Goal: Information Seeking & Learning: Learn about a topic

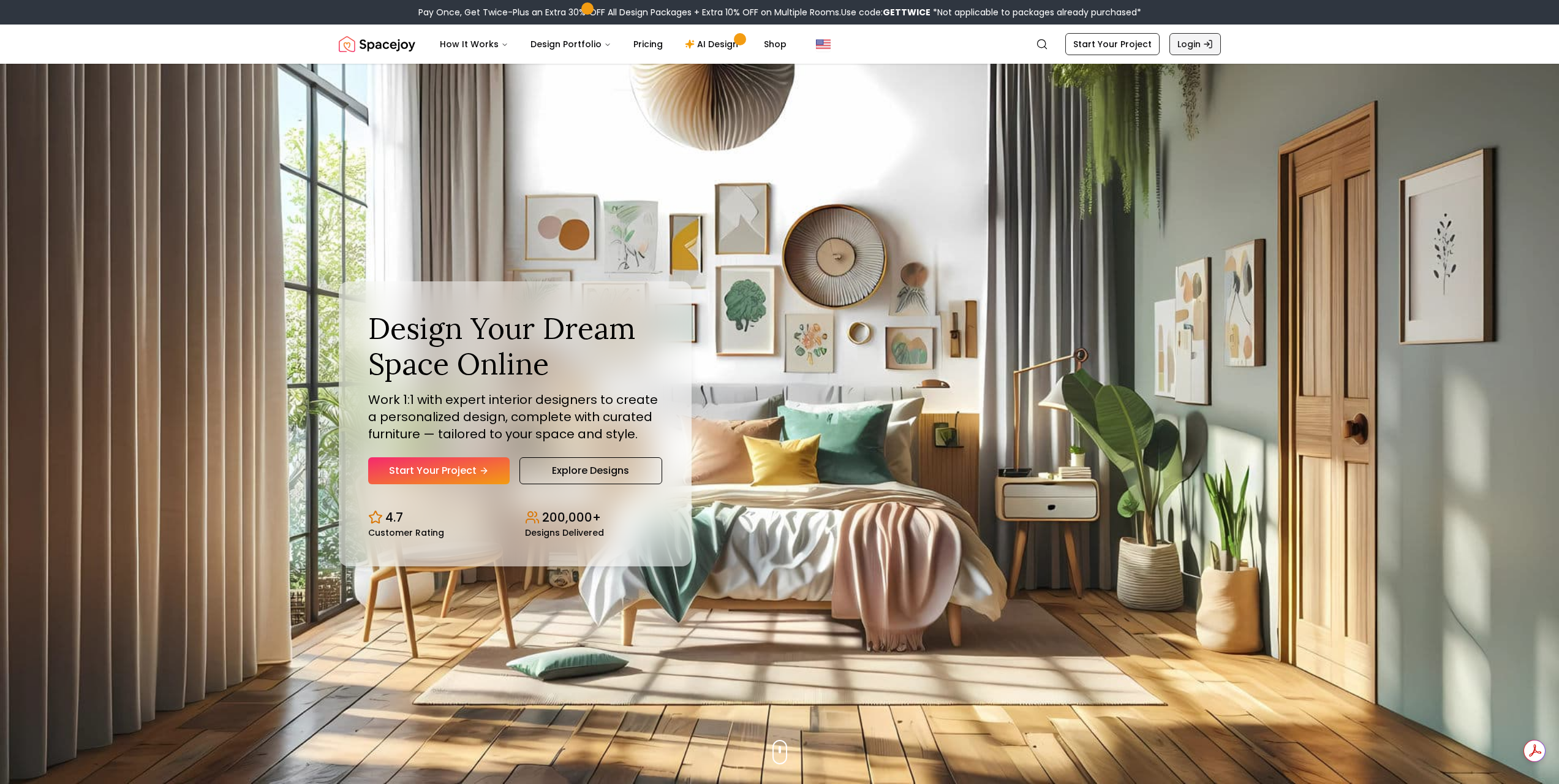
click at [1201, 42] on link "Login" at bounding box center [1195, 44] width 52 height 22
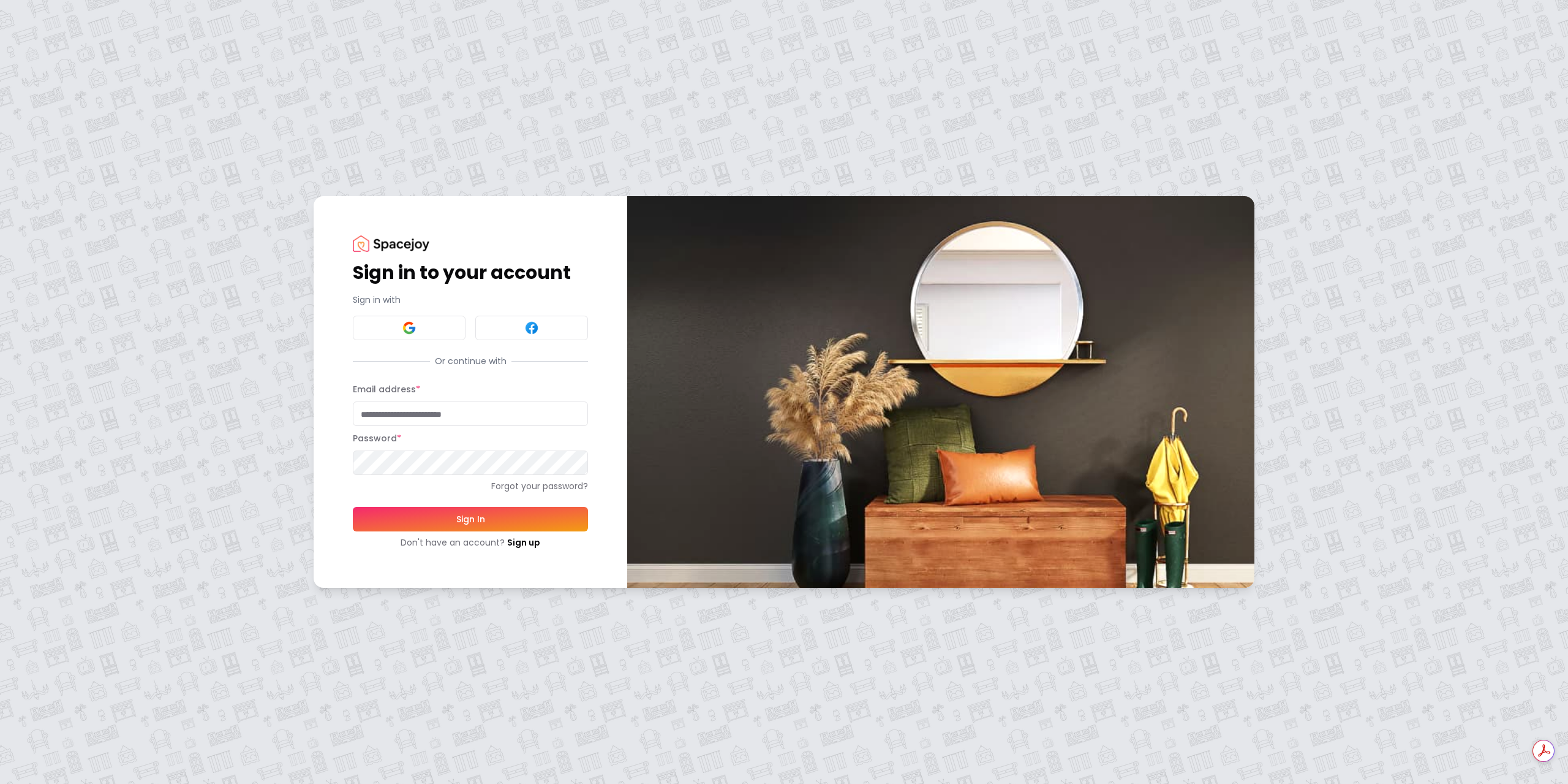
click at [380, 420] on input "Email address *" at bounding box center [470, 414] width 235 height 24
type input "**********"
click at [353, 506] on button "Sign In" at bounding box center [470, 518] width 235 height 24
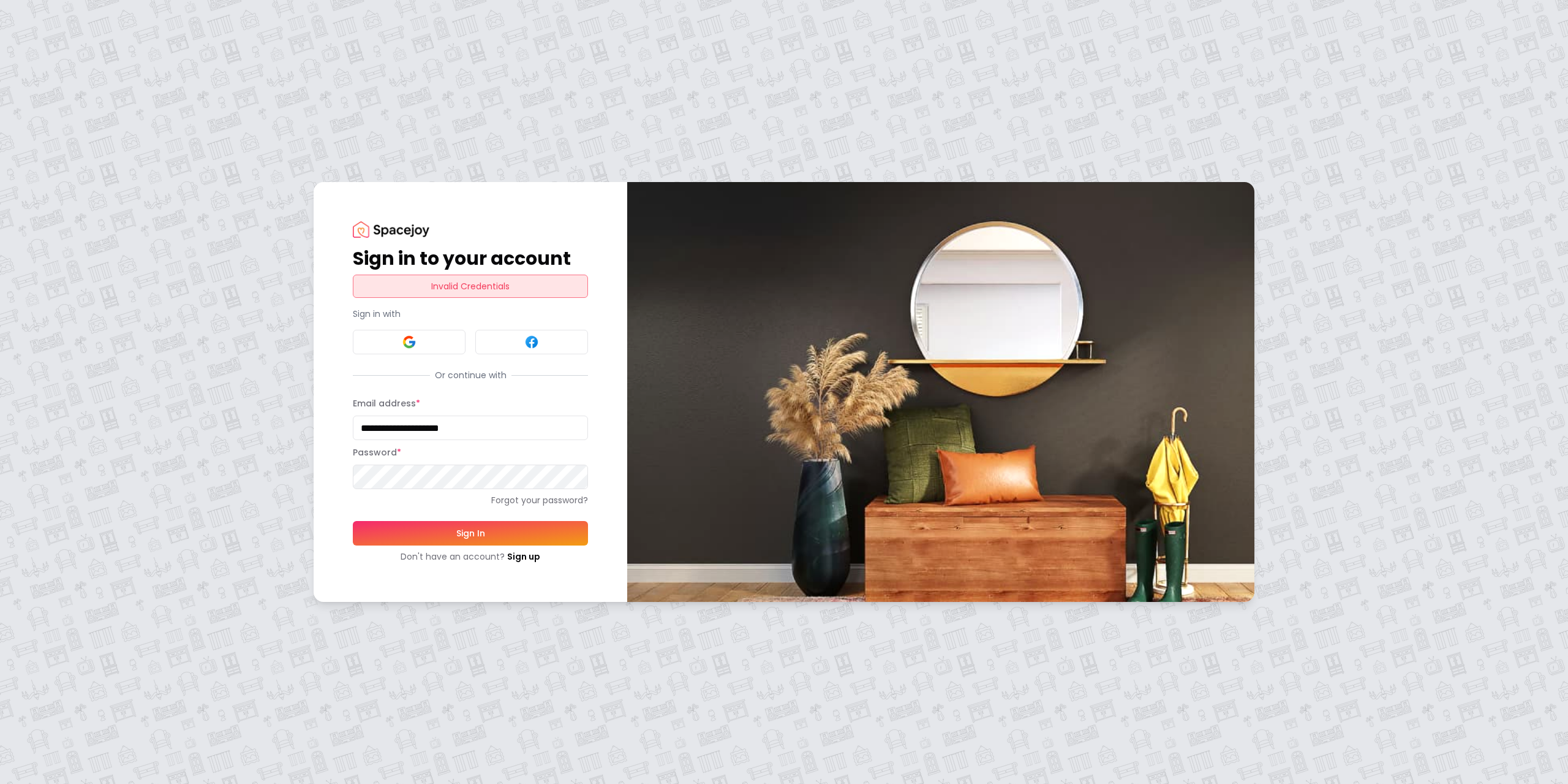
click at [240, 492] on div "**********" at bounding box center [784, 392] width 1568 height 784
click at [353, 521] on button "Sign In" at bounding box center [470, 533] width 235 height 24
click at [442, 531] on button "Sign In" at bounding box center [470, 533] width 235 height 24
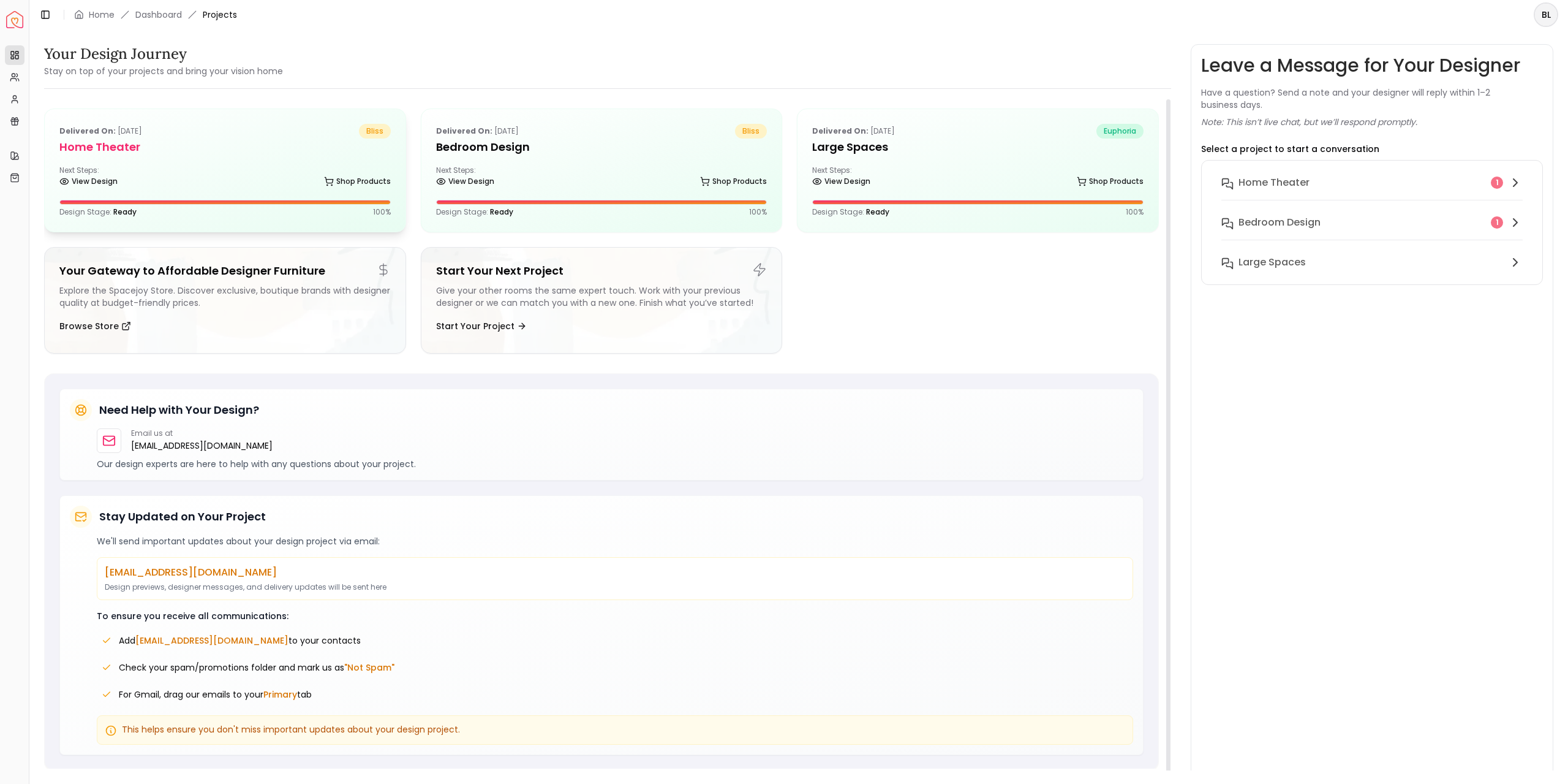
click at [184, 168] on div "Next Steps: View Design Shop Products" at bounding box center [225, 178] width 331 height 24
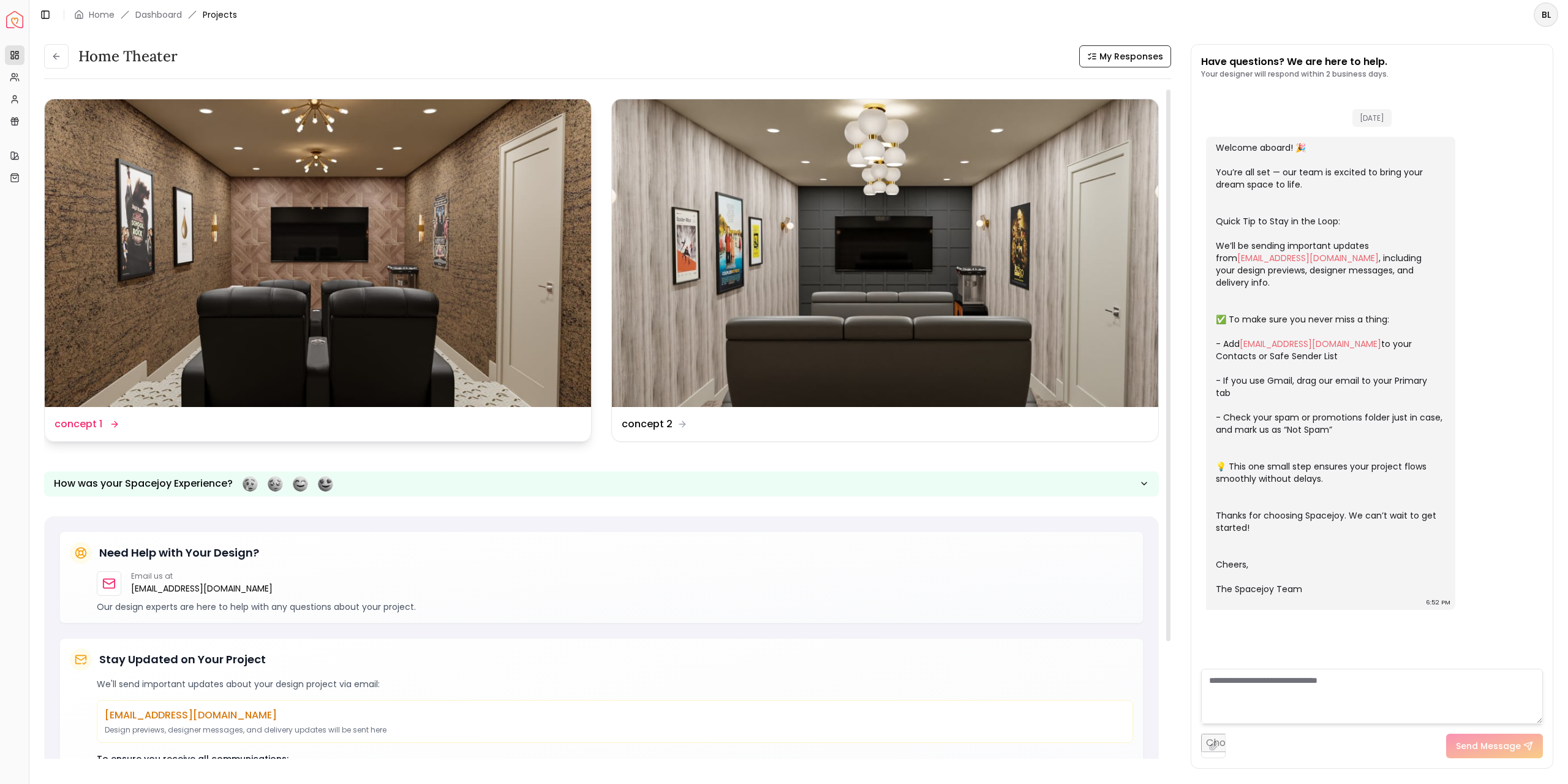
click at [471, 312] on img at bounding box center [317, 253] width 546 height 307
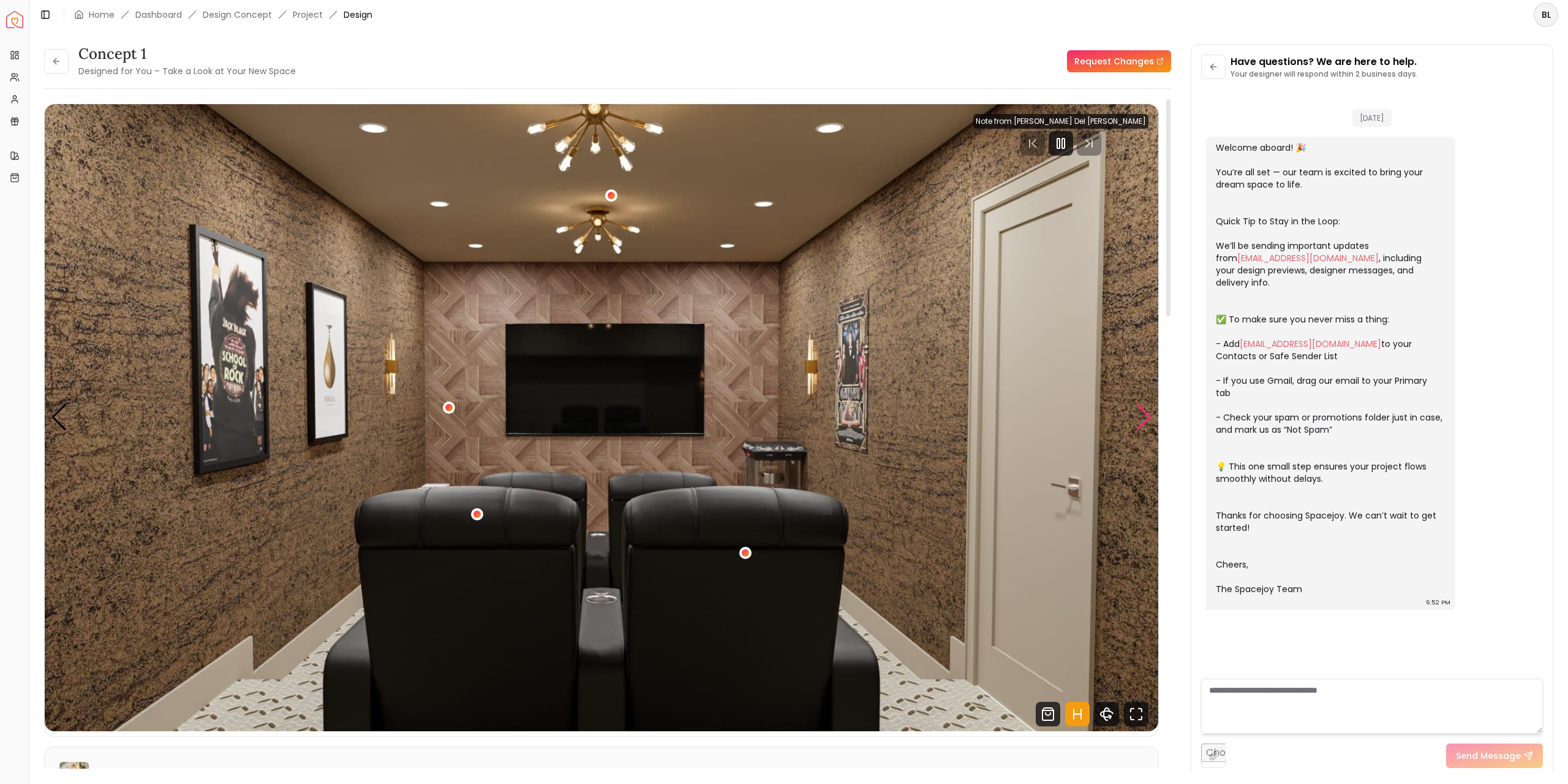
click at [1145, 420] on div "Next slide" at bounding box center [1144, 417] width 17 height 27
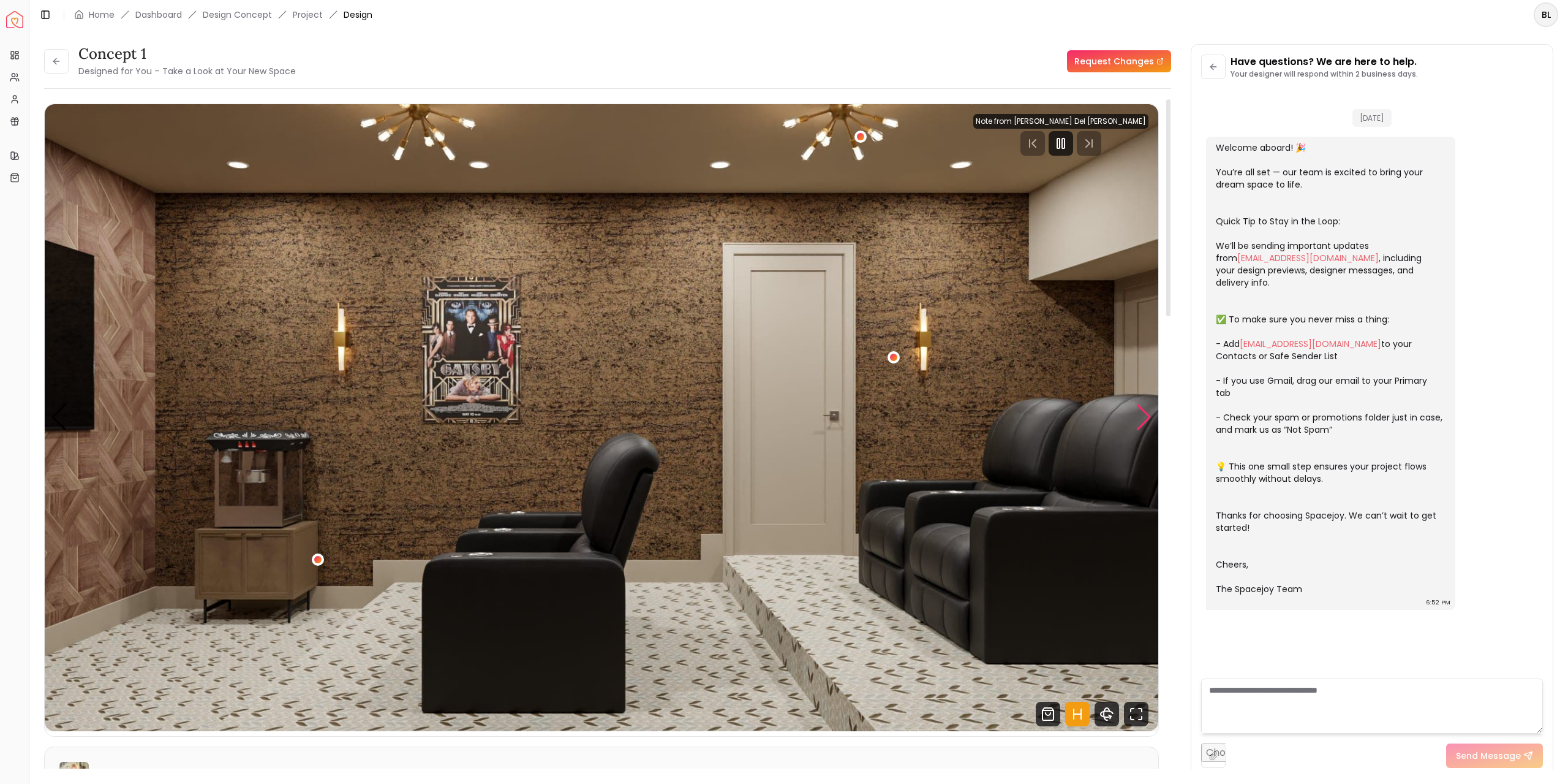
click at [1145, 420] on div "Next slide" at bounding box center [1144, 417] width 17 height 27
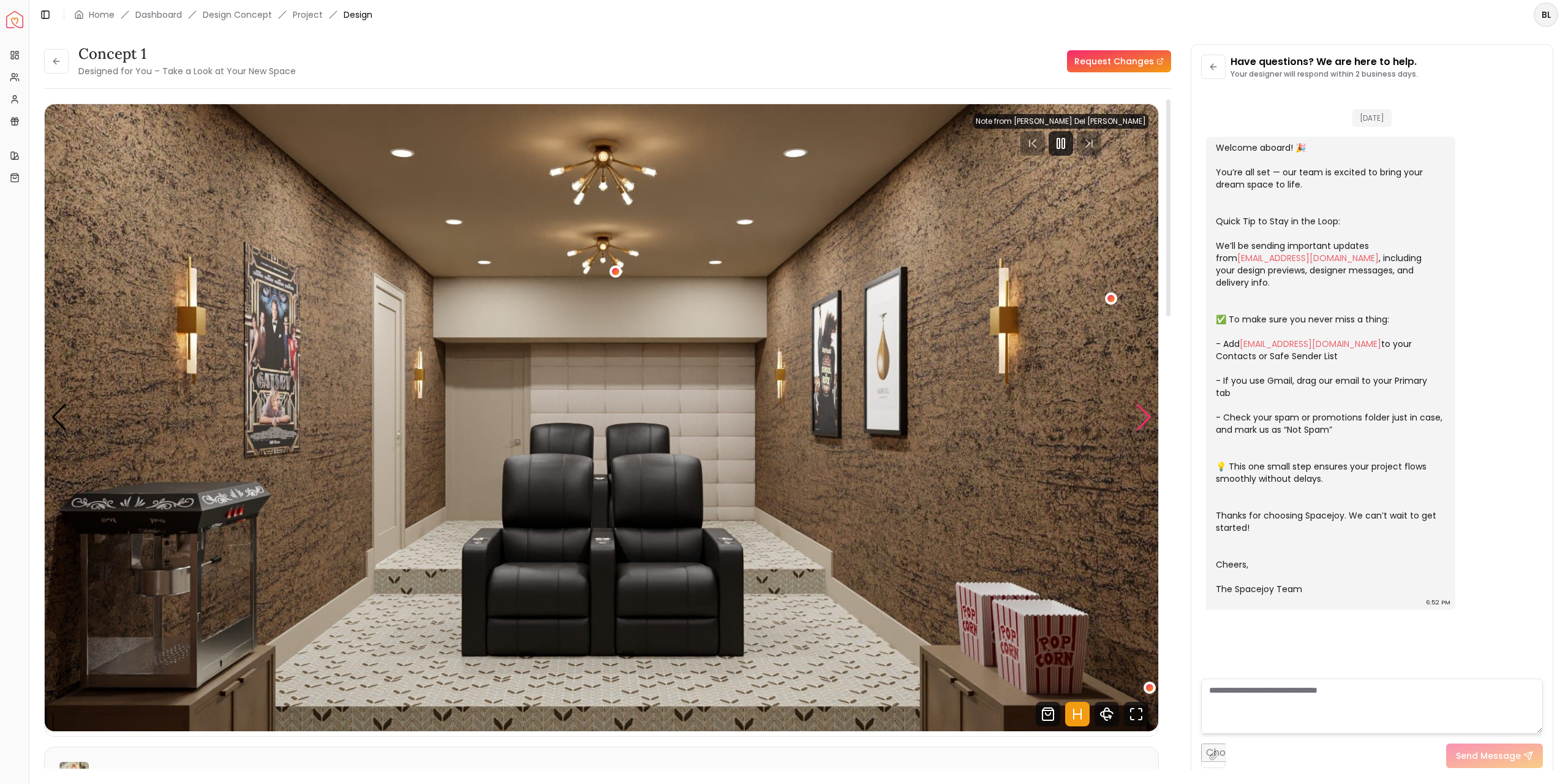
click at [1145, 420] on div "Next slide" at bounding box center [1144, 417] width 17 height 27
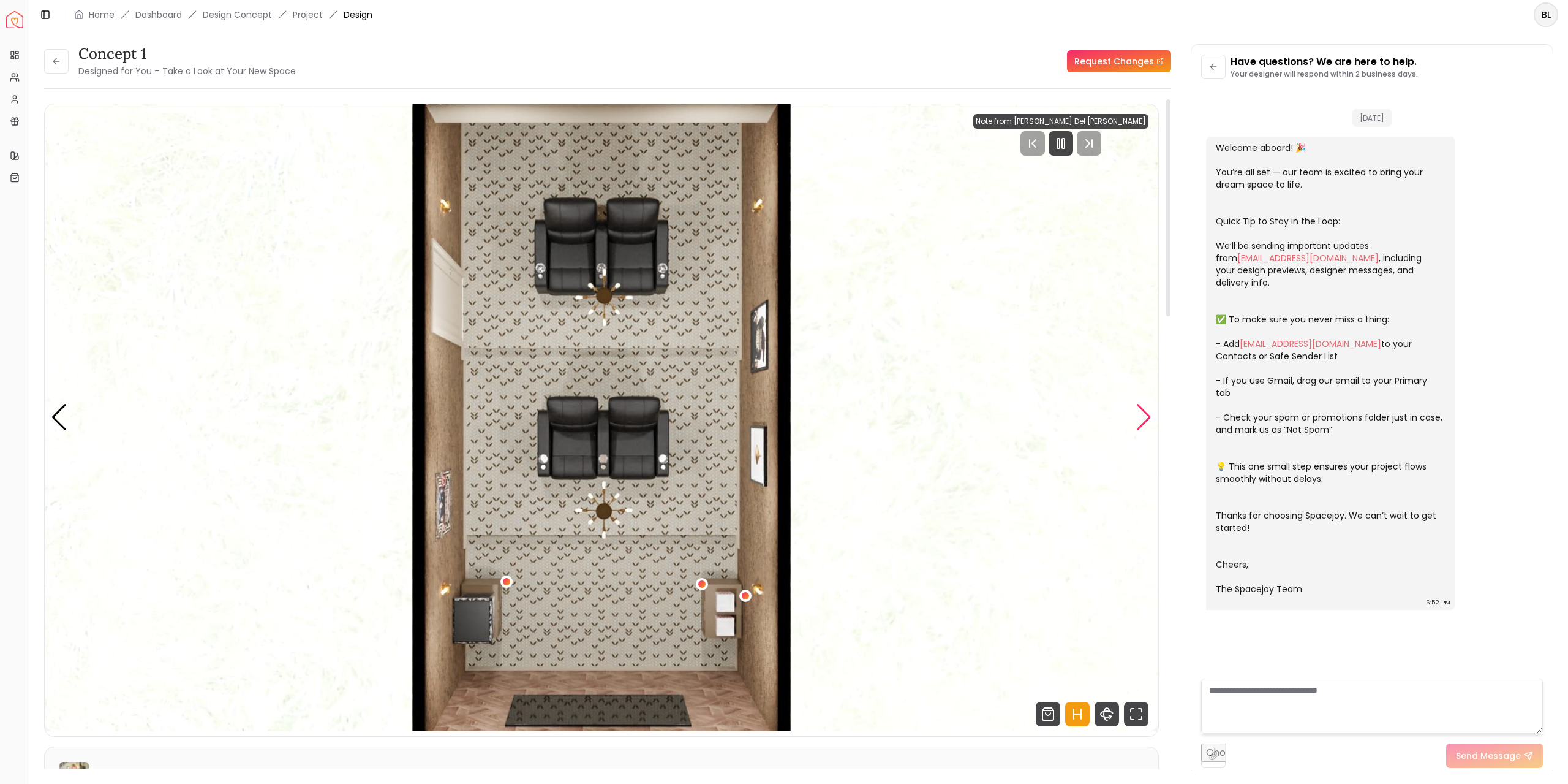
click at [1145, 420] on div "Next slide" at bounding box center [1144, 417] width 17 height 27
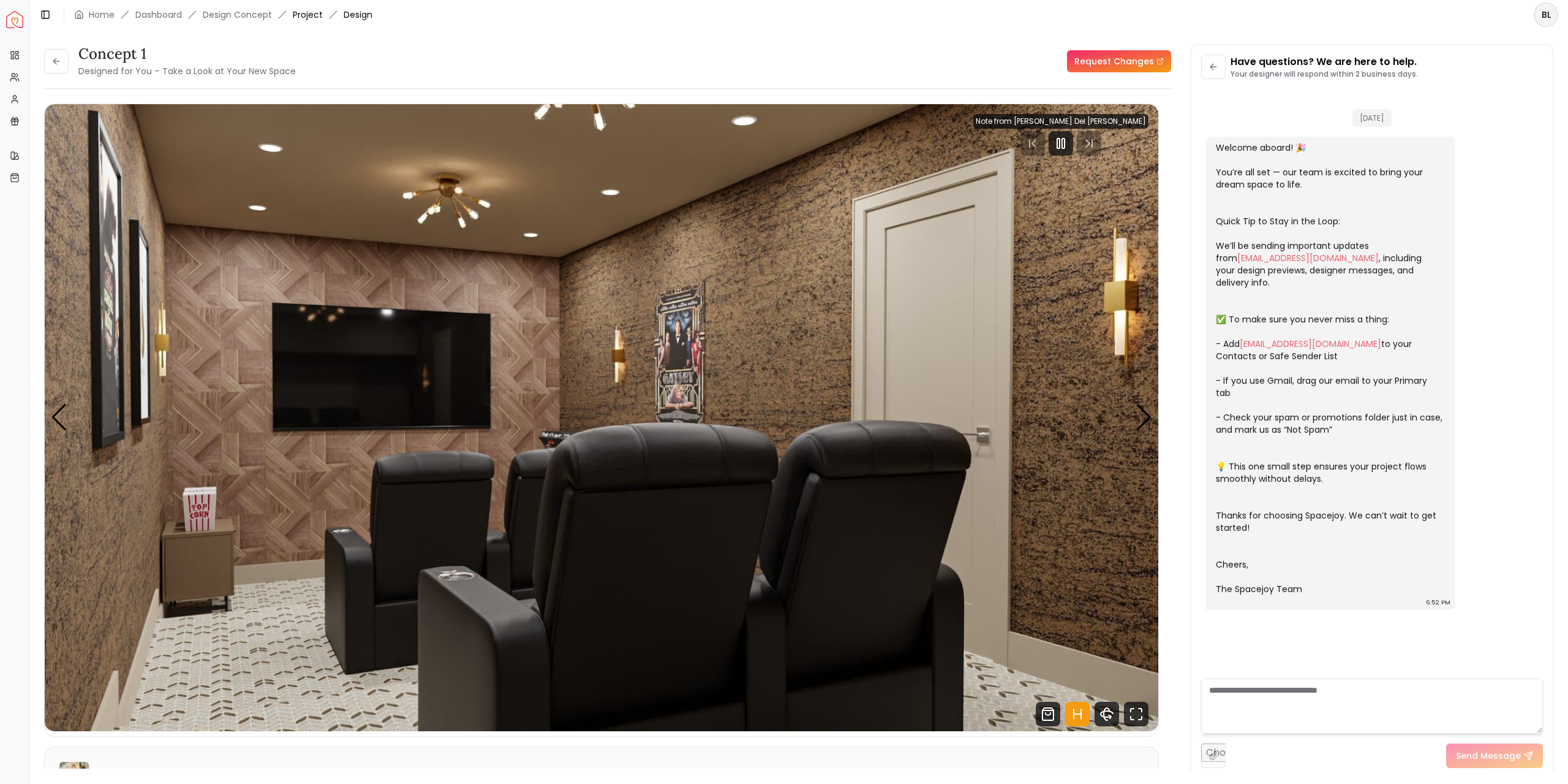
click at [305, 16] on link "Project" at bounding box center [307, 14] width 30 height 12
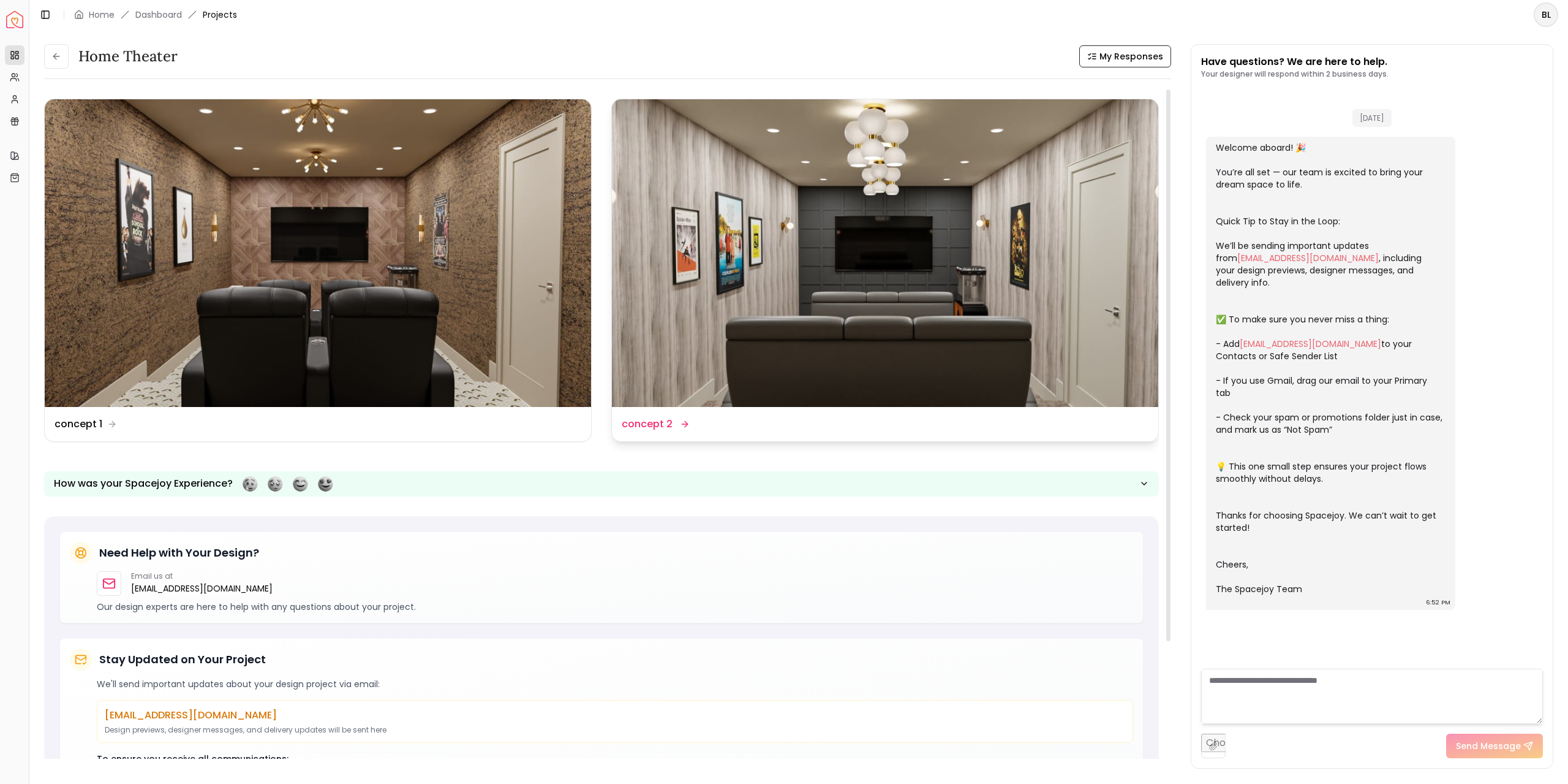
click at [935, 244] on img at bounding box center [885, 253] width 546 height 307
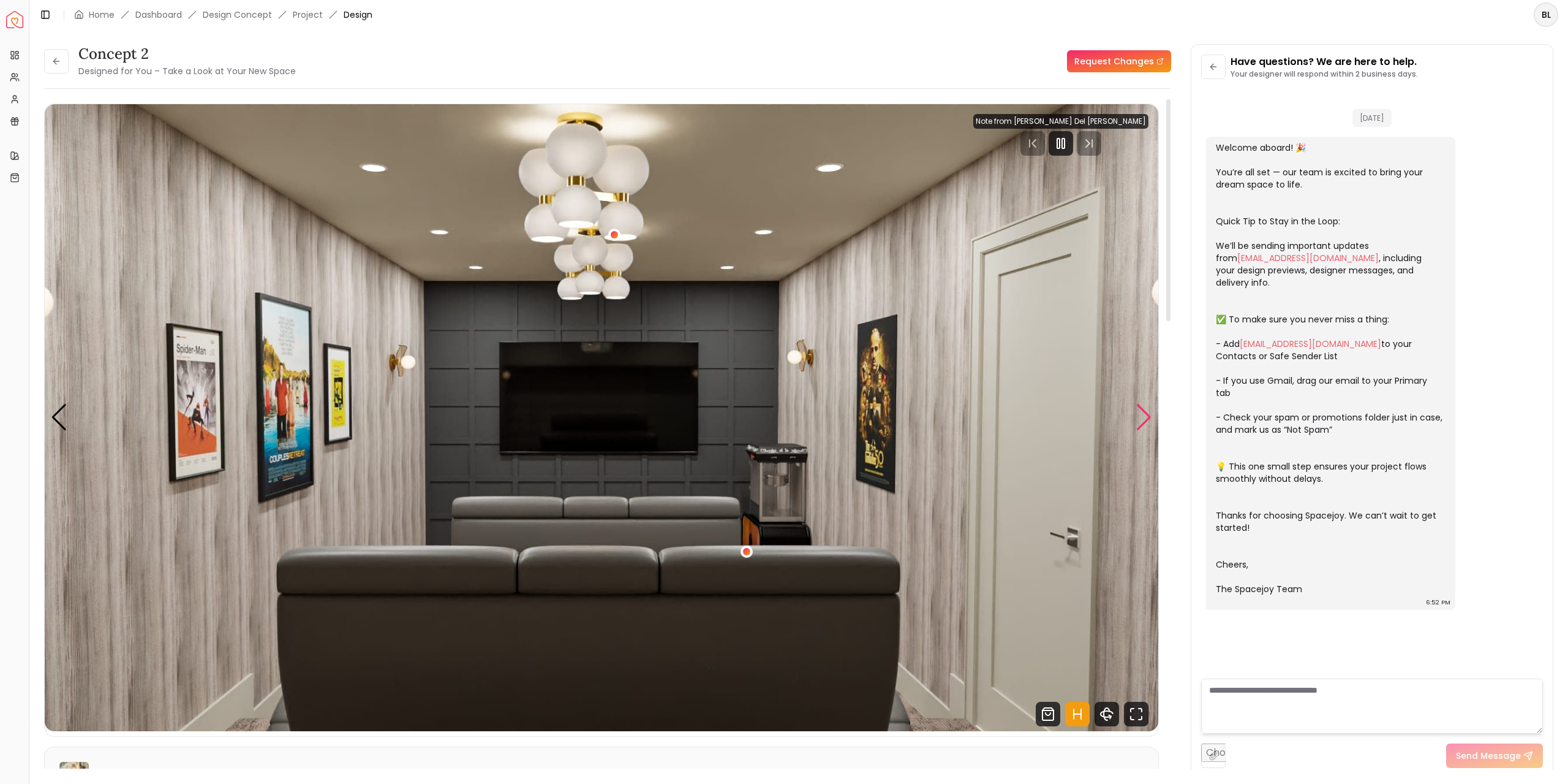
click at [1148, 417] on div "Next slide" at bounding box center [1144, 417] width 17 height 27
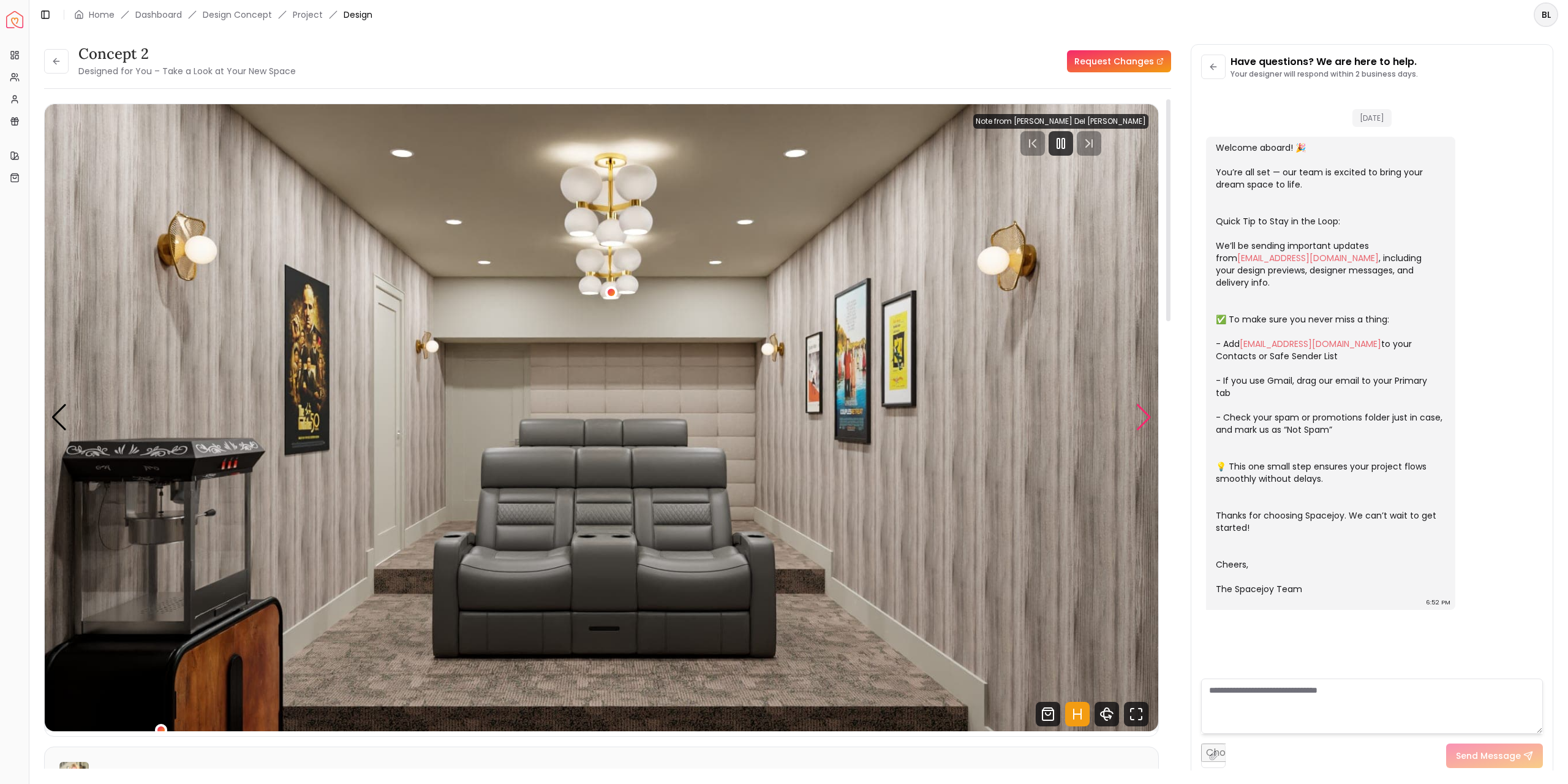
click at [1148, 417] on div "Next slide" at bounding box center [1144, 417] width 17 height 27
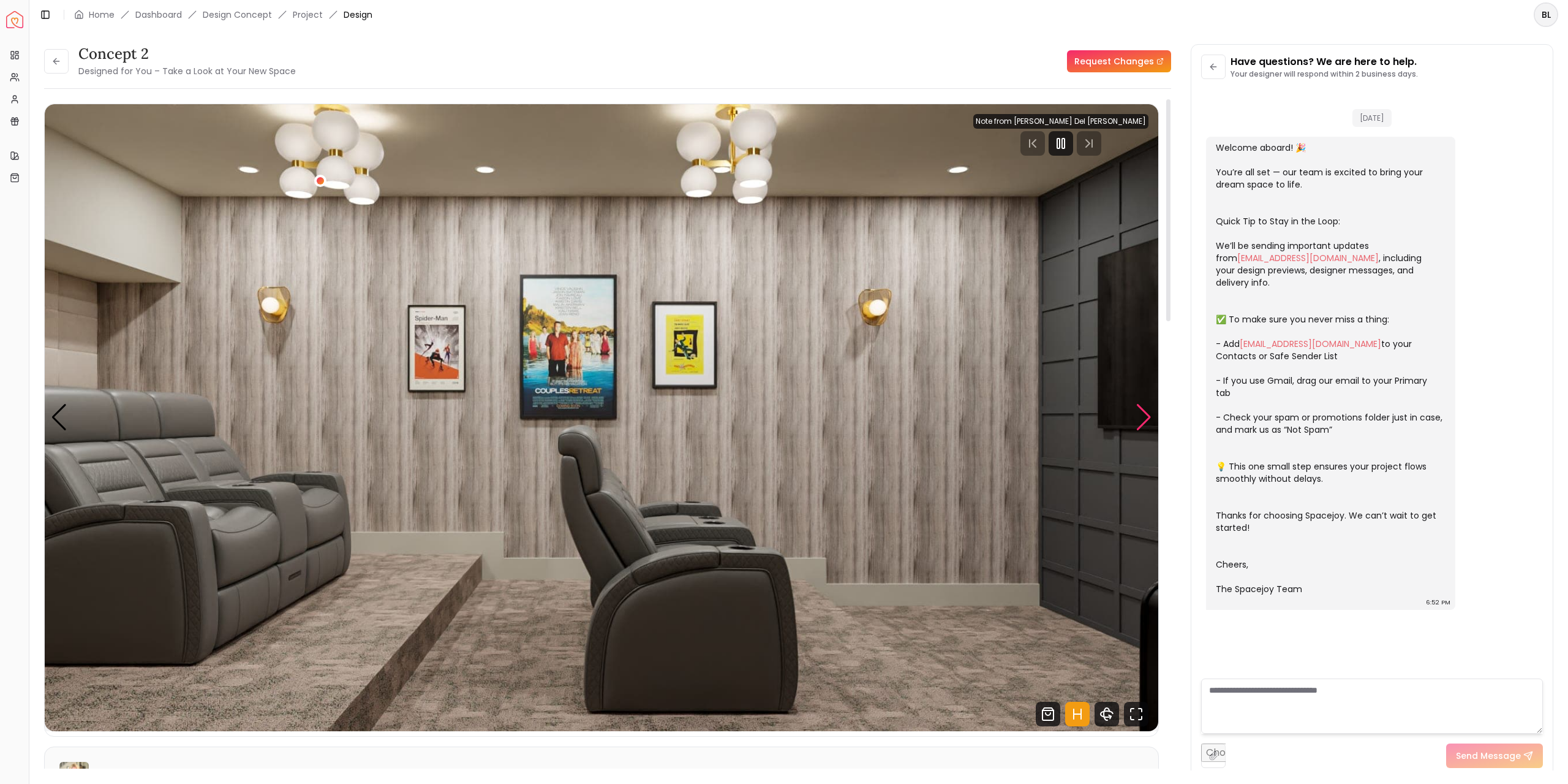
click at [1148, 417] on div "Next slide" at bounding box center [1144, 417] width 17 height 27
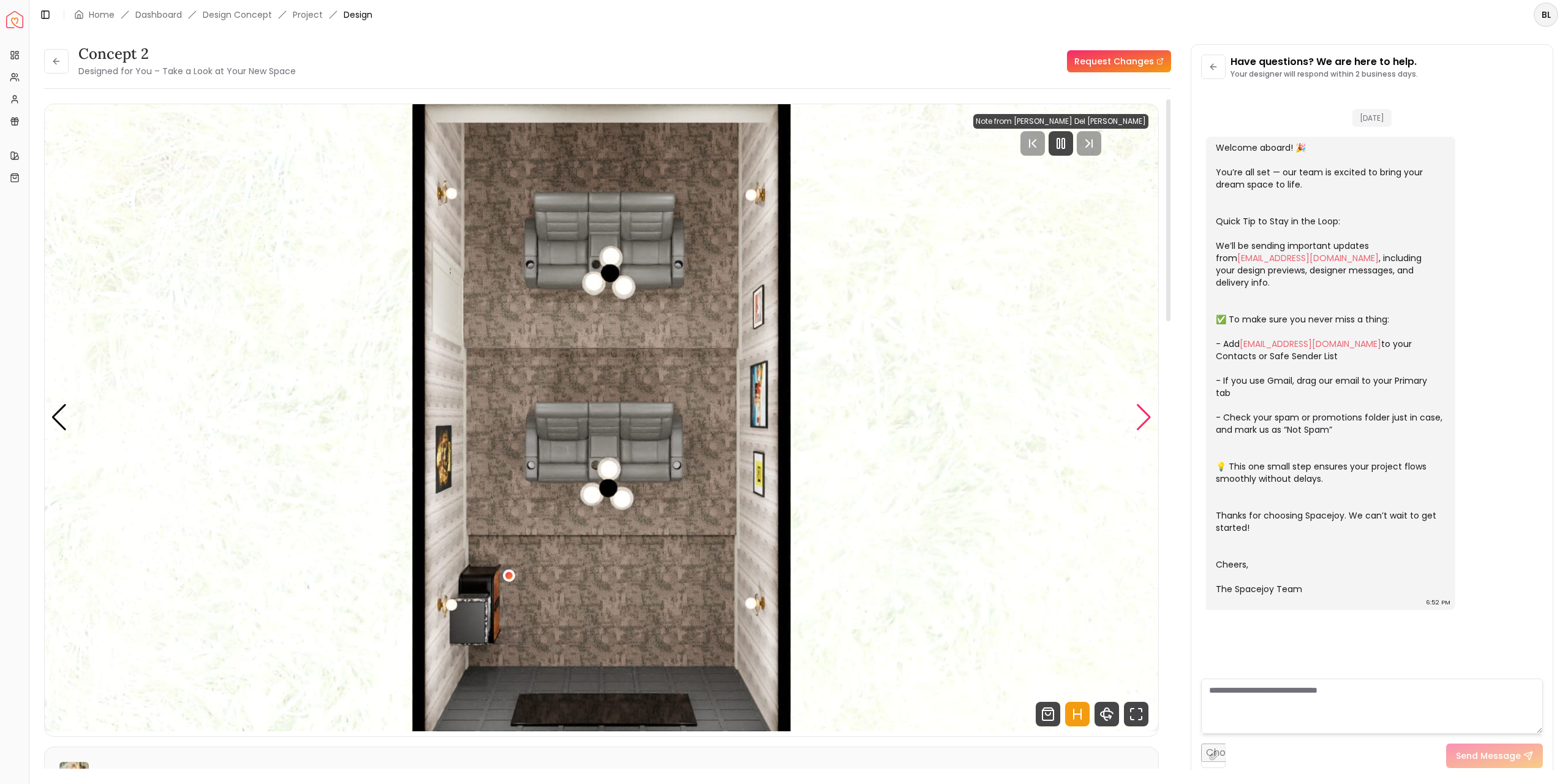
click at [1148, 417] on div "Next slide" at bounding box center [1144, 417] width 17 height 27
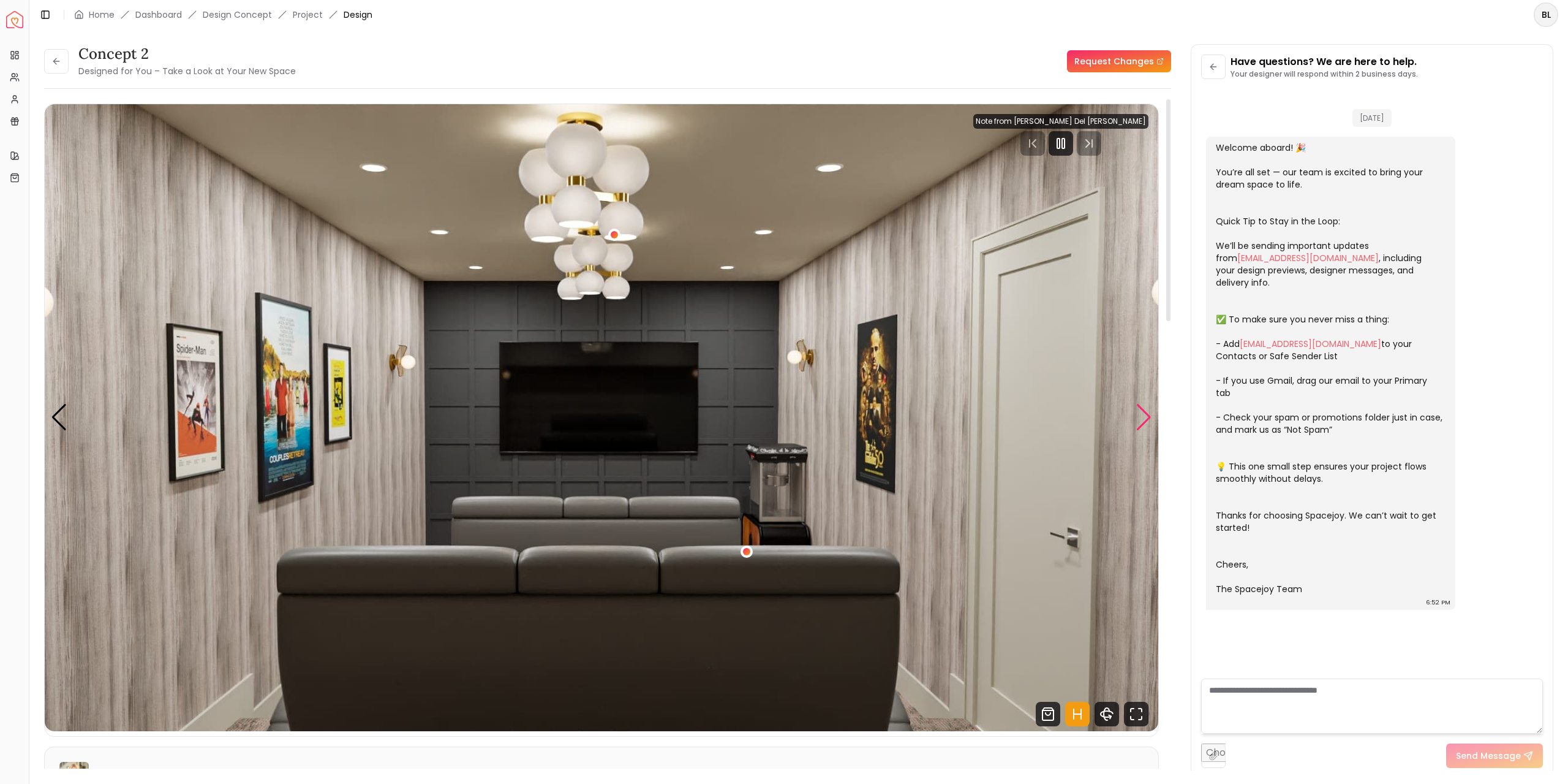
click at [1148, 417] on div "Next slide" at bounding box center [1144, 417] width 17 height 27
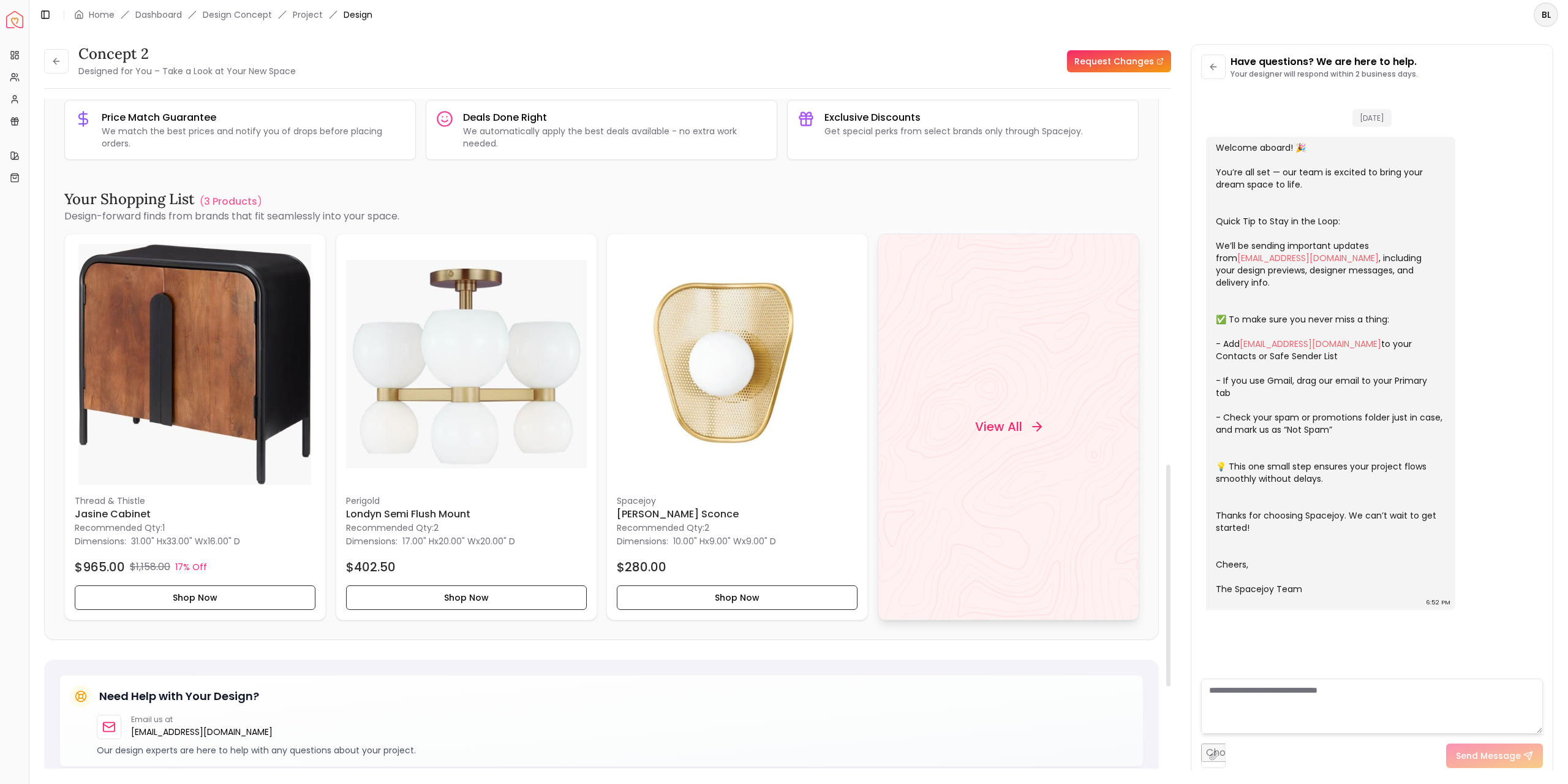
scroll to position [1378, 0]
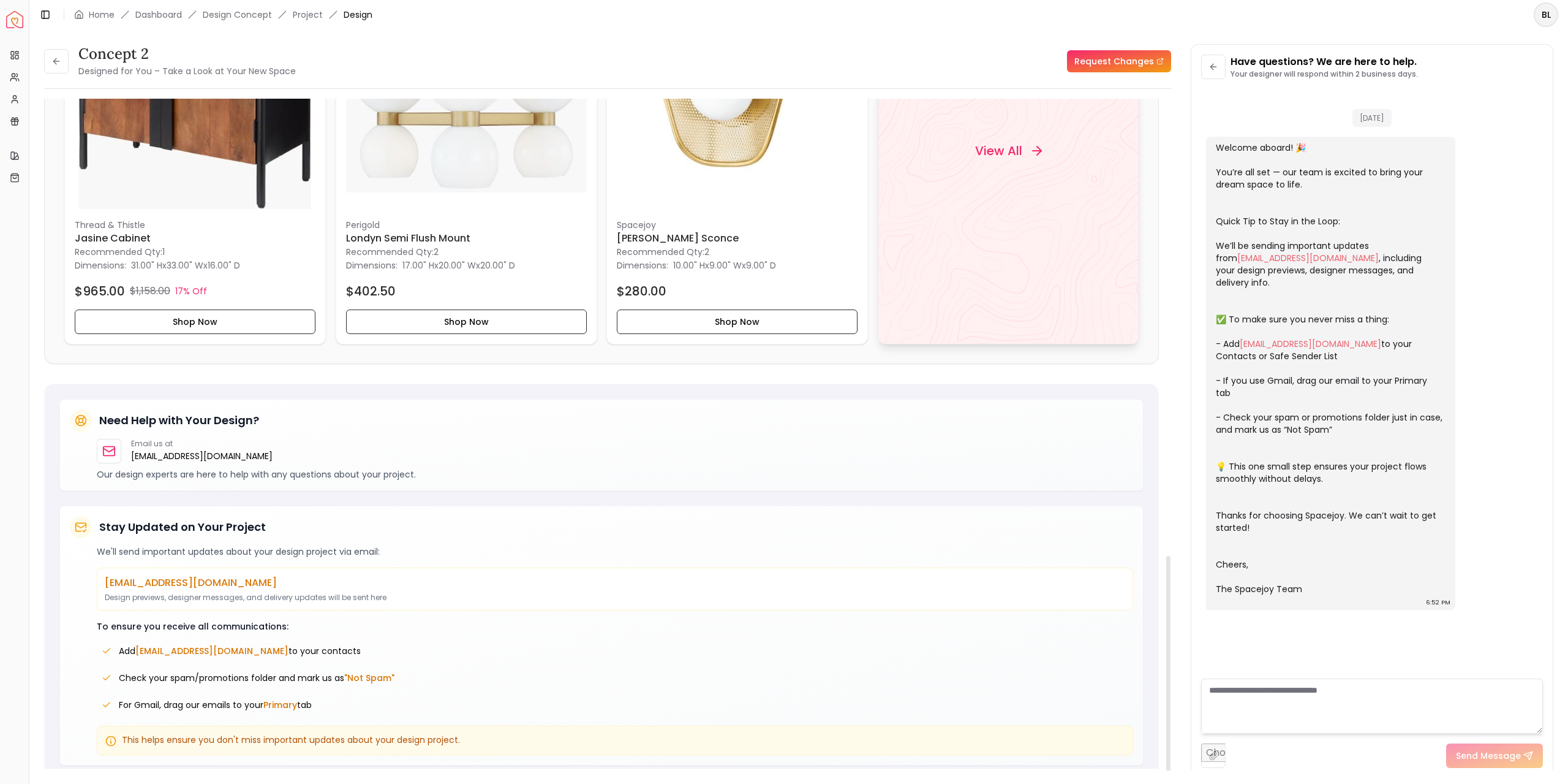
click at [1004, 151] on div "View All" at bounding box center [1008, 151] width 96 height 37
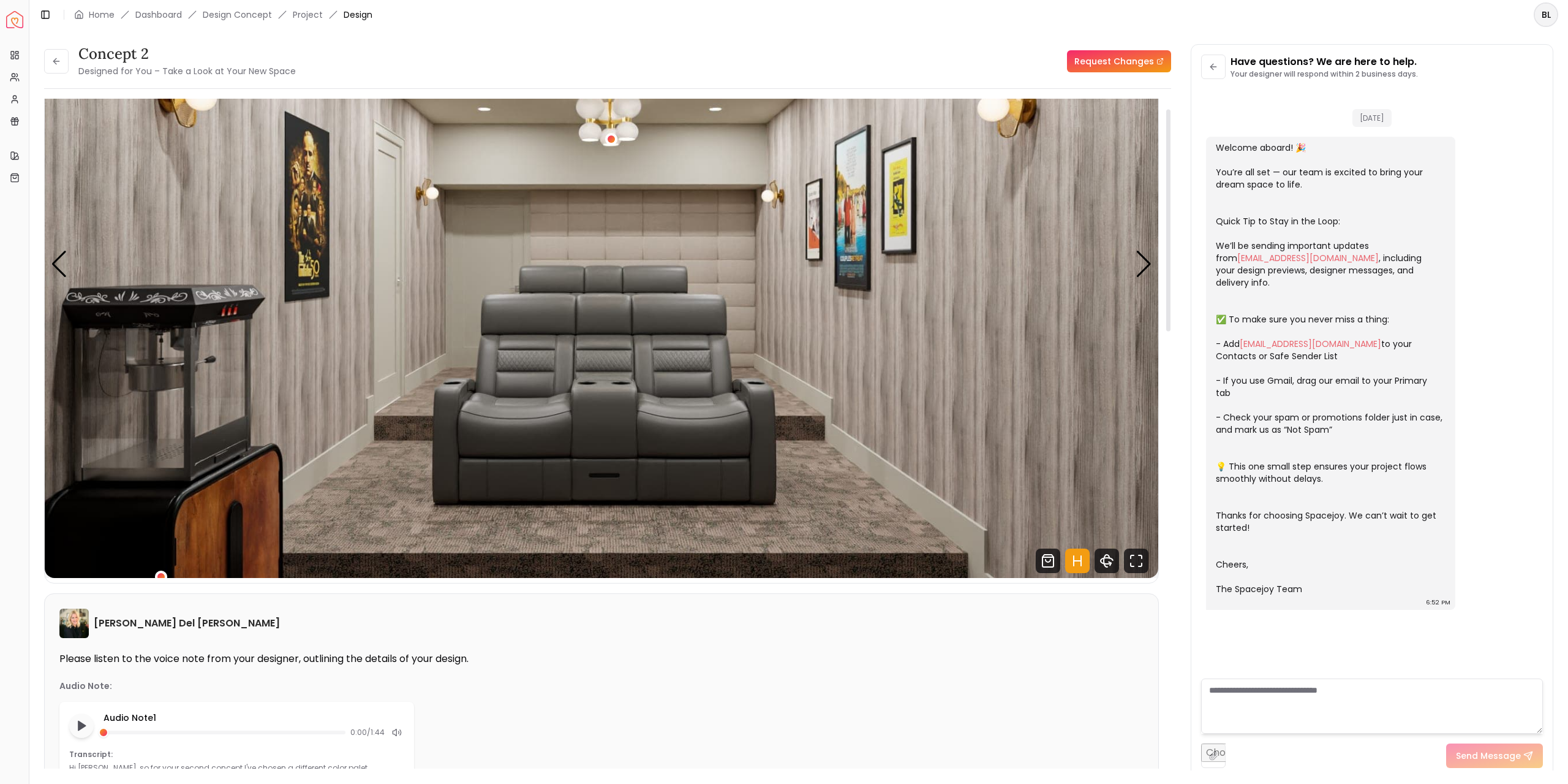
scroll to position [0, 0]
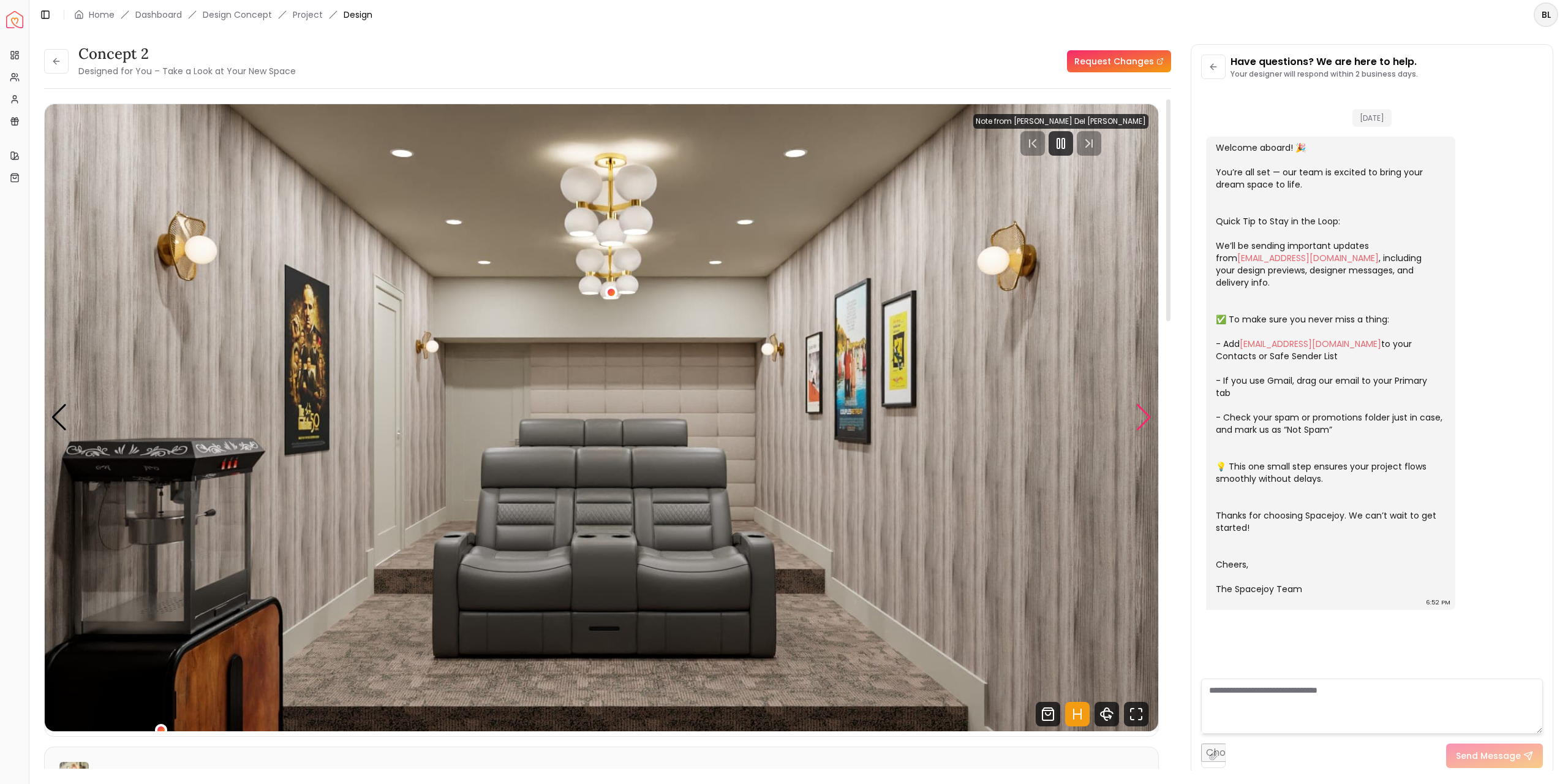
click at [1147, 409] on div "Next slide" at bounding box center [1144, 417] width 17 height 27
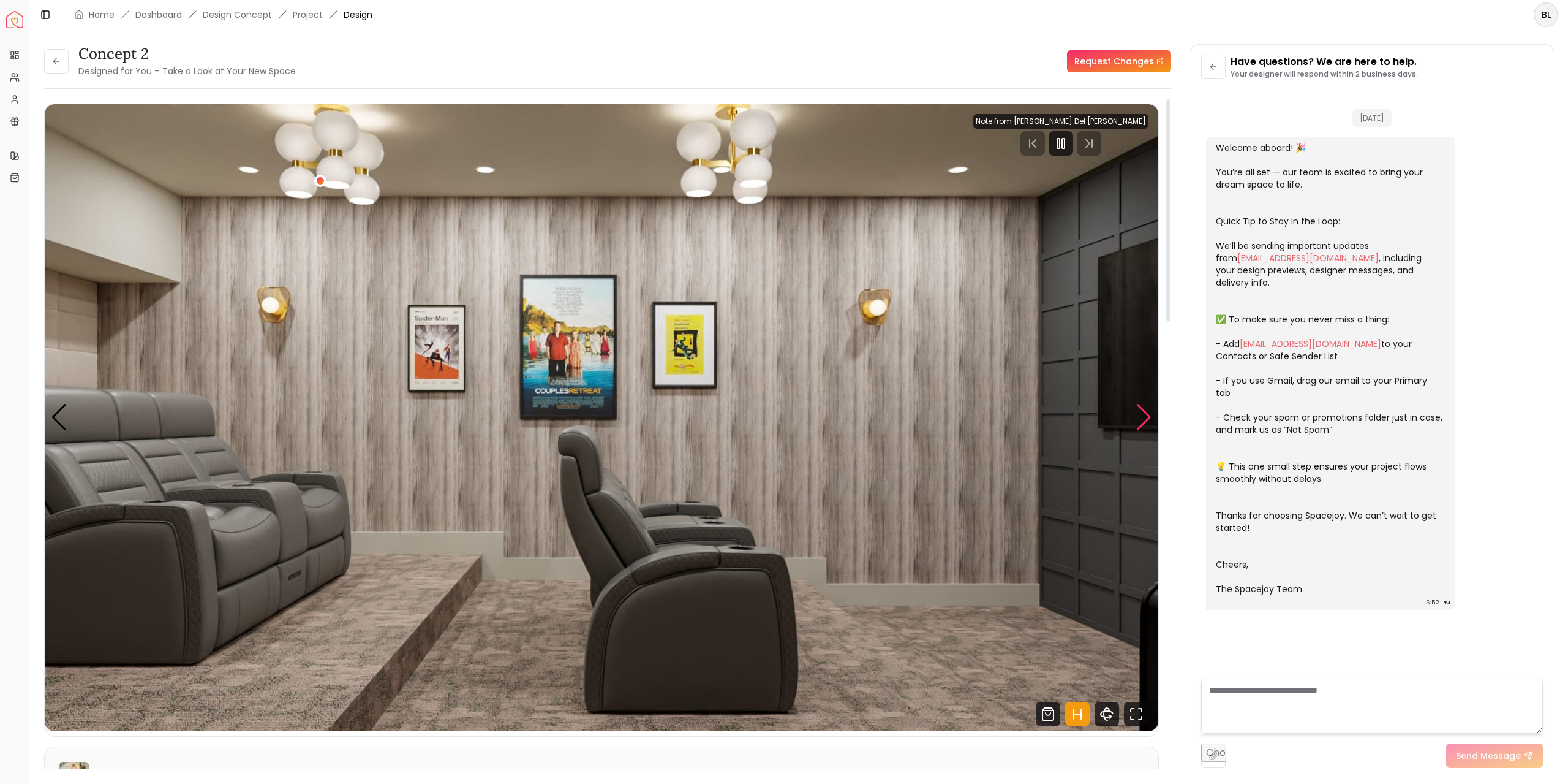
click at [1150, 410] on div "Next slide" at bounding box center [1144, 417] width 17 height 27
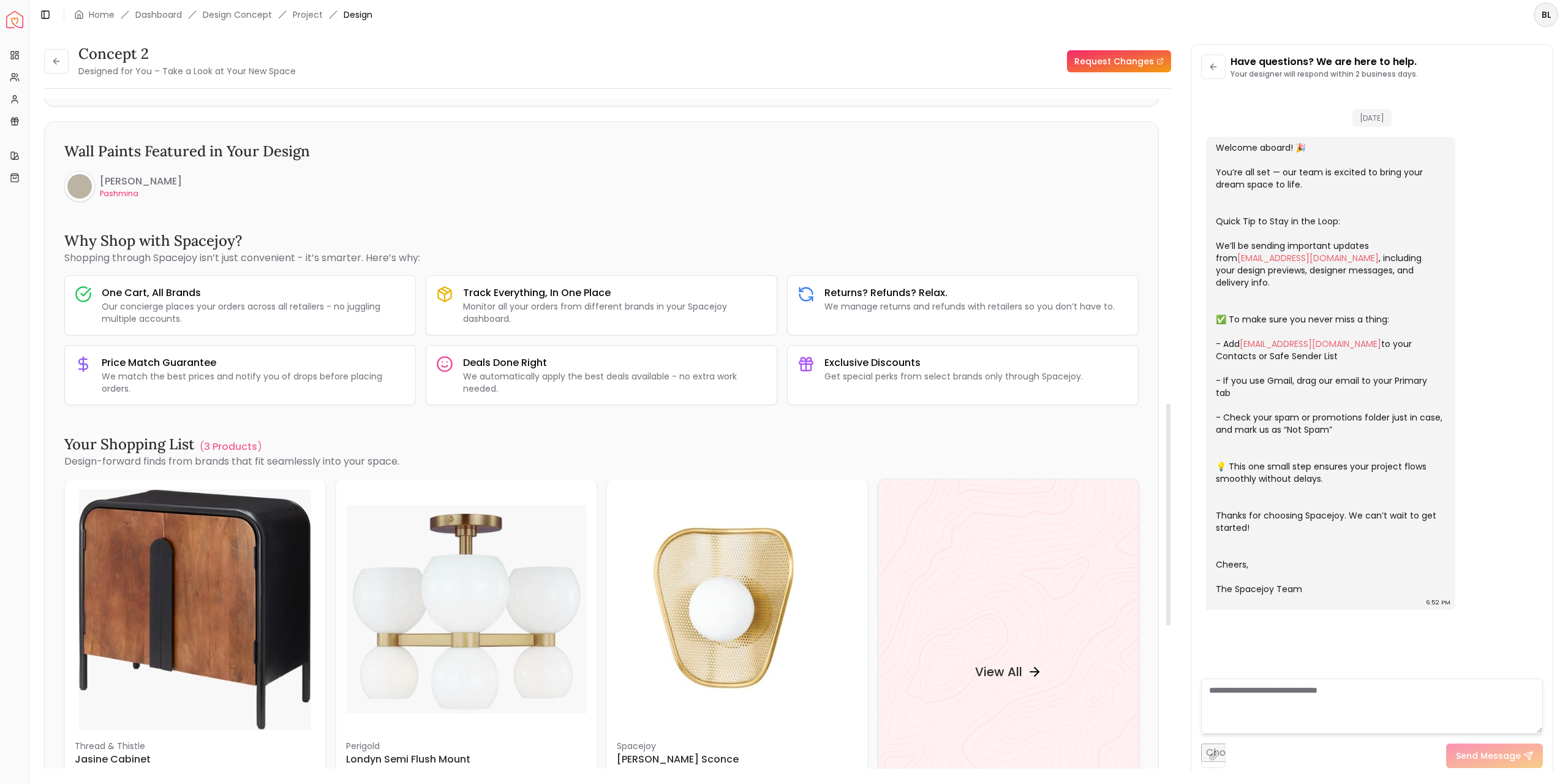
scroll to position [1164, 0]
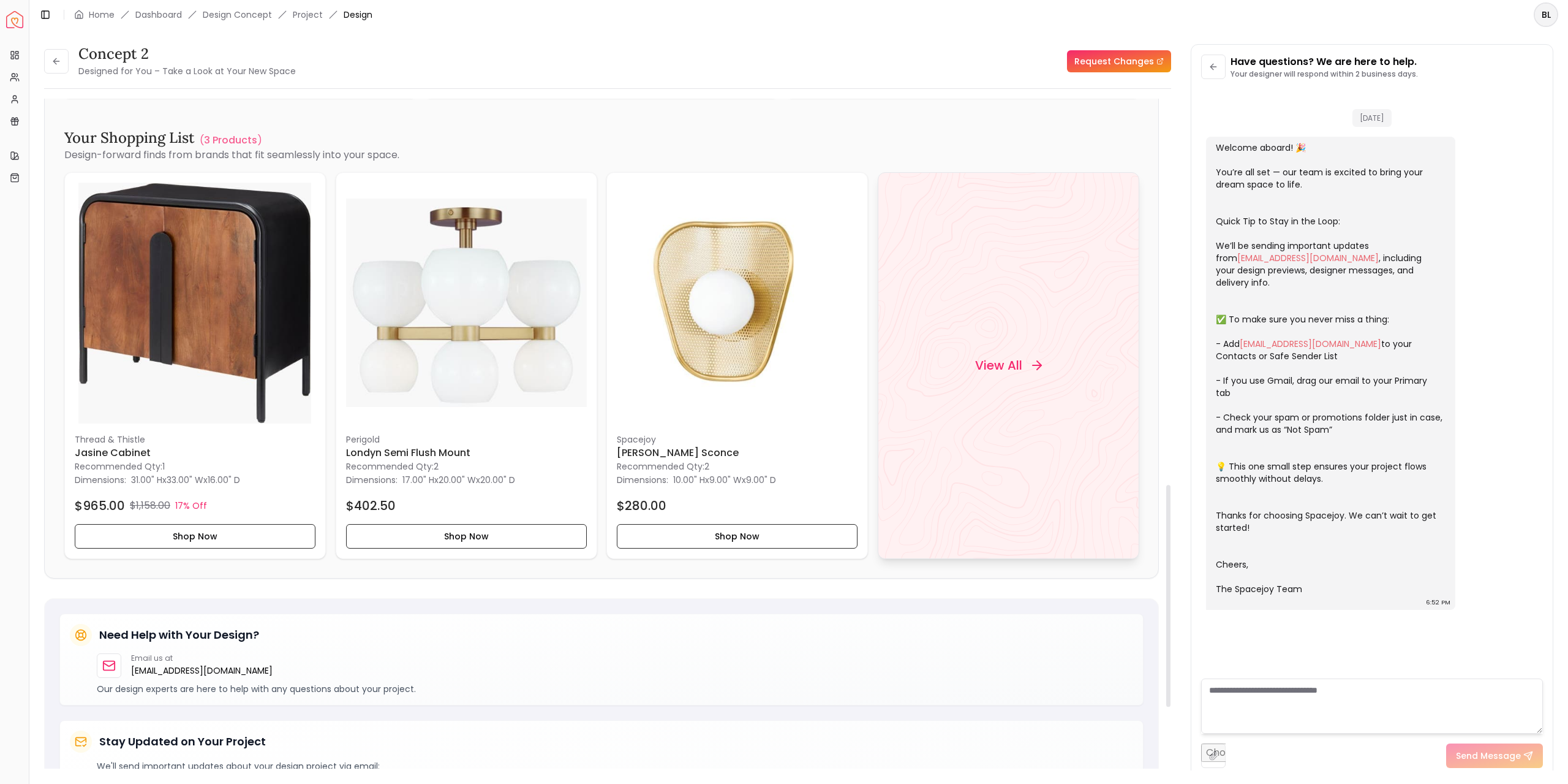
click at [1005, 356] on h4 "View All" at bounding box center [998, 365] width 47 height 18
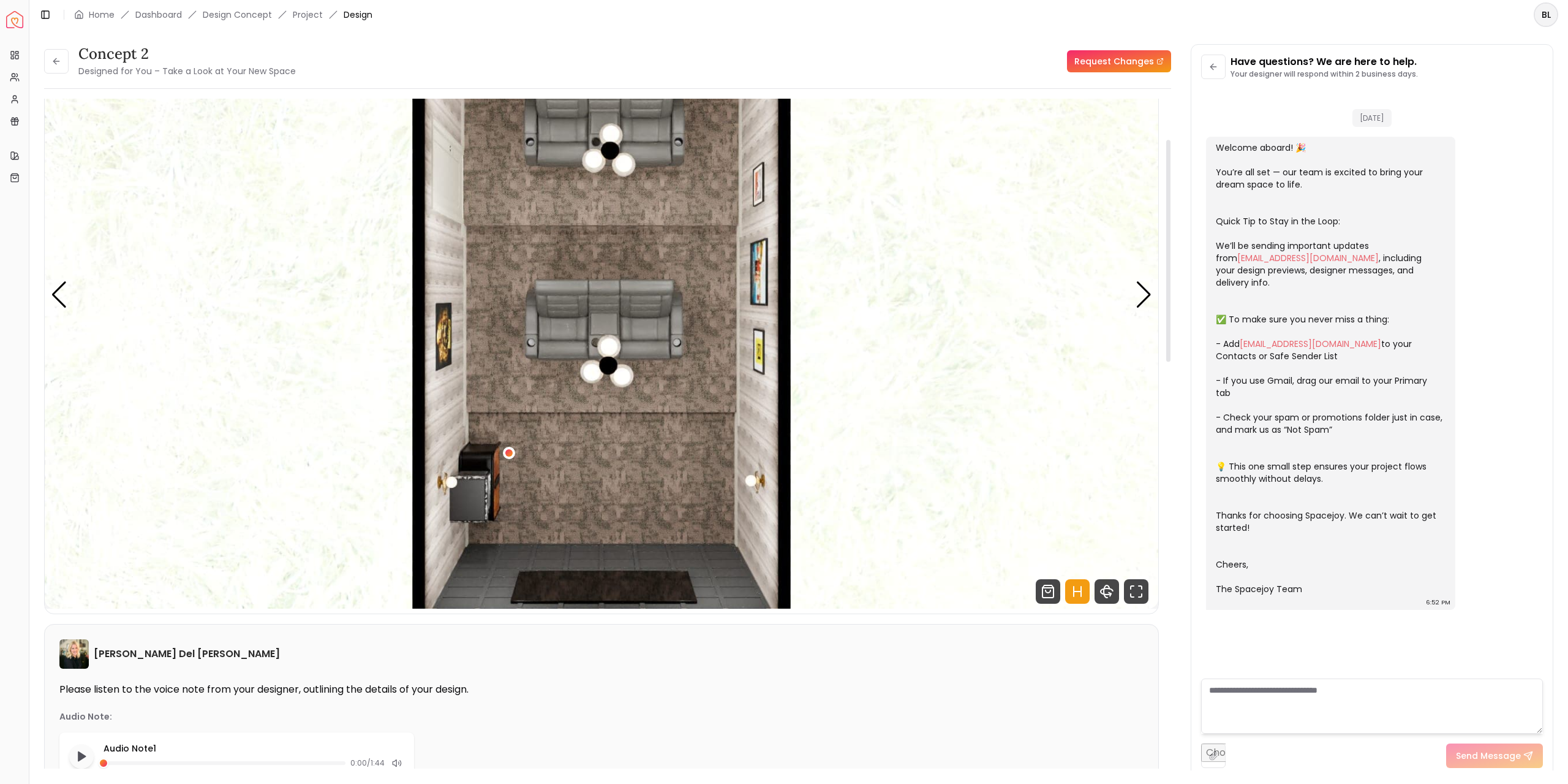
scroll to position [0, 0]
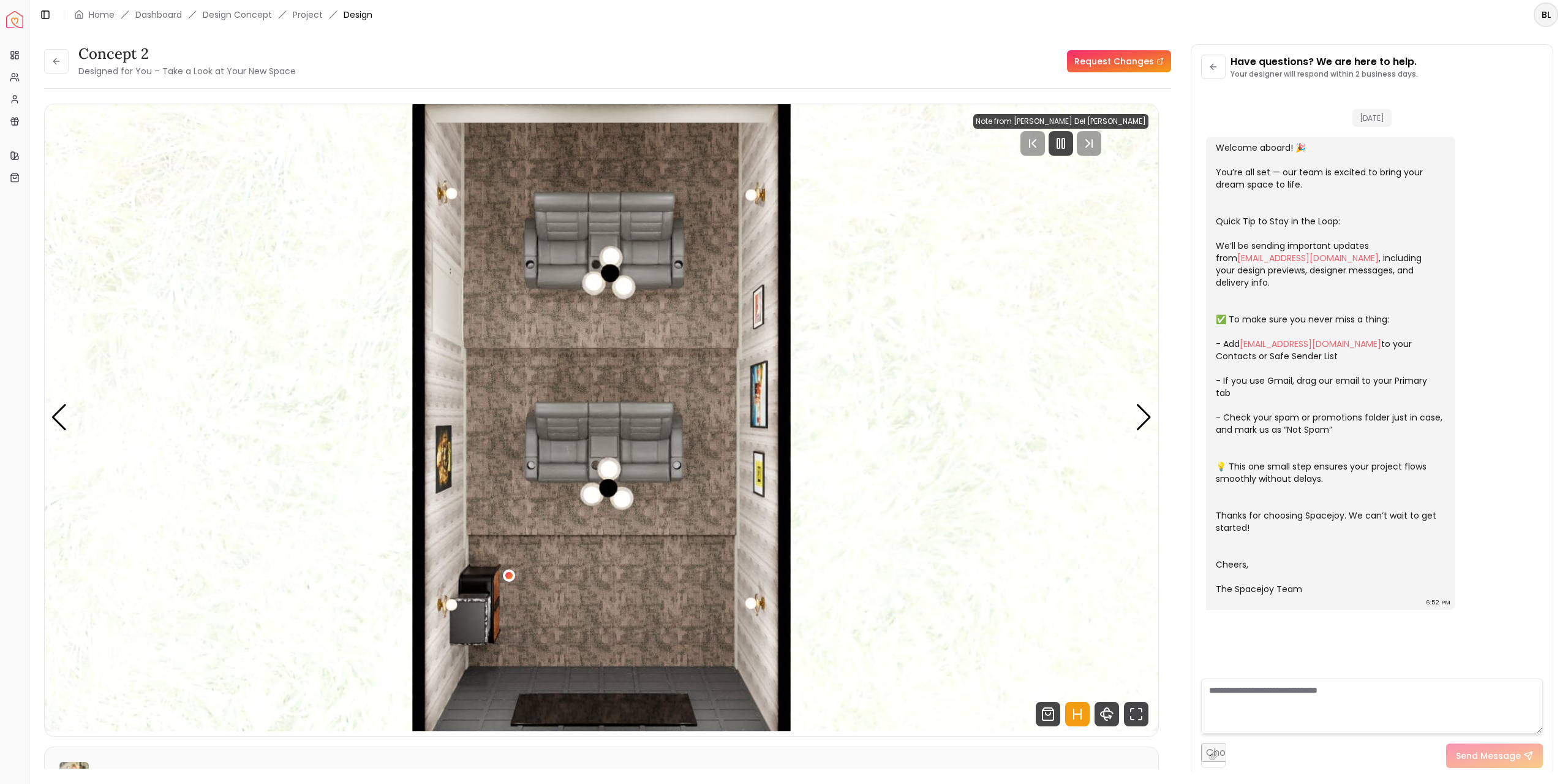
click at [218, 19] on li "Design Concept" at bounding box center [237, 14] width 69 height 12
click at [247, 14] on li "Design Concept" at bounding box center [237, 14] width 69 height 12
click at [302, 14] on link "Project" at bounding box center [307, 14] width 30 height 12
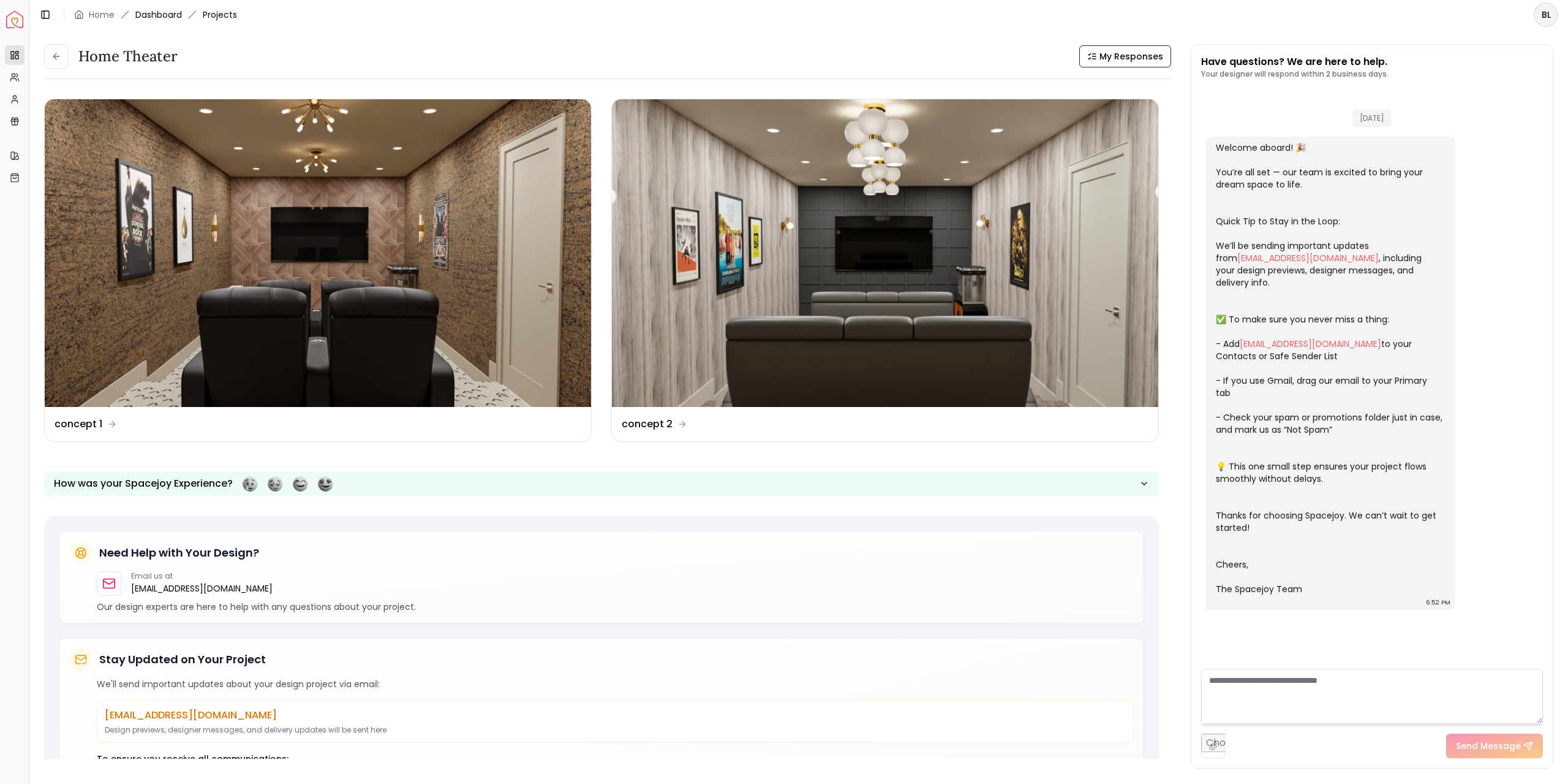
click at [170, 13] on link "Dashboard" at bounding box center [158, 14] width 46 height 12
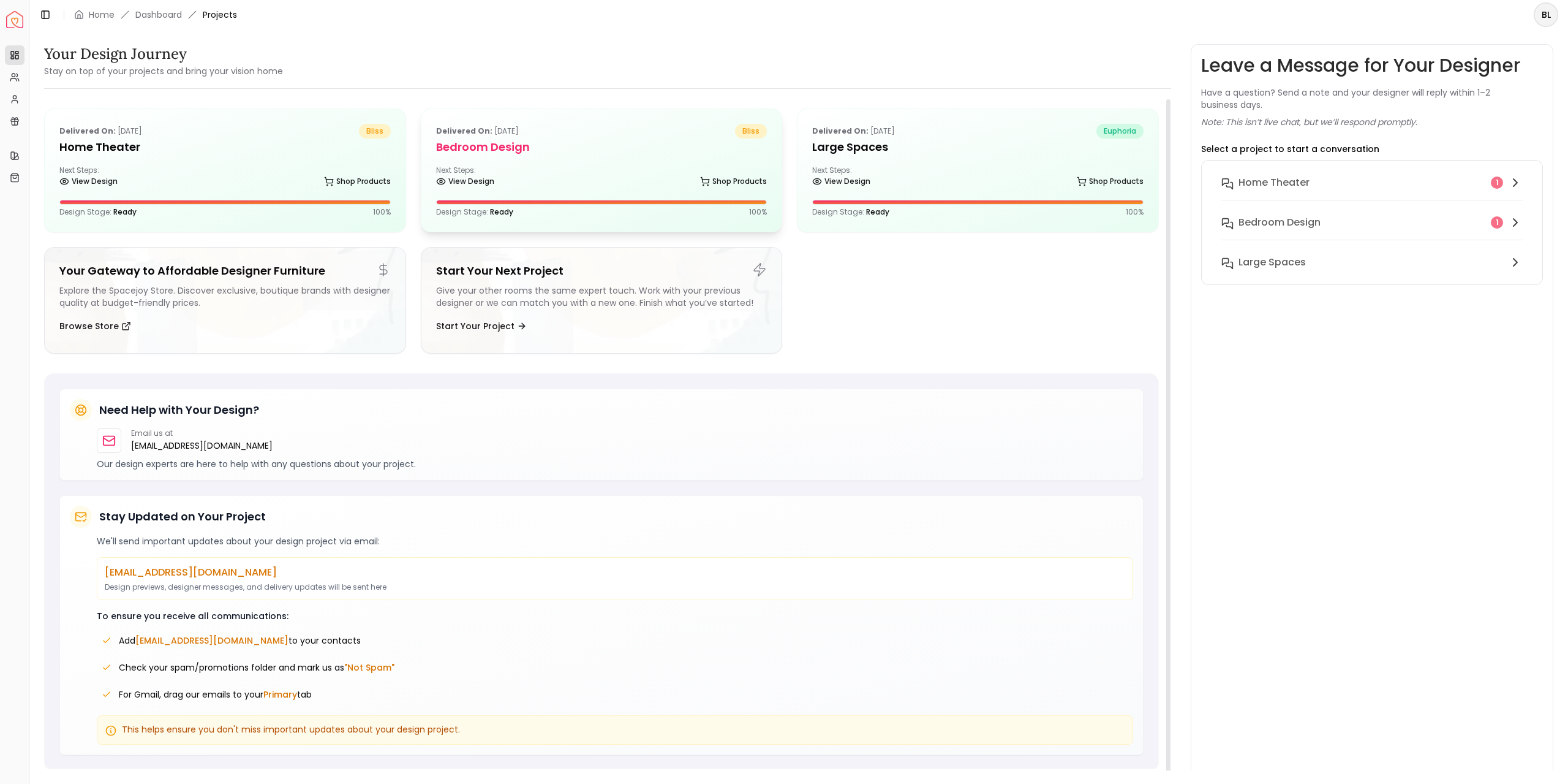
click at [477, 141] on h5 "Bedroom design" at bounding box center [602, 147] width 331 height 18
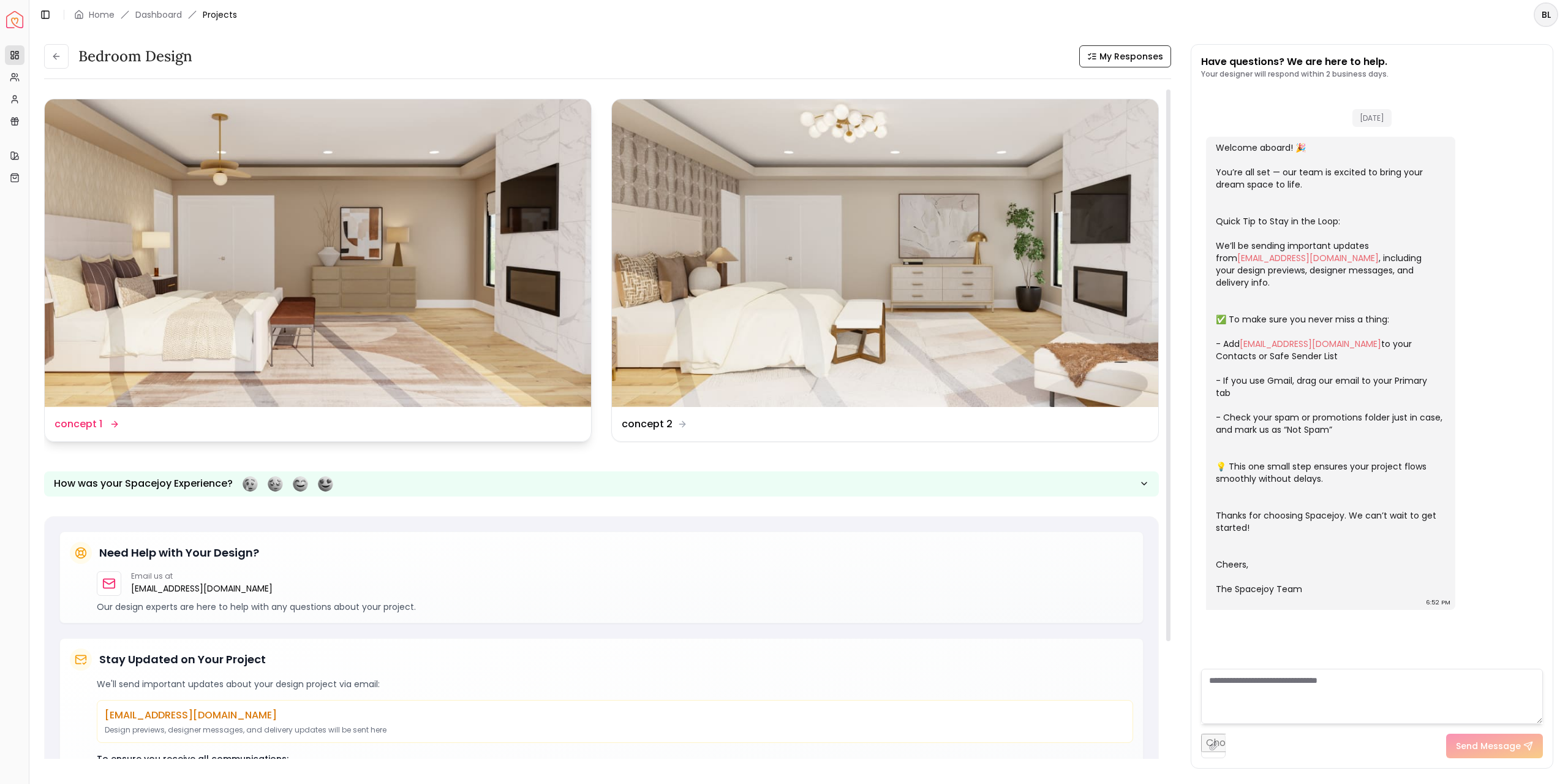
click at [400, 253] on img at bounding box center [317, 253] width 546 height 307
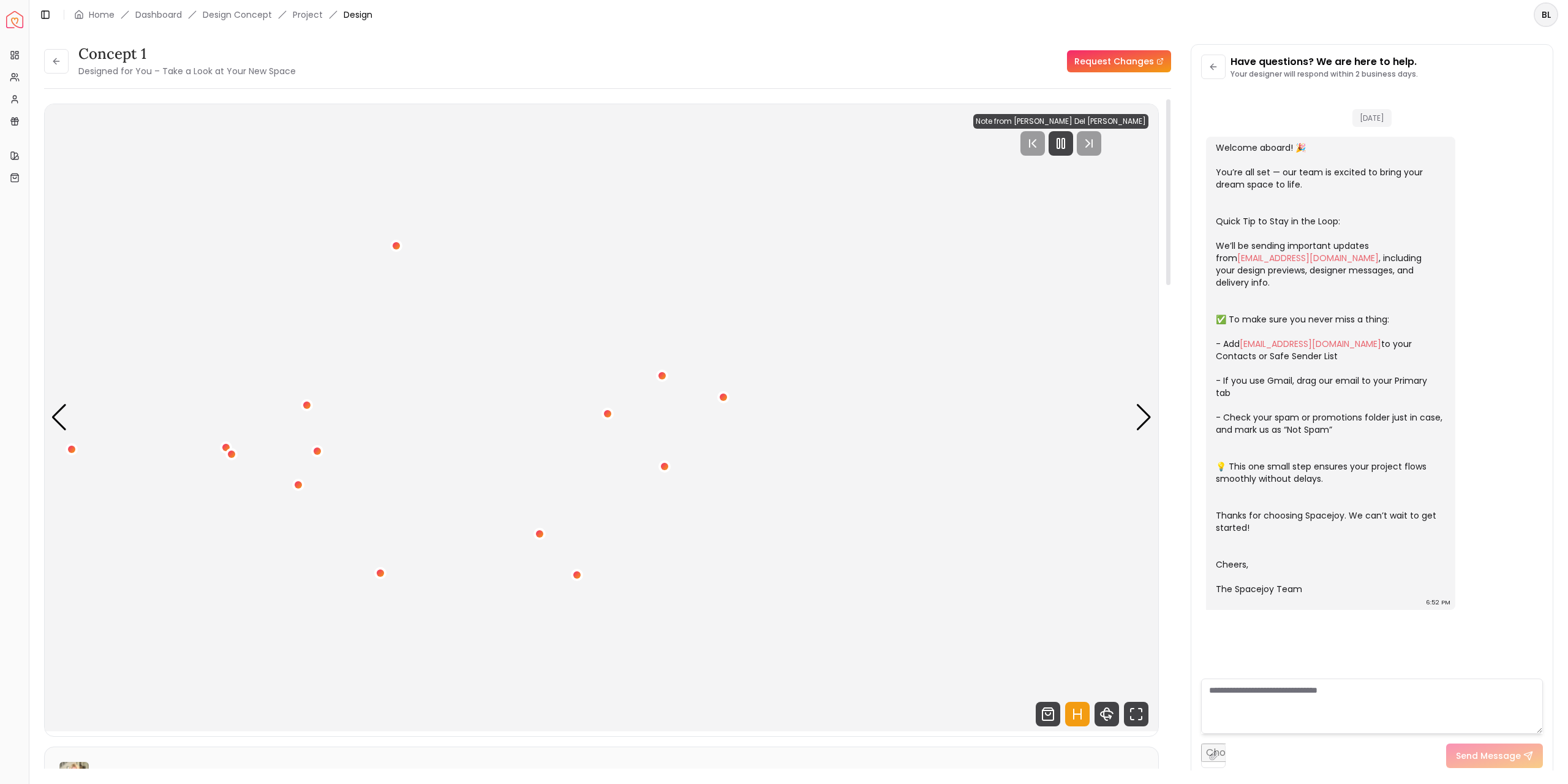
click at [1129, 419] on img "1 / 5" at bounding box center [601, 417] width 1114 height 627
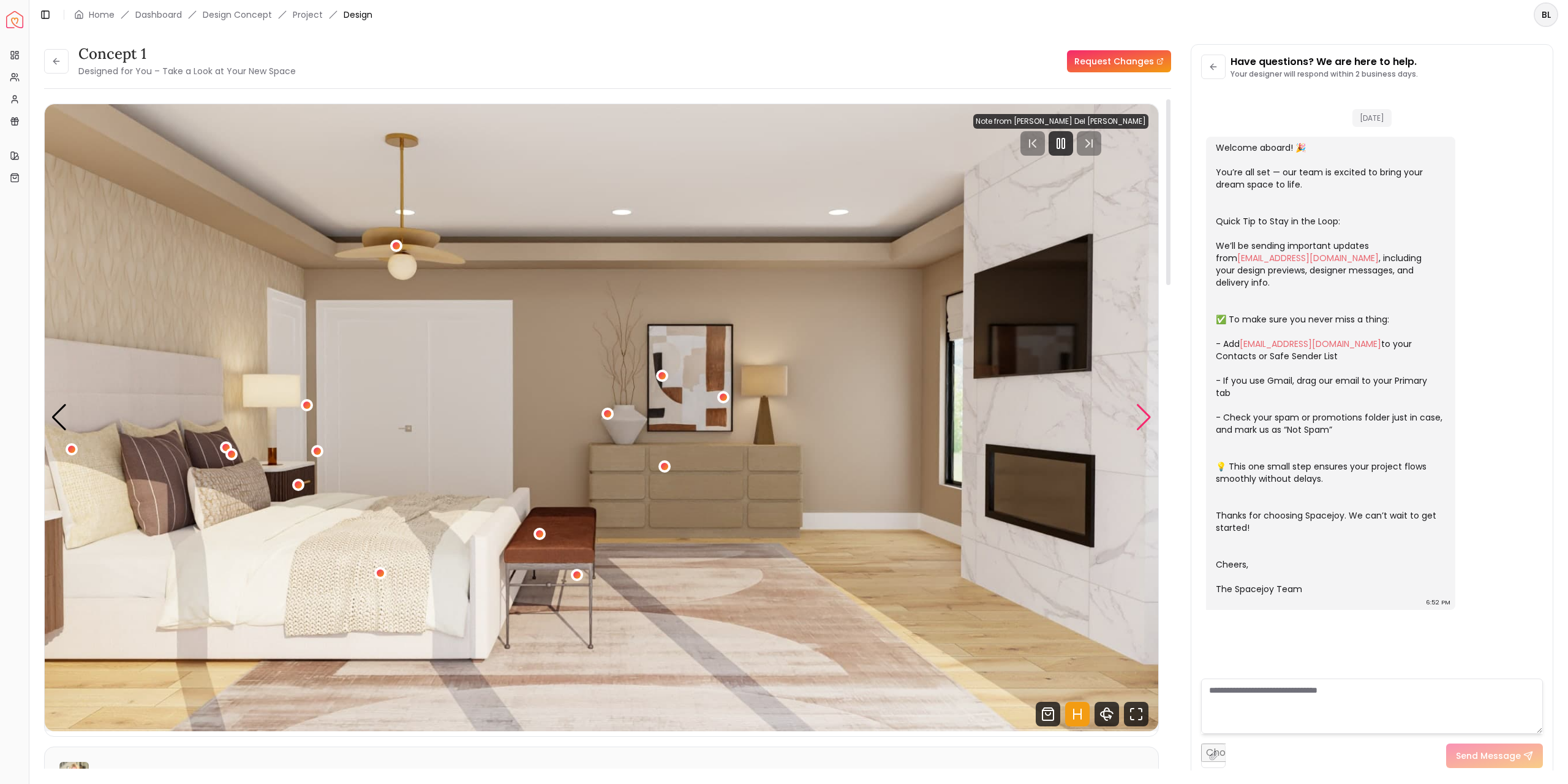
click at [1144, 422] on div "Next slide" at bounding box center [1144, 417] width 17 height 27
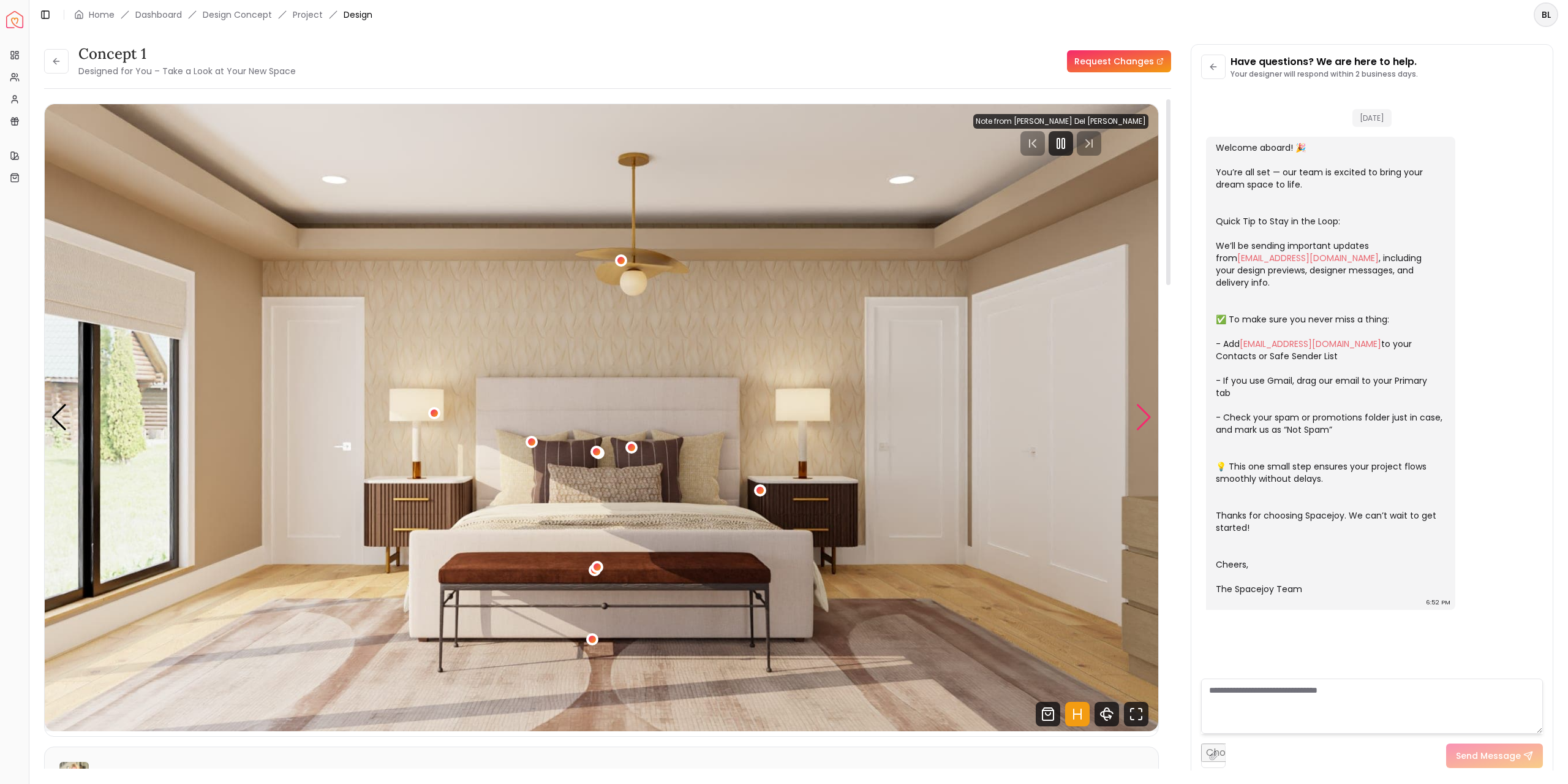
click at [1136, 424] on div "Next slide" at bounding box center [1144, 417] width 17 height 27
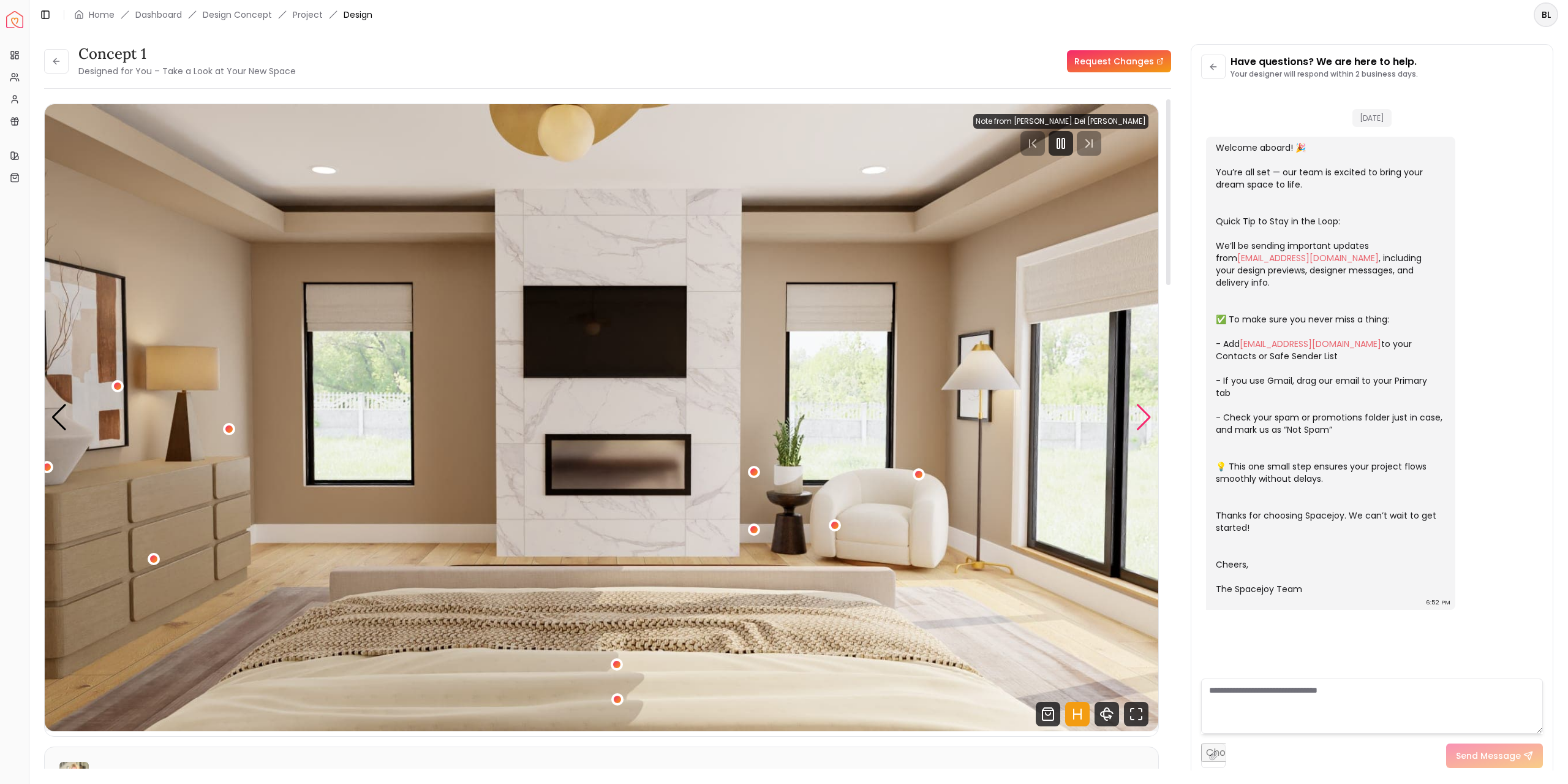
click at [1136, 424] on div "Next slide" at bounding box center [1144, 417] width 17 height 27
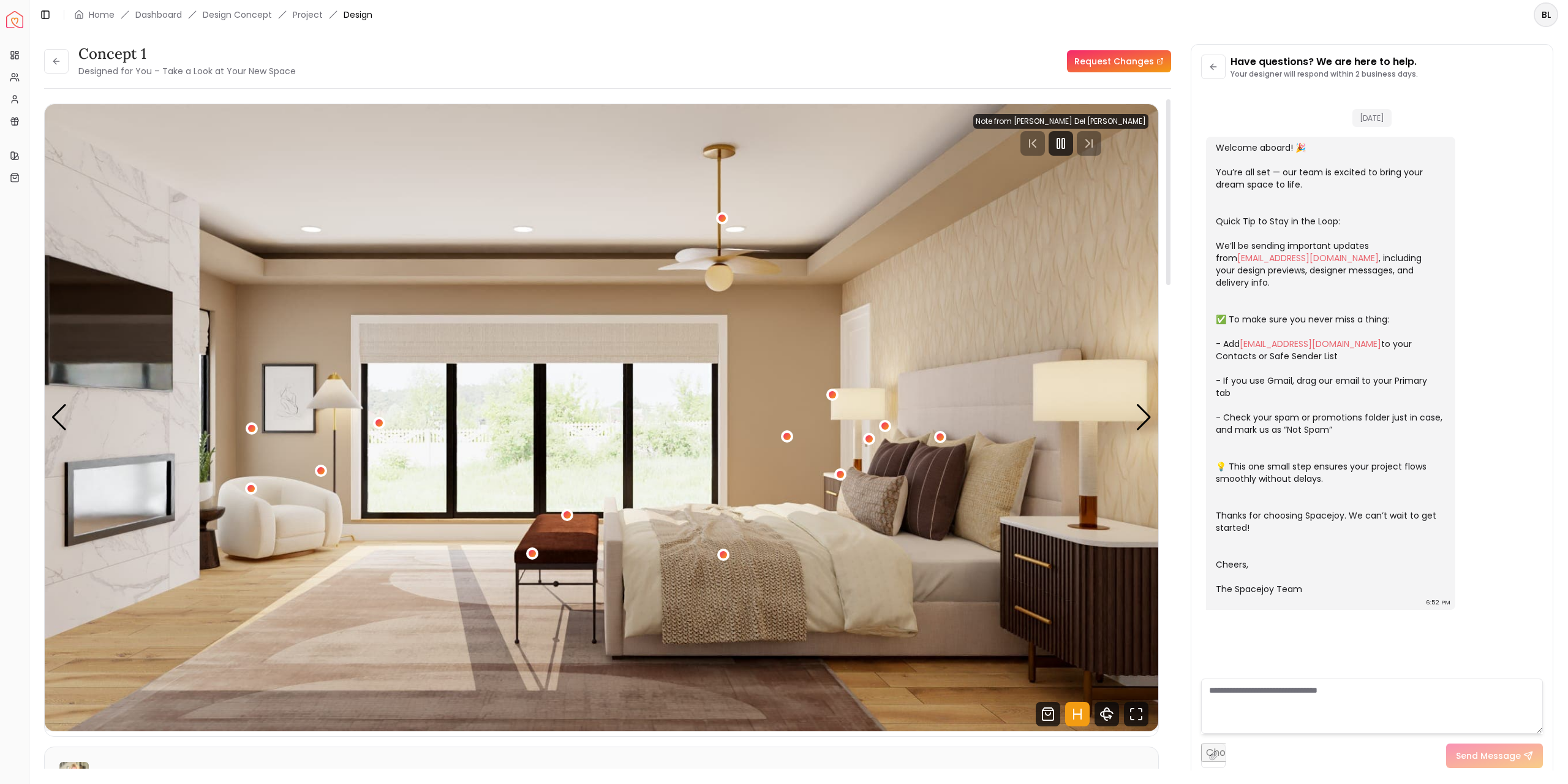
click at [1135, 425] on img "4 / 5" at bounding box center [601, 417] width 1114 height 627
click at [311, 18] on link "Project" at bounding box center [307, 14] width 30 height 12
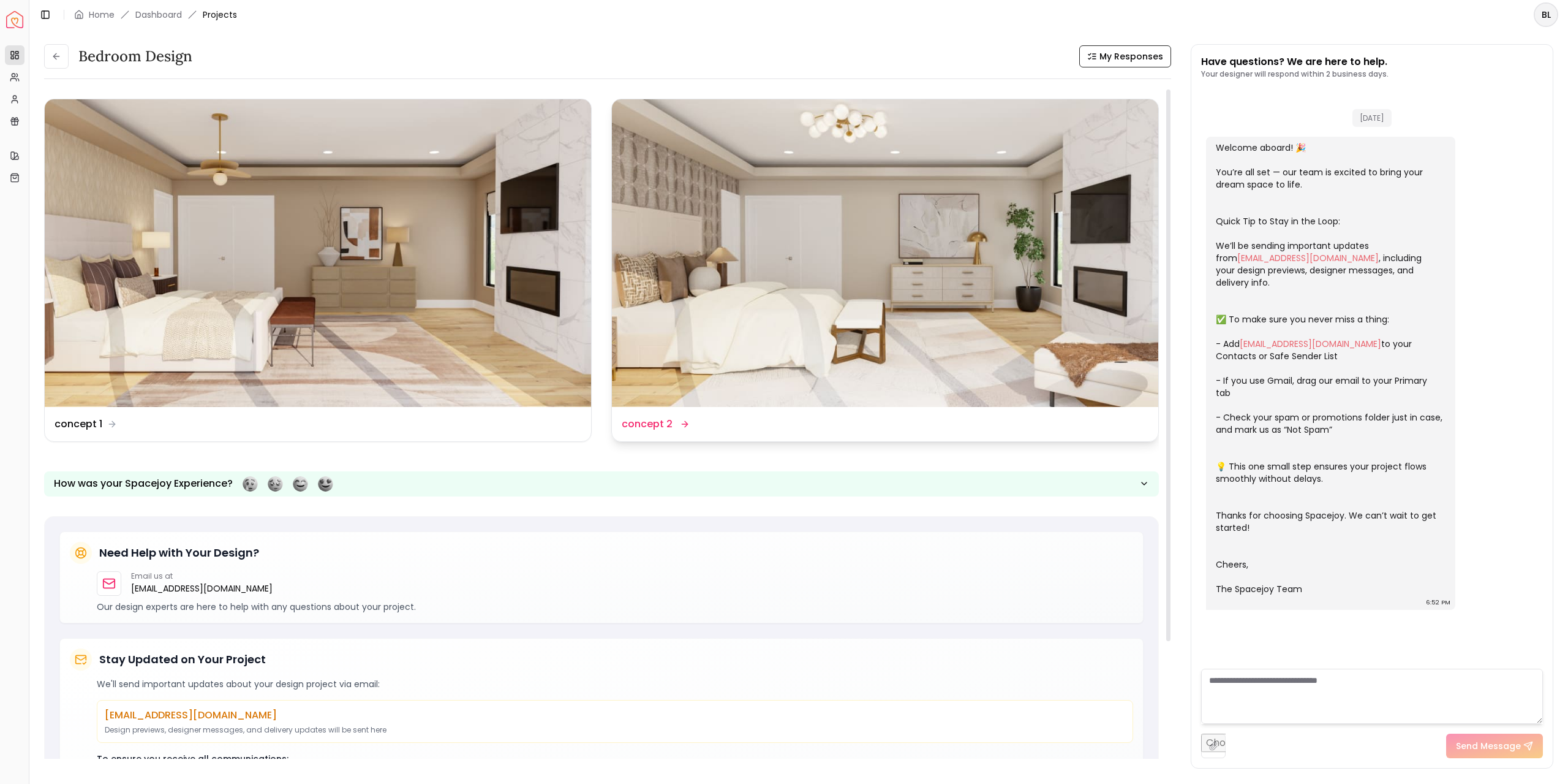
click at [804, 320] on img at bounding box center [885, 253] width 546 height 307
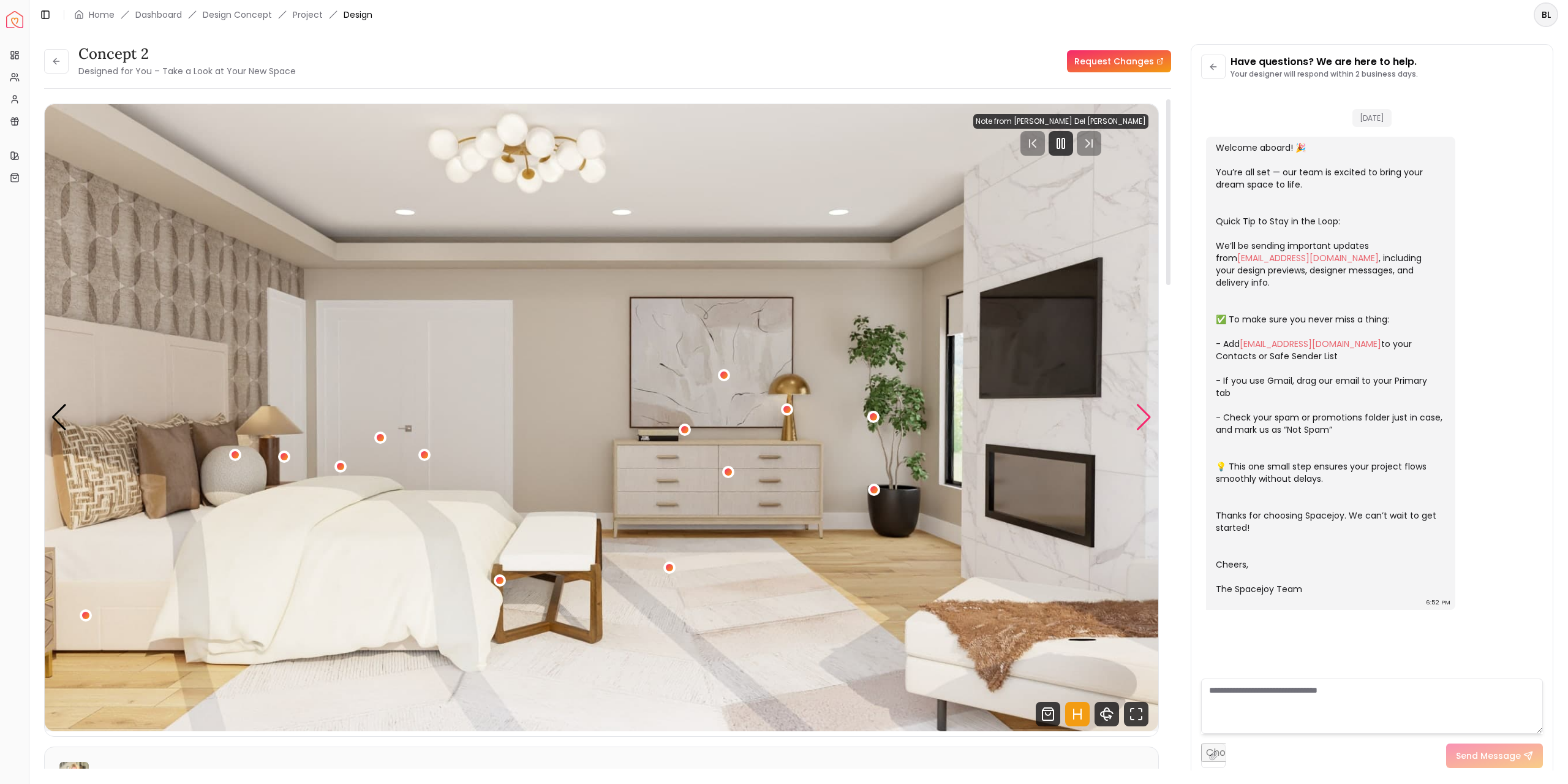
click at [1146, 407] on div "Next slide" at bounding box center [1144, 417] width 17 height 27
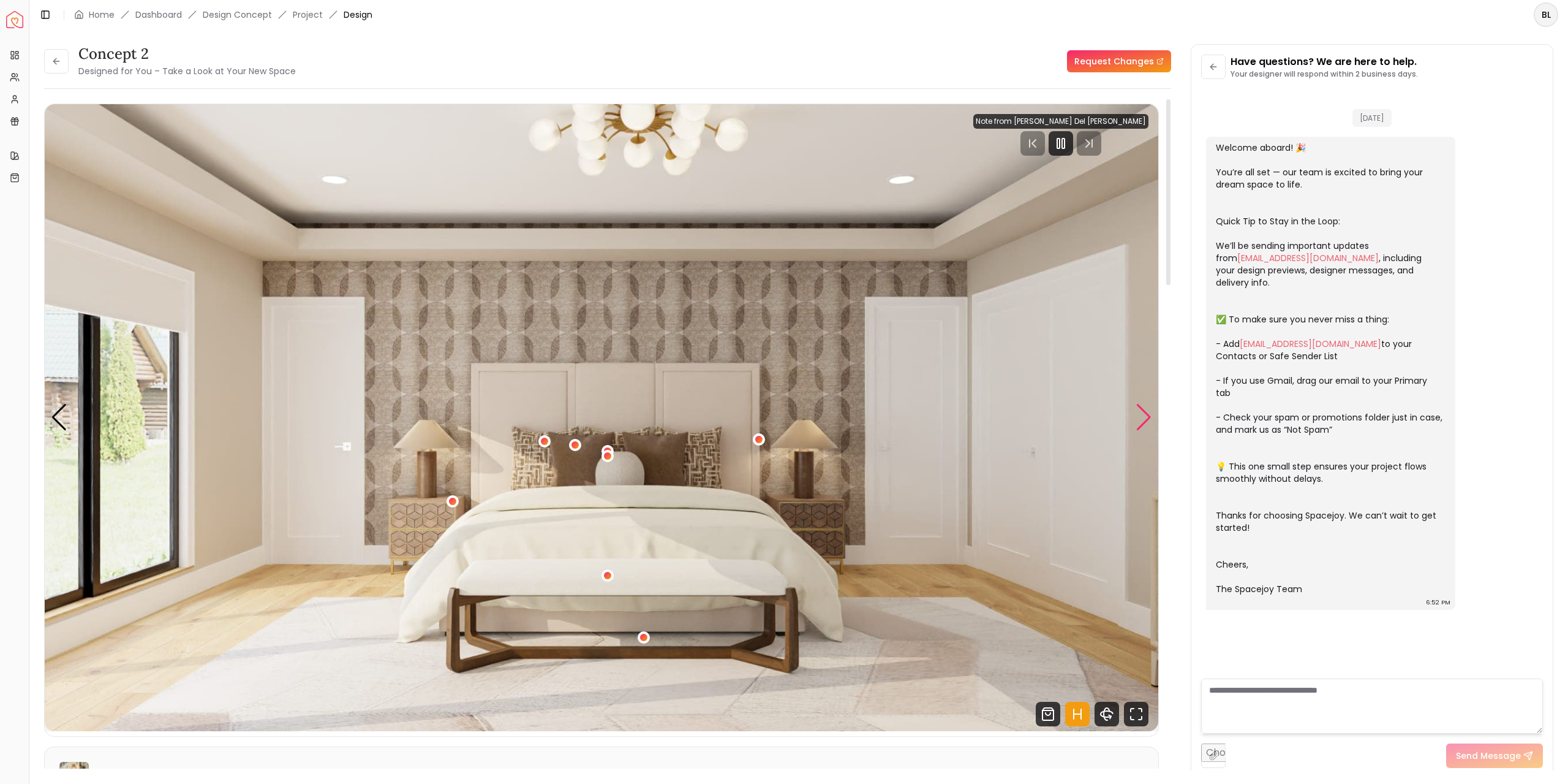
click at [1145, 417] on div "Next slide" at bounding box center [1144, 417] width 17 height 27
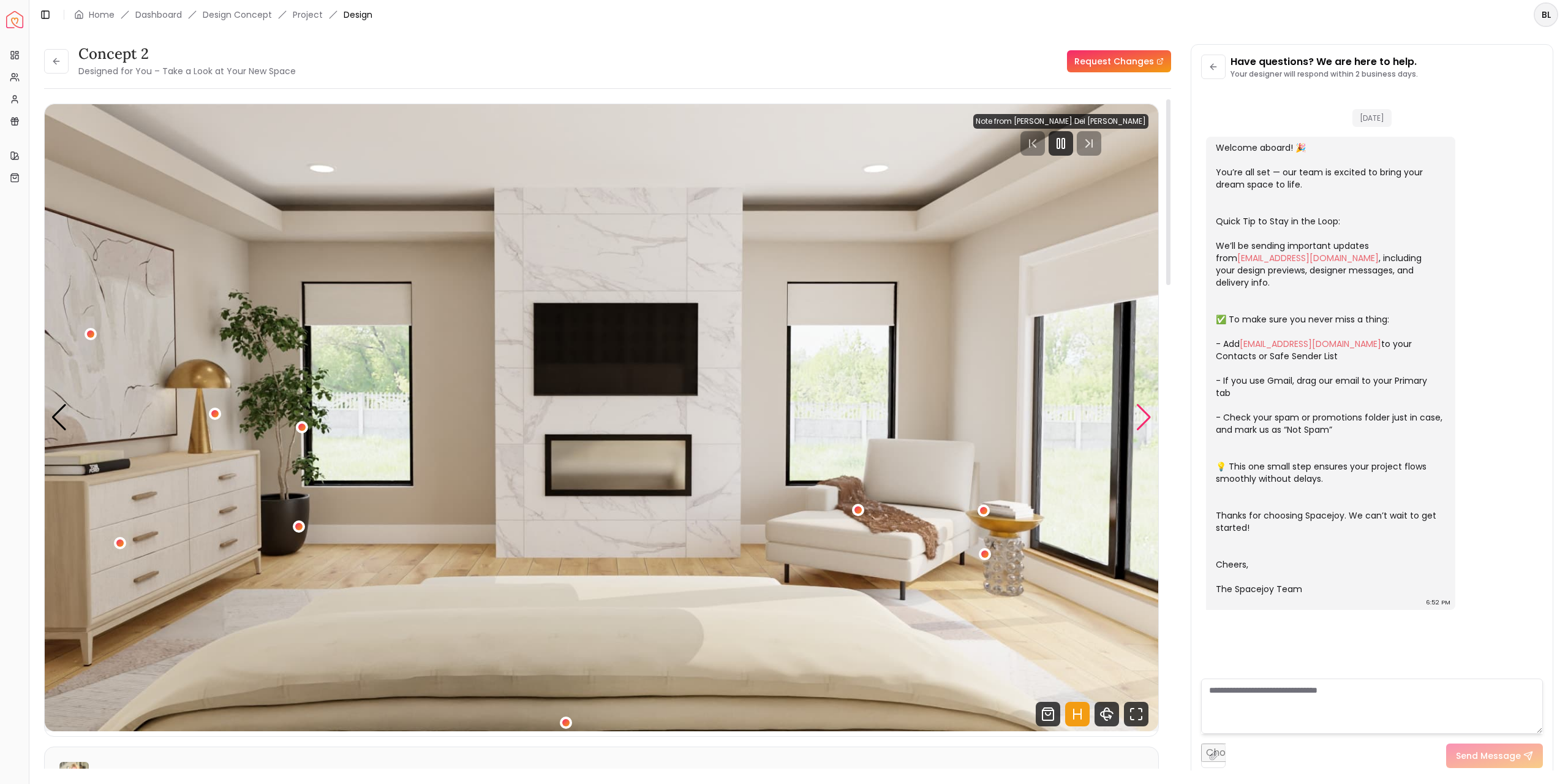
click at [1149, 412] on div "Next slide" at bounding box center [1144, 417] width 17 height 27
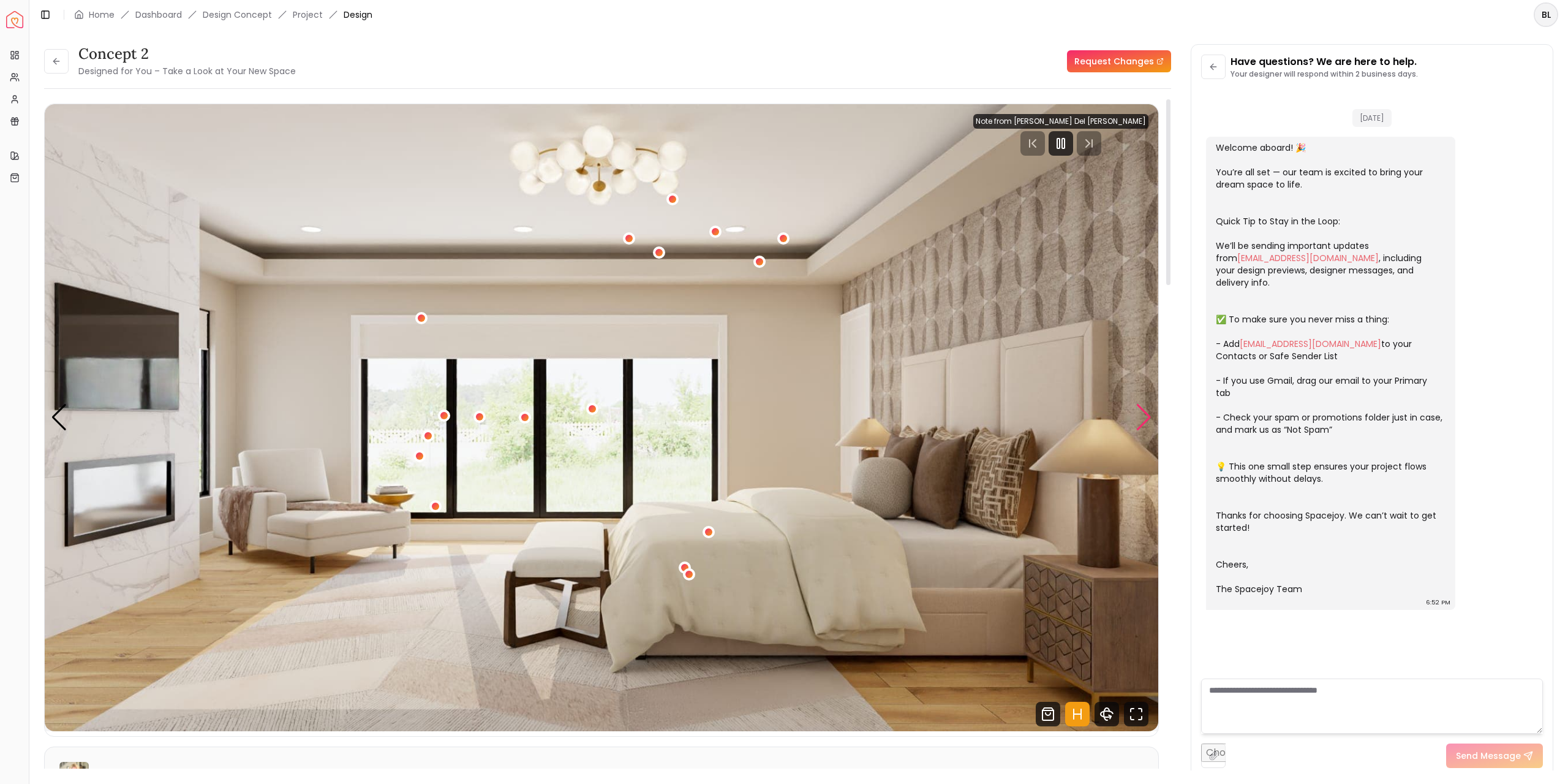
click at [1149, 412] on div "Next slide" at bounding box center [1144, 417] width 17 height 27
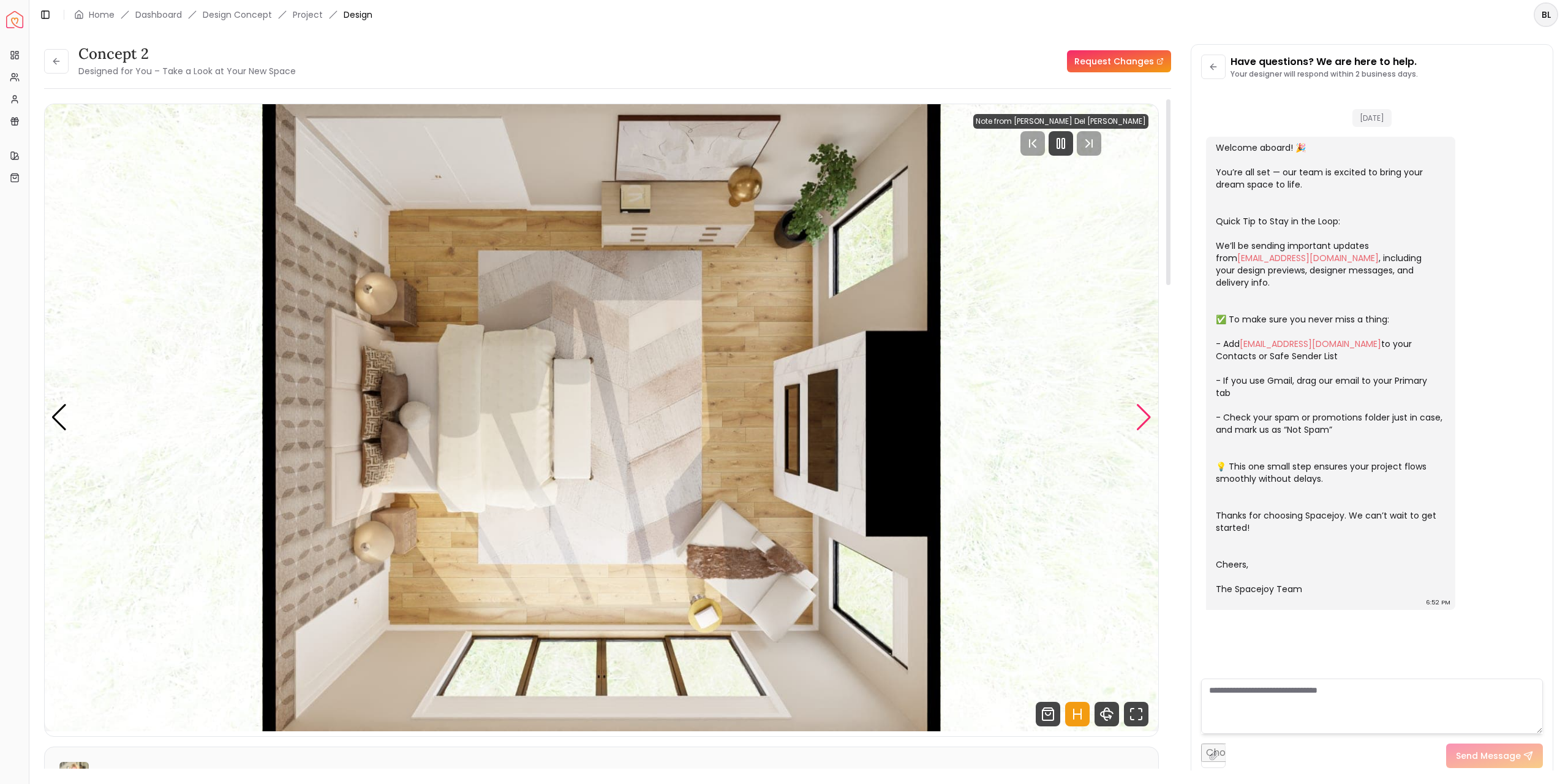
click at [1150, 410] on div "Next slide" at bounding box center [1144, 417] width 17 height 27
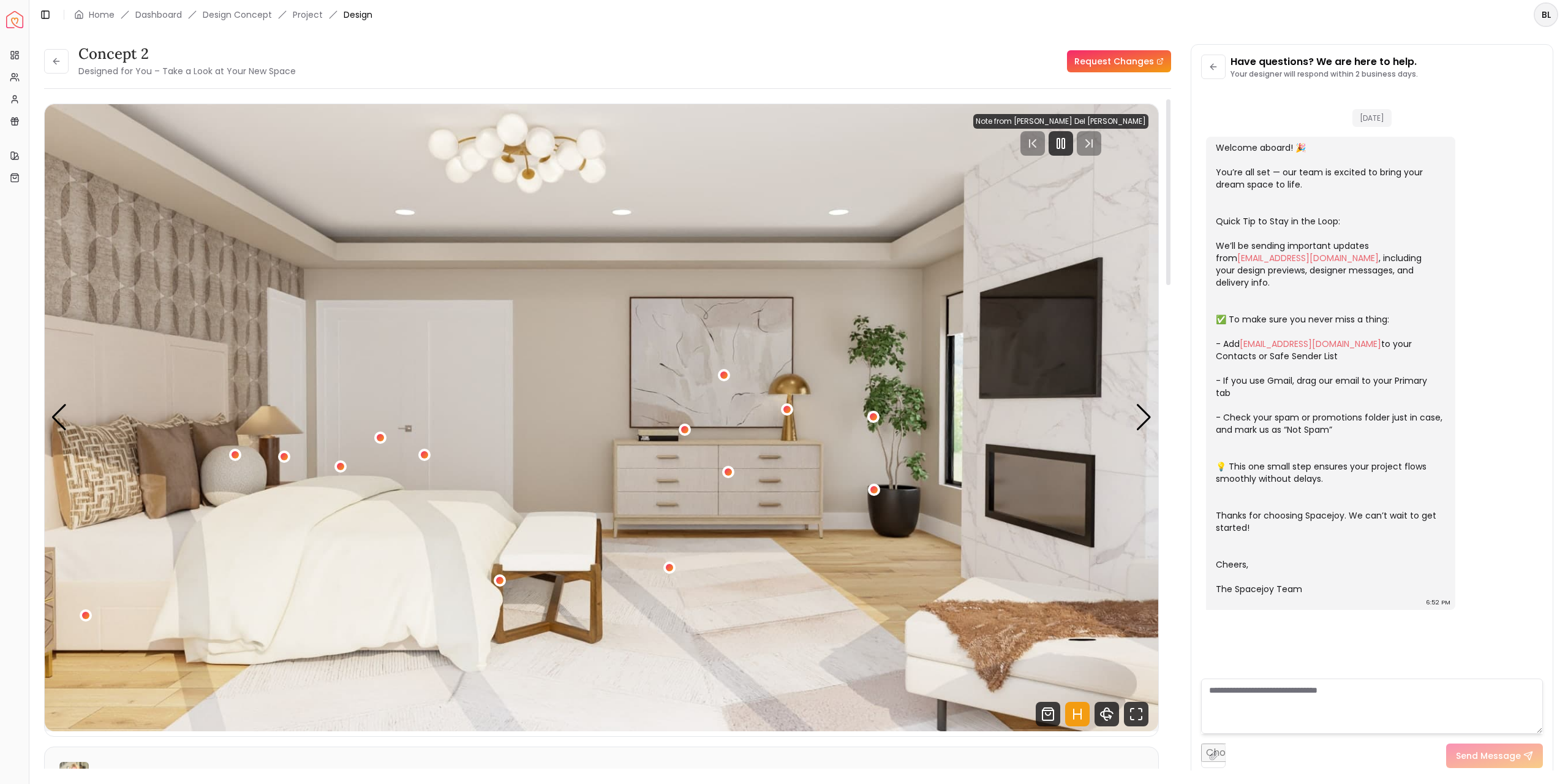
click at [1161, 404] on div "concept 2 Designed for You – Take a Look at Your New Space Request Changes Hots…" at bounding box center [608, 439] width 1127 height 679
click at [1133, 416] on img "1 / 5" at bounding box center [601, 417] width 1114 height 627
click at [1142, 414] on div "Next slide" at bounding box center [1144, 417] width 17 height 27
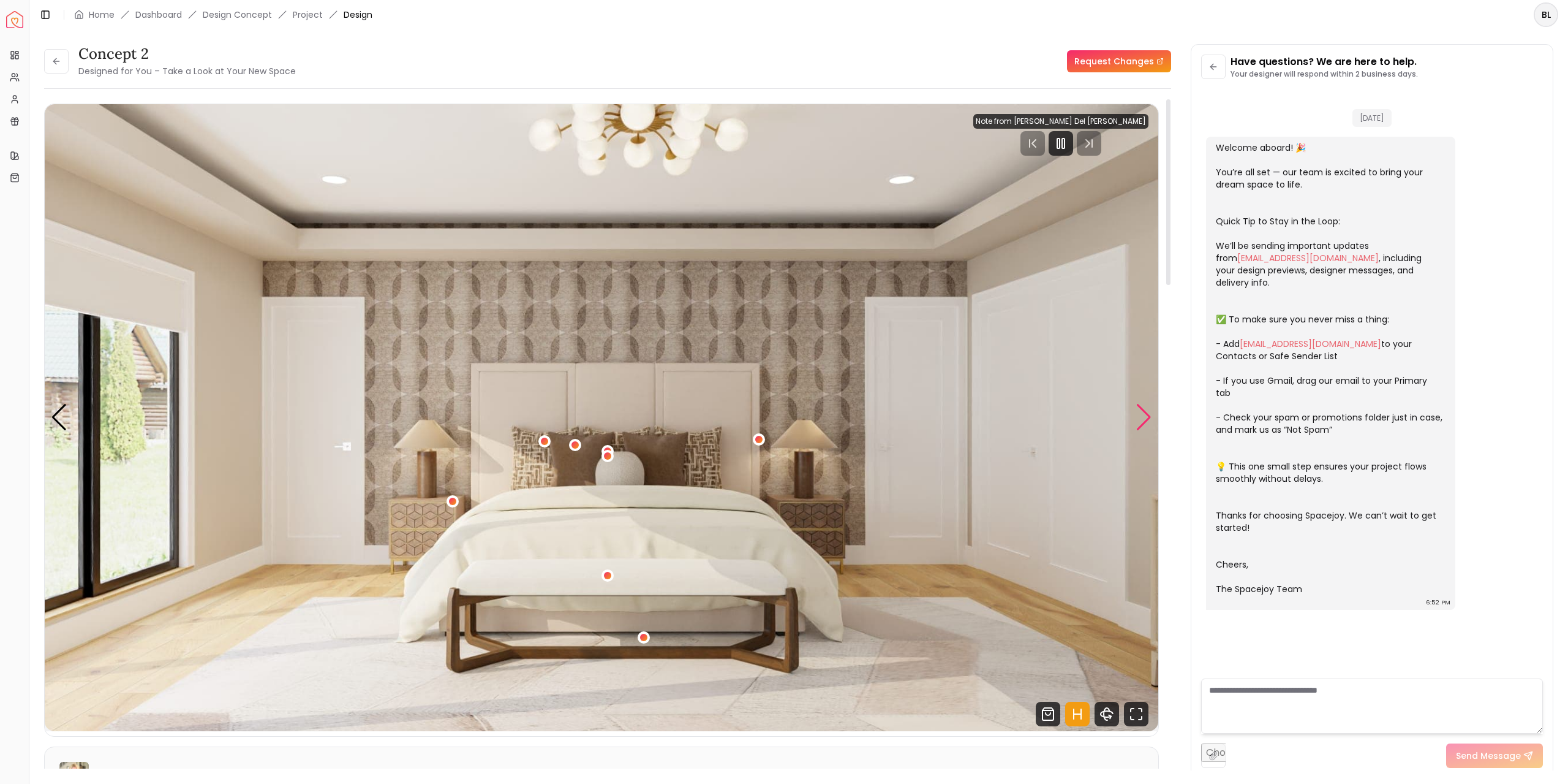
click at [1140, 421] on div "Next slide" at bounding box center [1144, 417] width 17 height 27
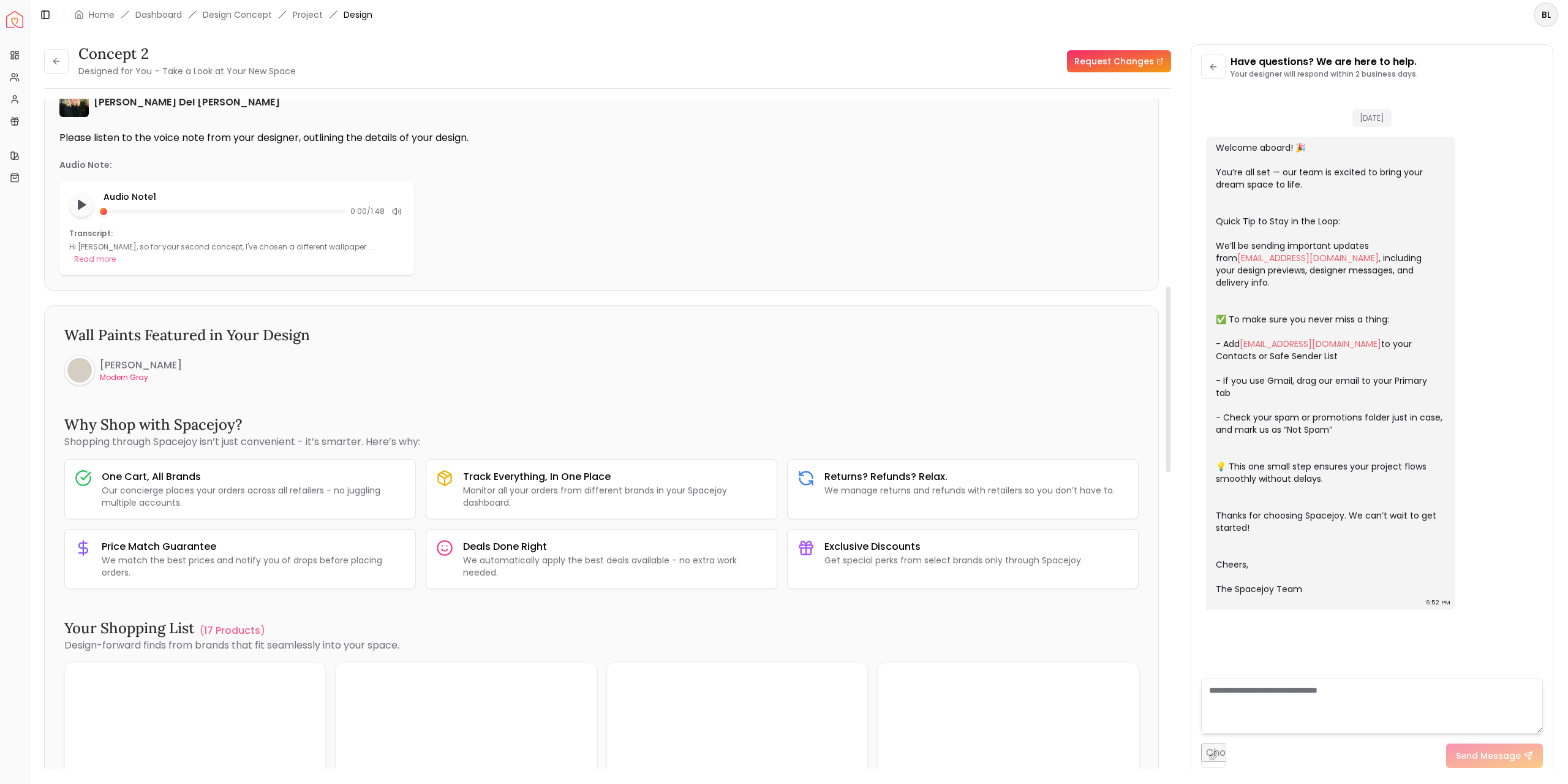
scroll to position [306, 0]
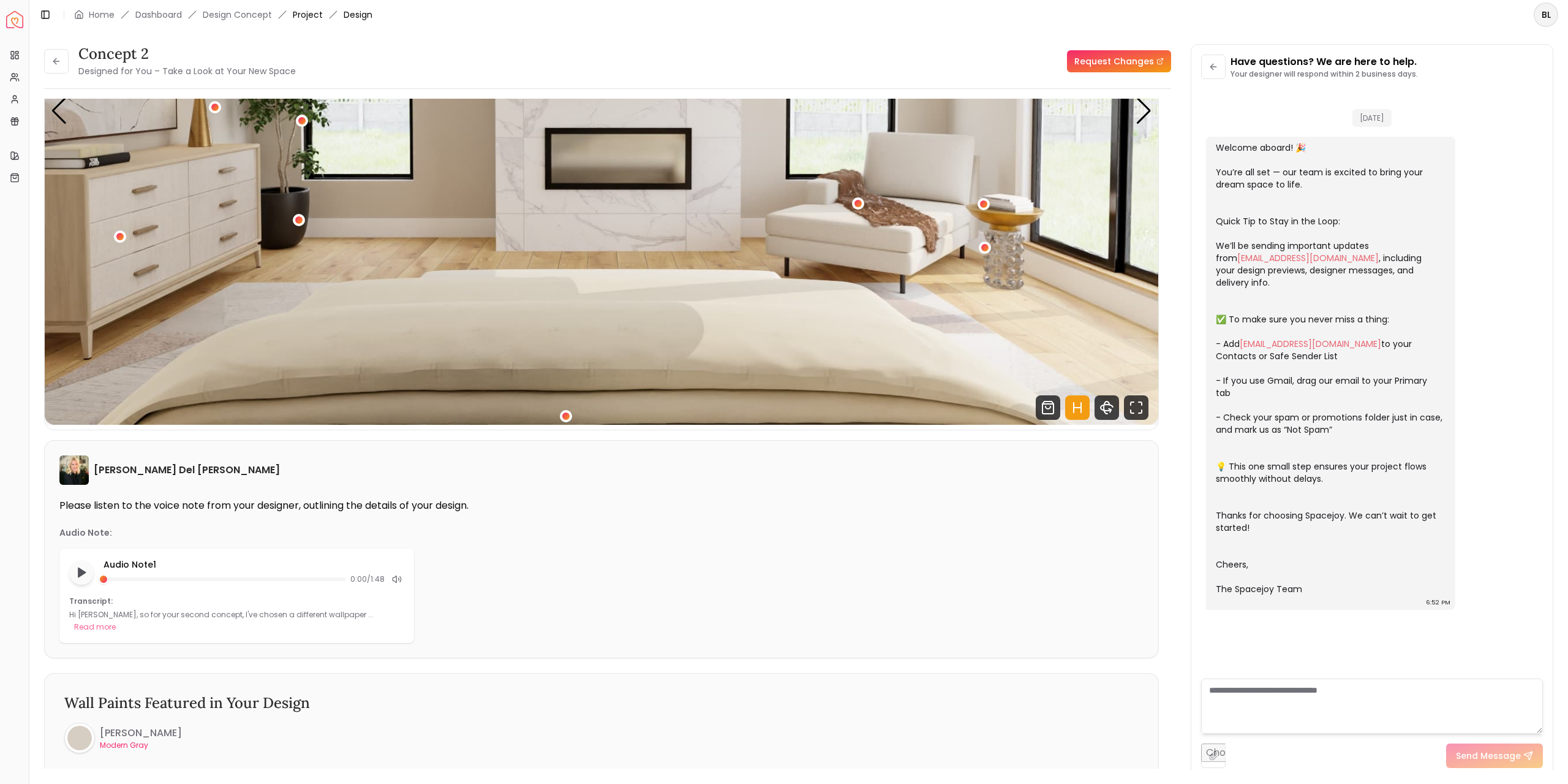
click at [307, 14] on link "Project" at bounding box center [307, 14] width 30 height 12
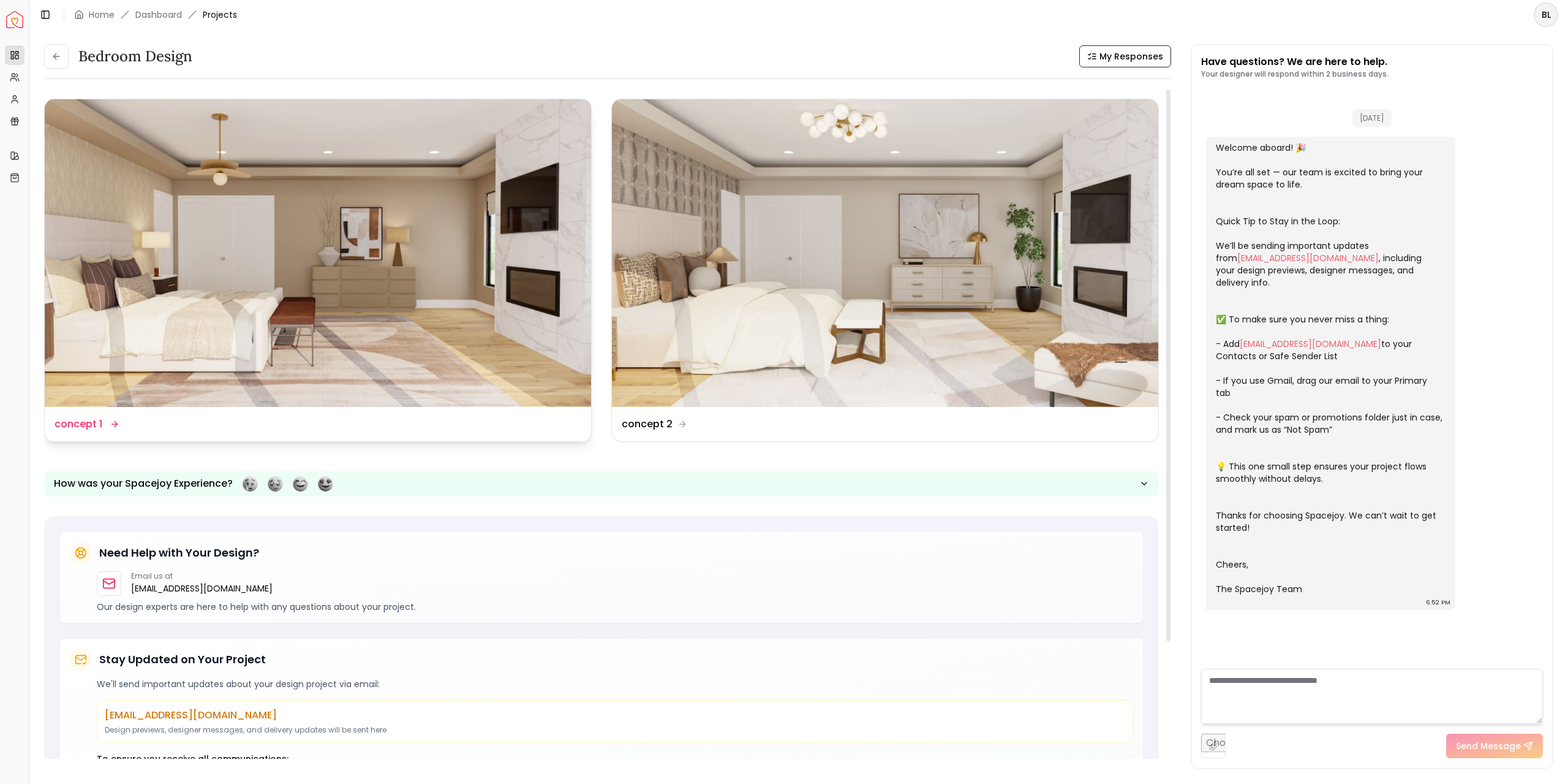
click at [152, 317] on img at bounding box center [317, 253] width 546 height 307
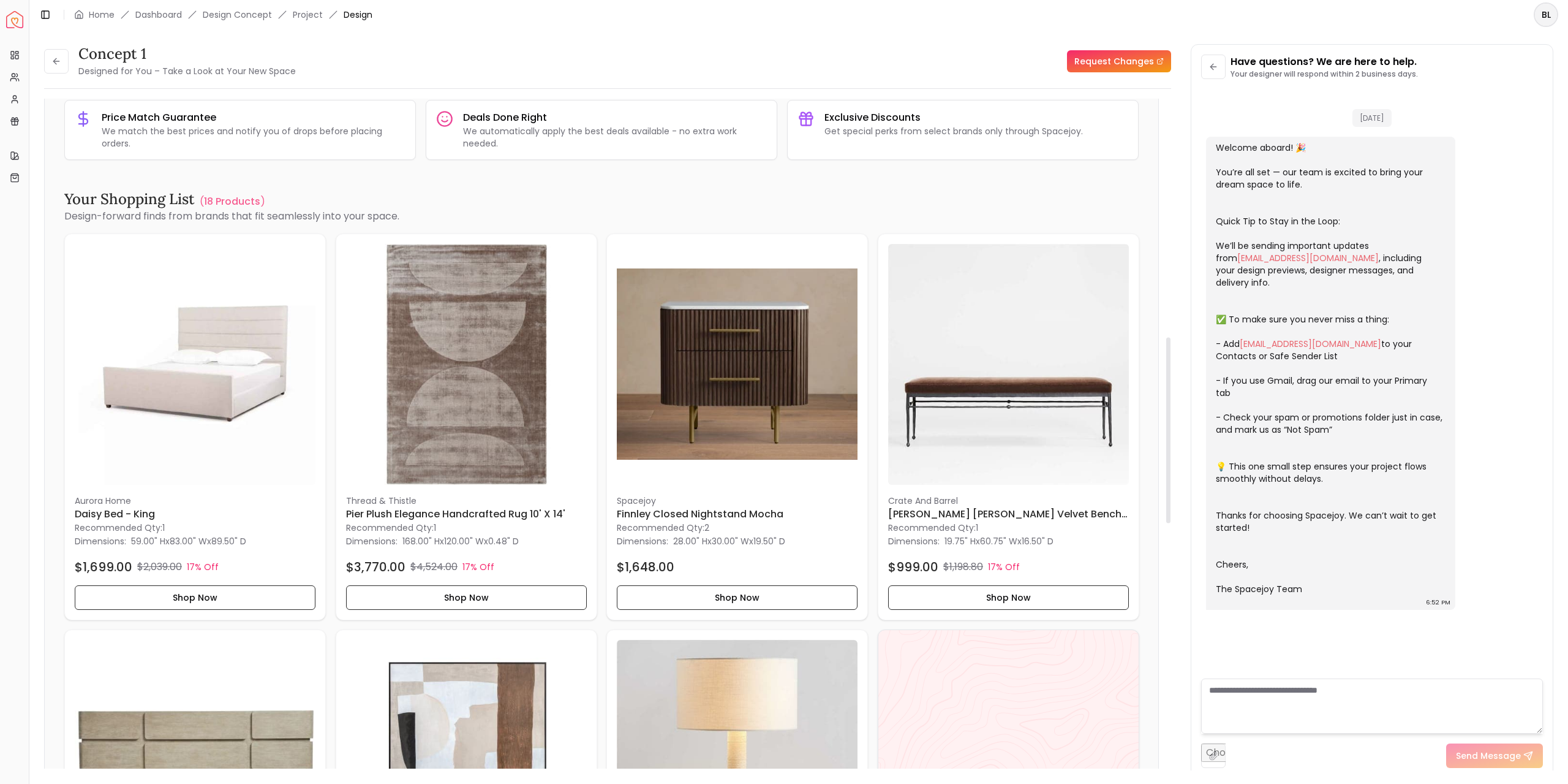
scroll to position [735, 0]
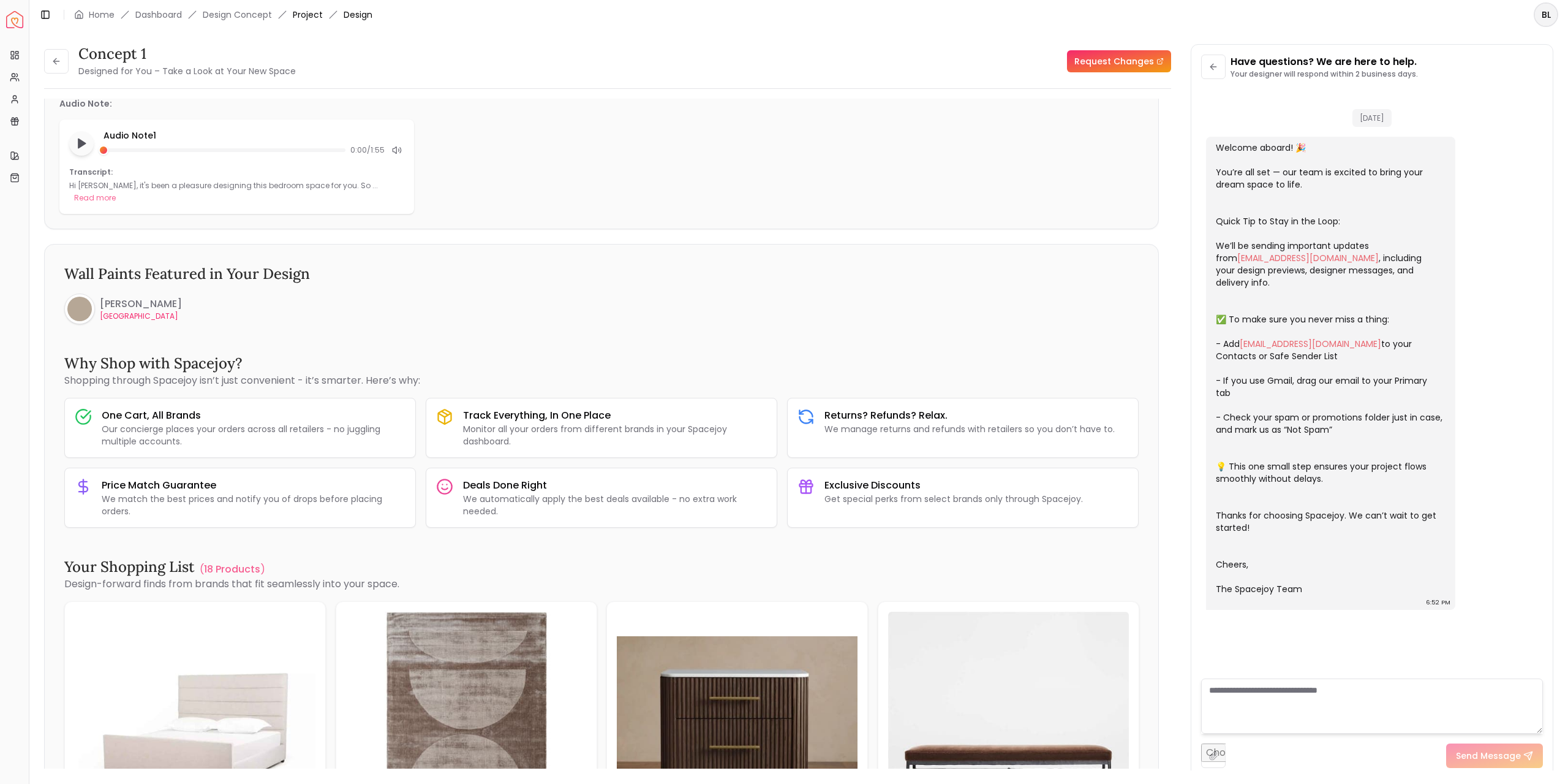
click at [301, 12] on link "Project" at bounding box center [307, 14] width 30 height 12
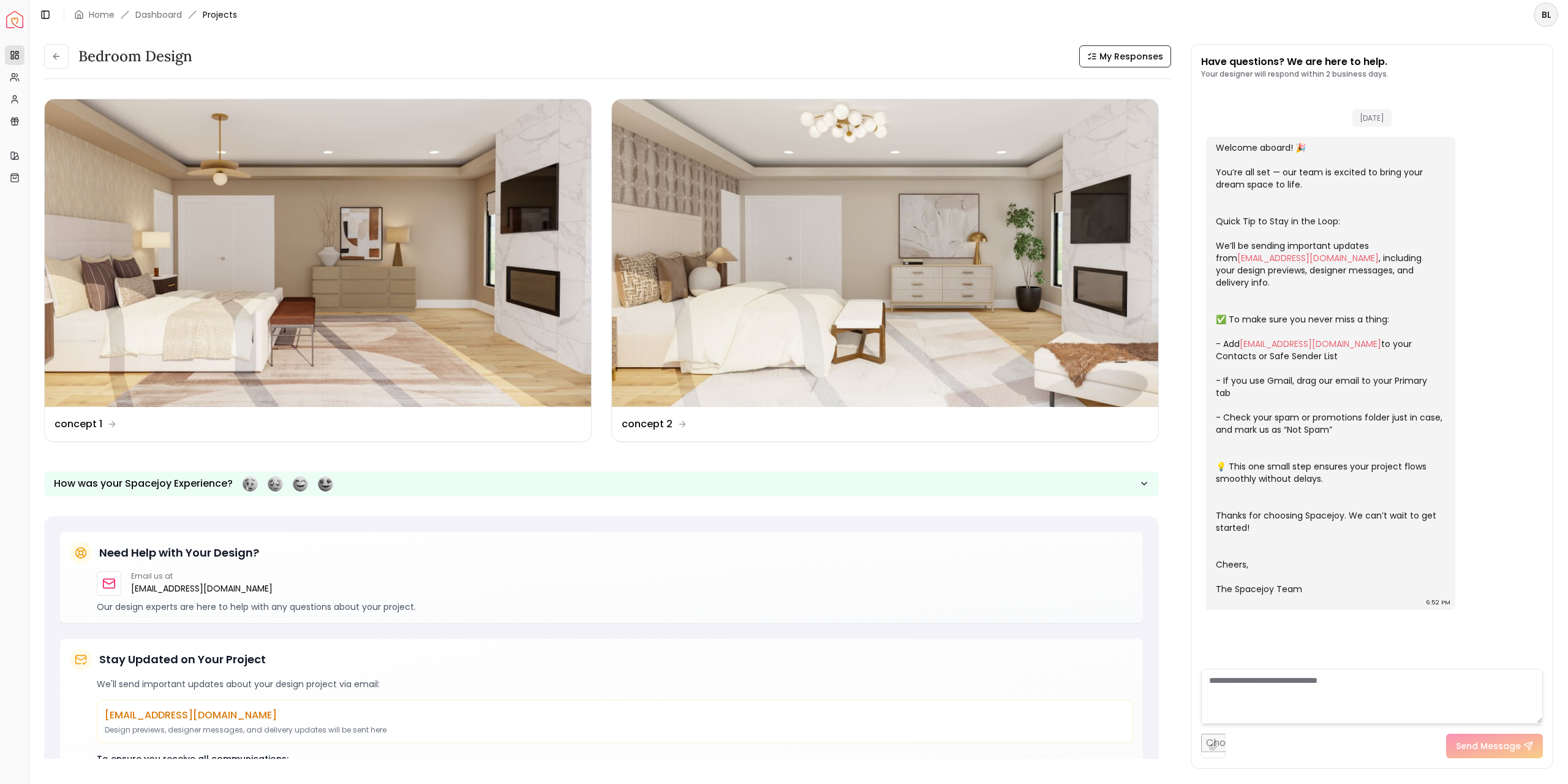
click at [221, 16] on span "Projects" at bounding box center [219, 14] width 34 height 12
click at [156, 12] on link "Dashboard" at bounding box center [158, 14] width 46 height 12
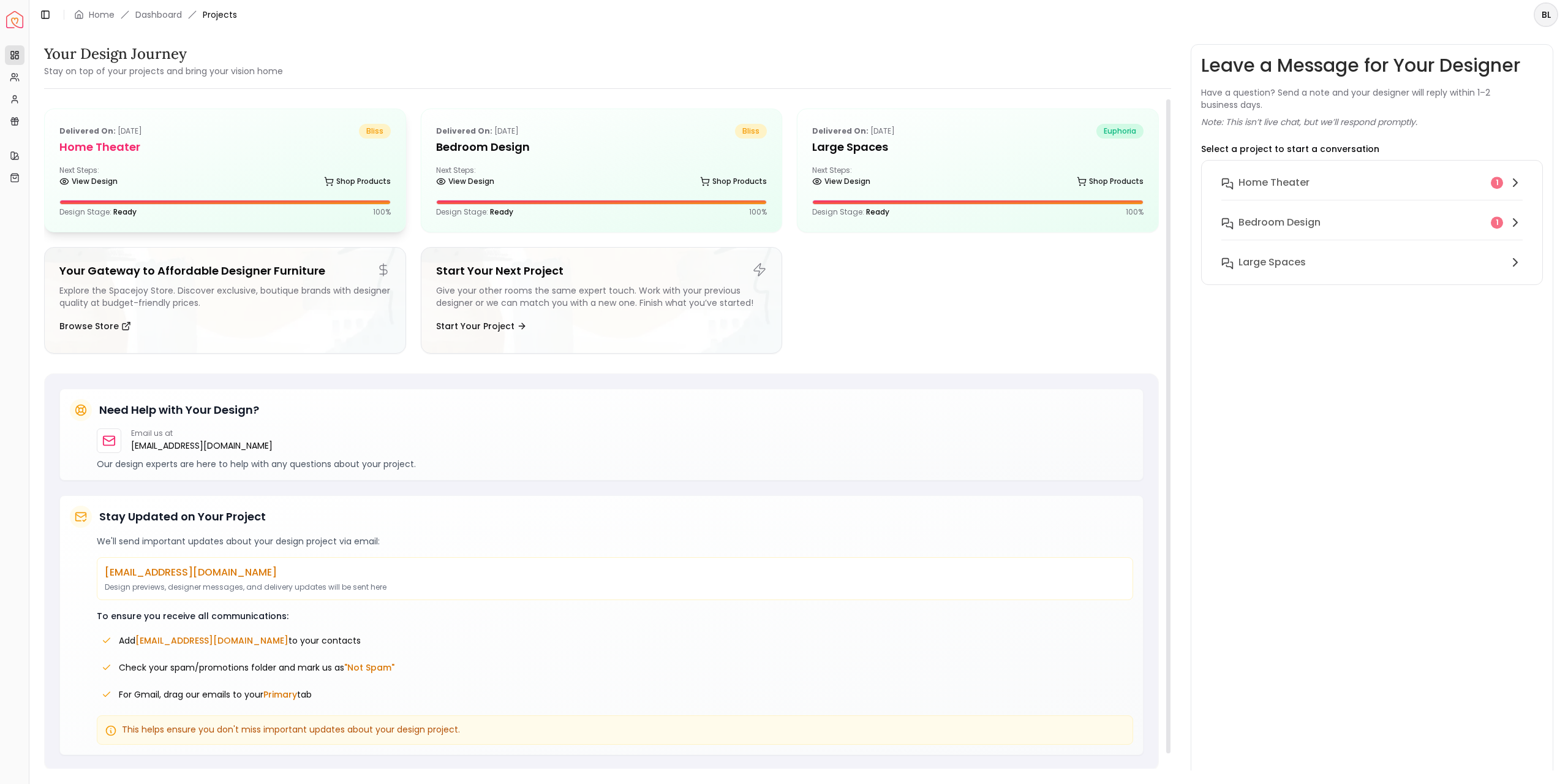
click at [177, 169] on div "Next Steps: View Design Shop Products" at bounding box center [225, 178] width 331 height 24
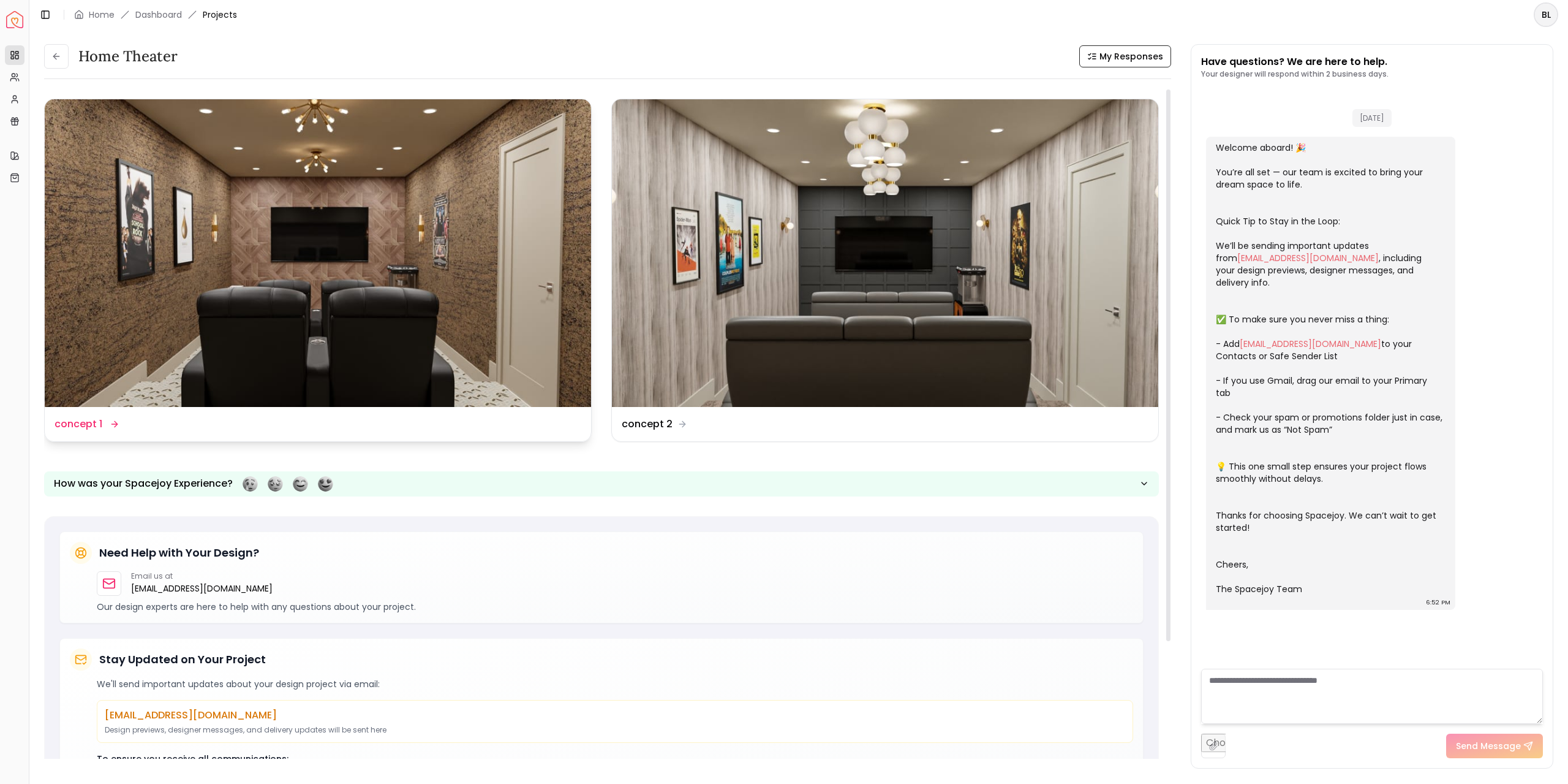
click at [373, 287] on img at bounding box center [317, 253] width 546 height 307
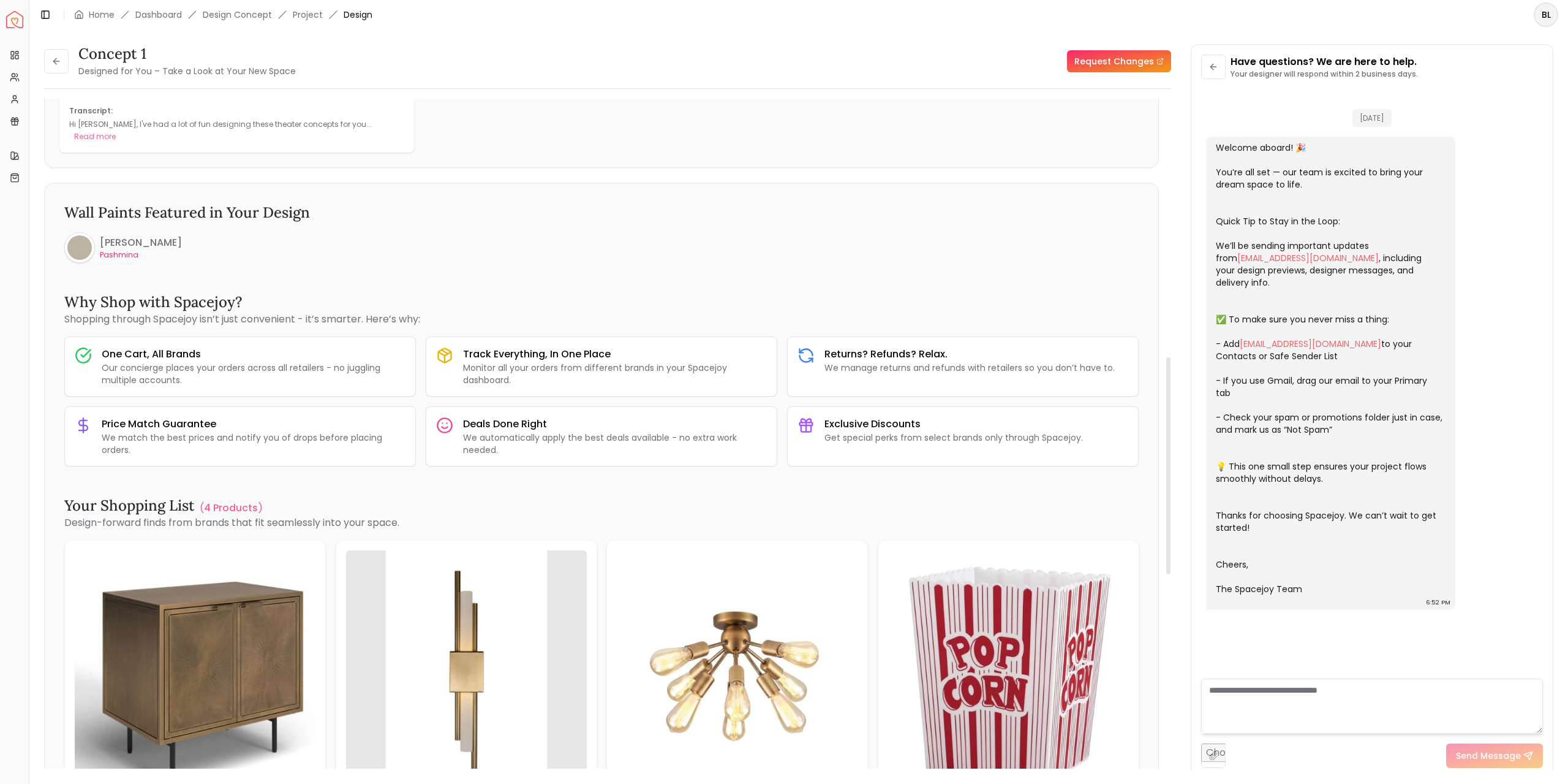
scroll to position [1164, 0]
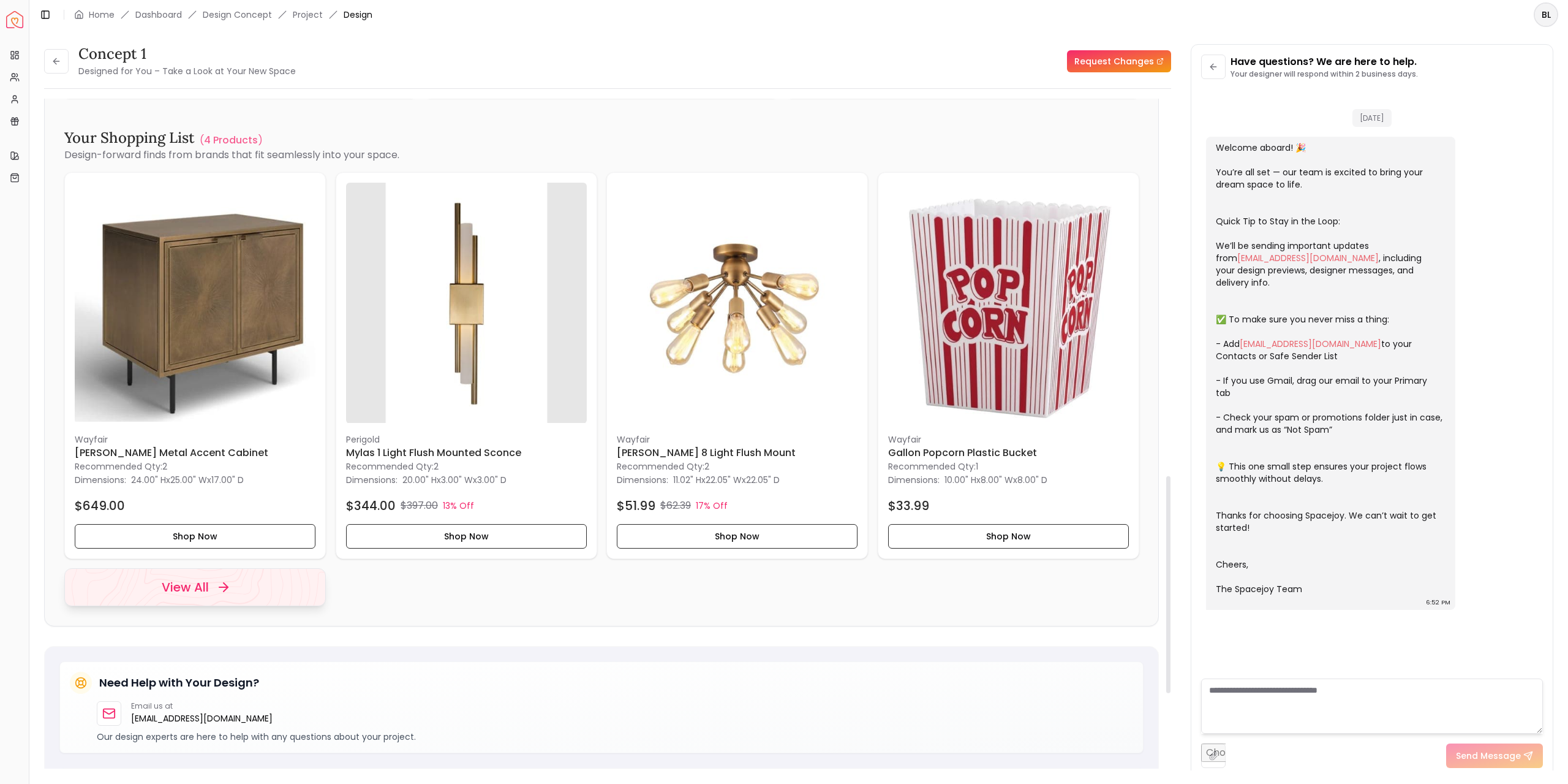
click at [227, 582] on icon at bounding box center [226, 586] width 5 height 8
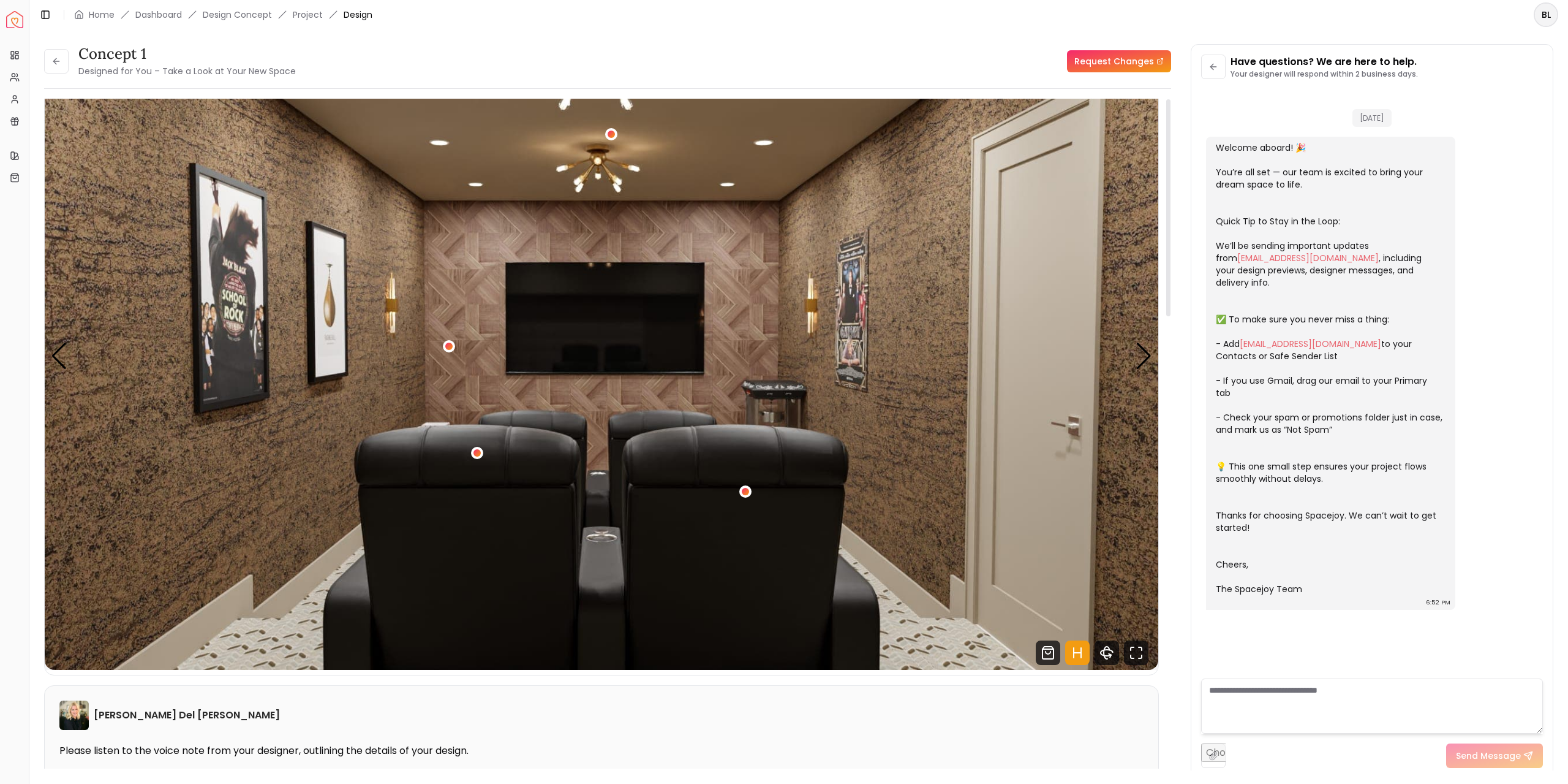
scroll to position [0, 0]
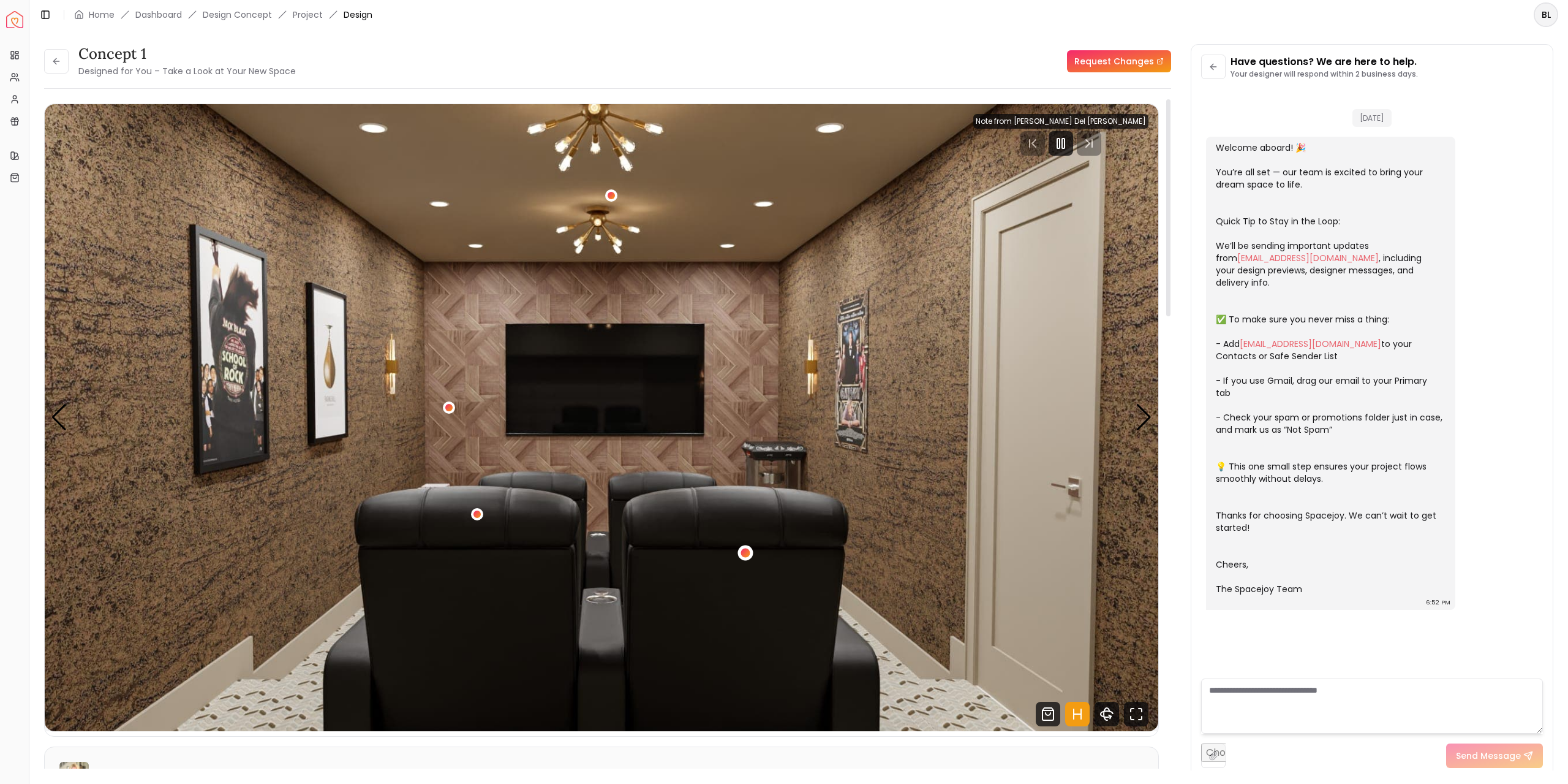
click at [747, 548] on div "1 / 5" at bounding box center [745, 552] width 16 height 16
click at [896, 504] on img "1 / 5" at bounding box center [601, 417] width 1114 height 627
click at [476, 516] on div "1 / 5" at bounding box center [477, 515] width 9 height 9
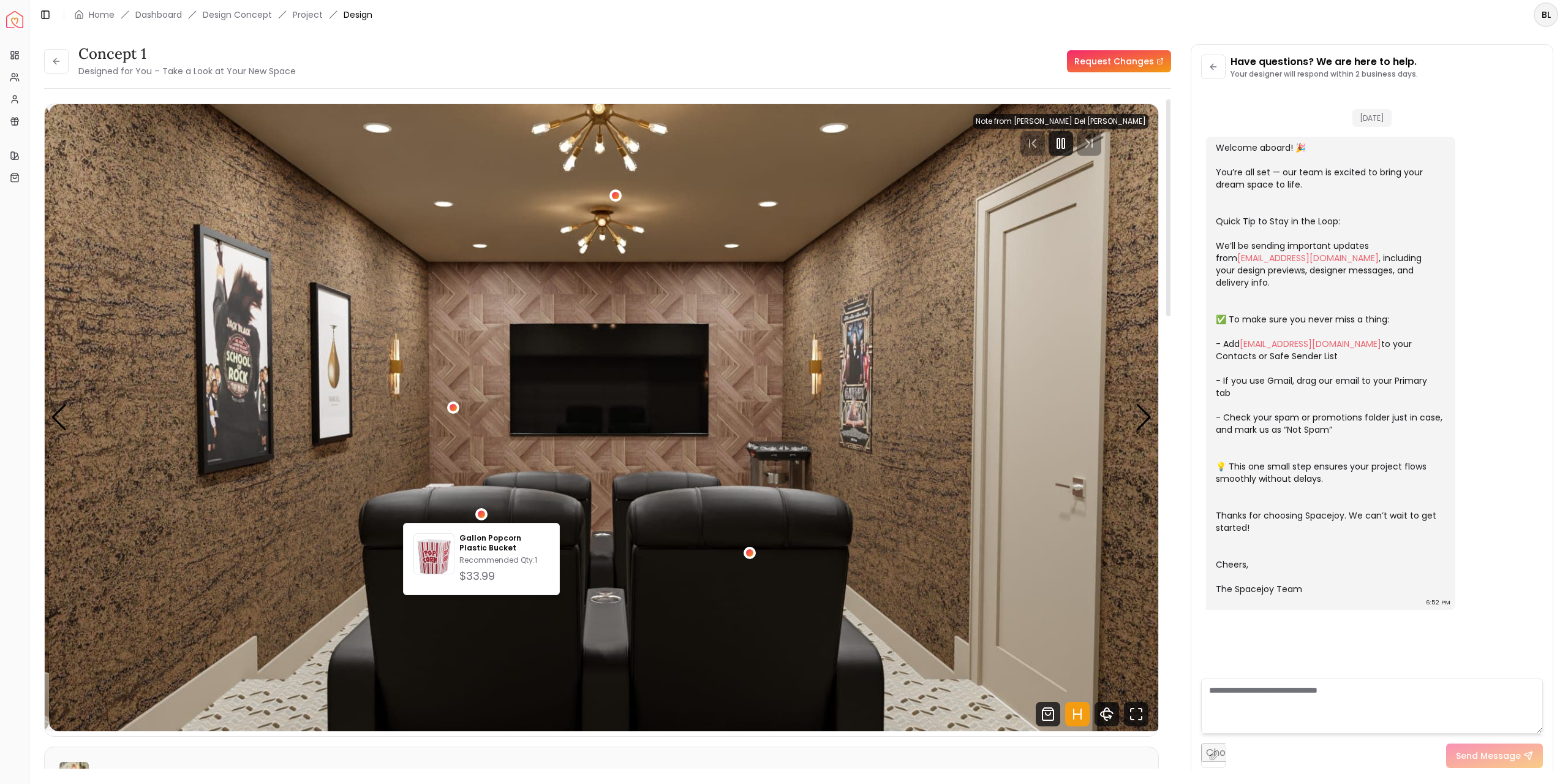
click at [832, 435] on img "1 / 5" at bounding box center [605, 417] width 1114 height 627
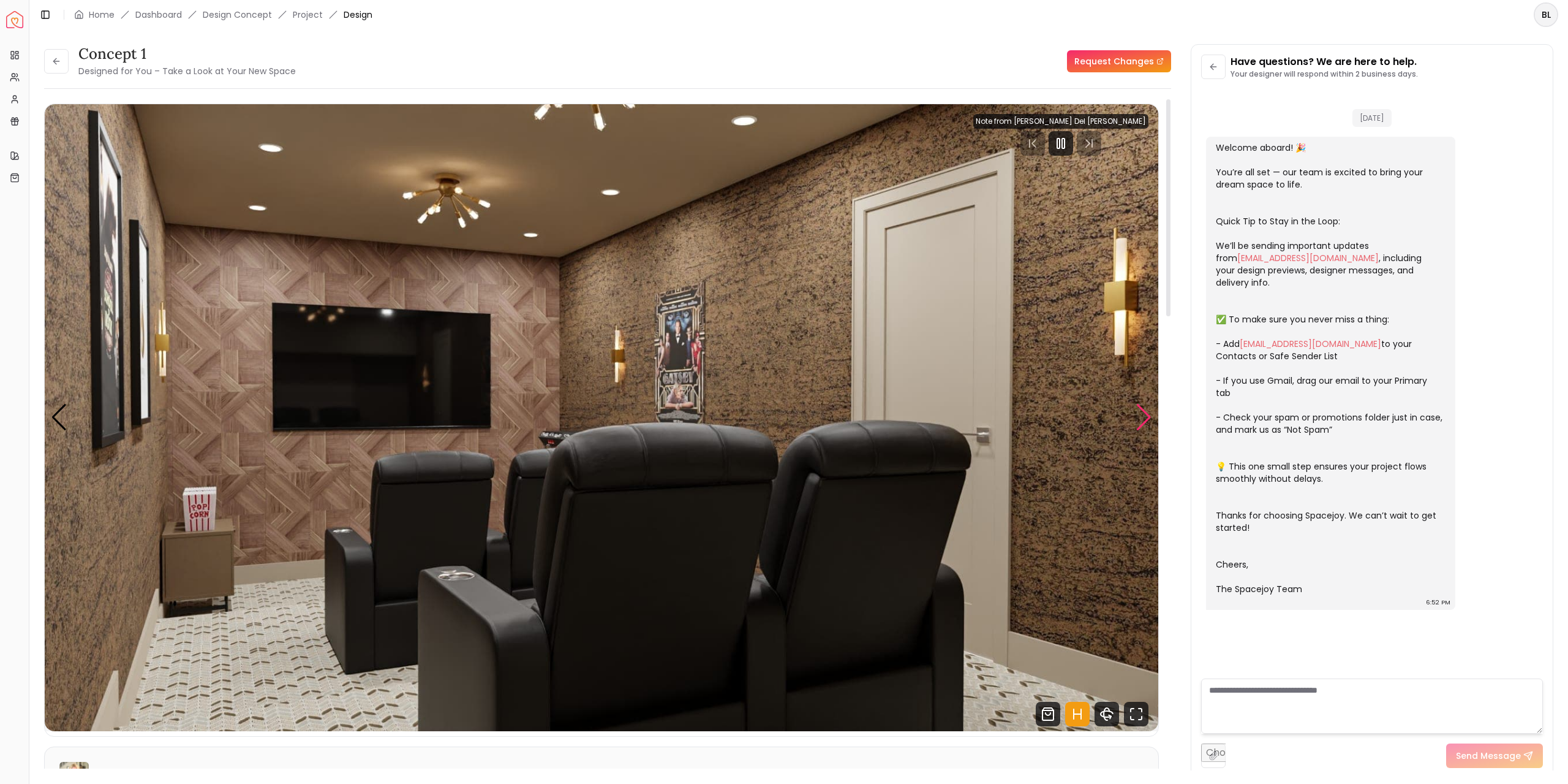
click at [1146, 414] on div "Next slide" at bounding box center [1144, 417] width 17 height 27
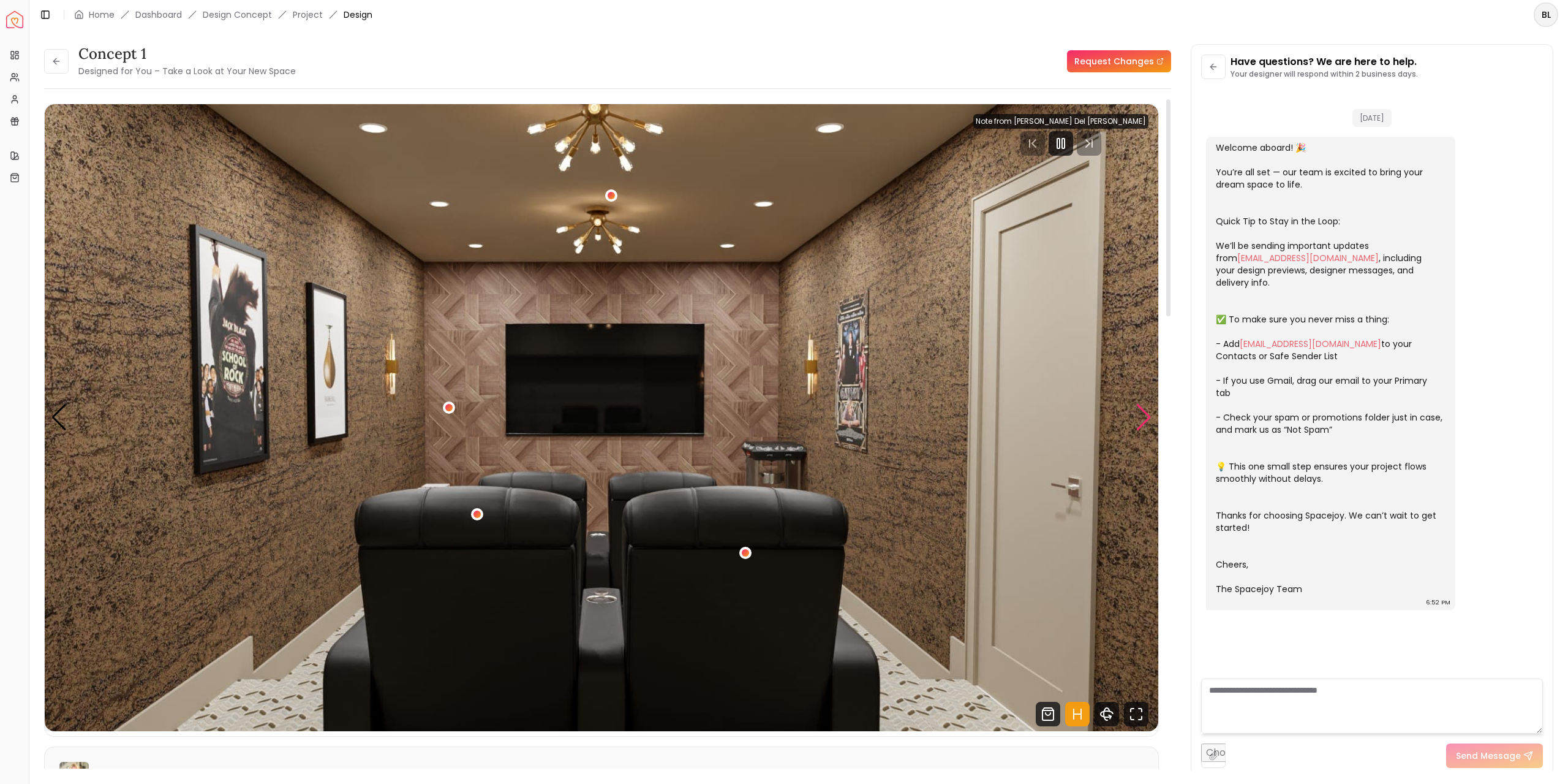
click at [1146, 414] on div "Next slide" at bounding box center [1144, 417] width 17 height 27
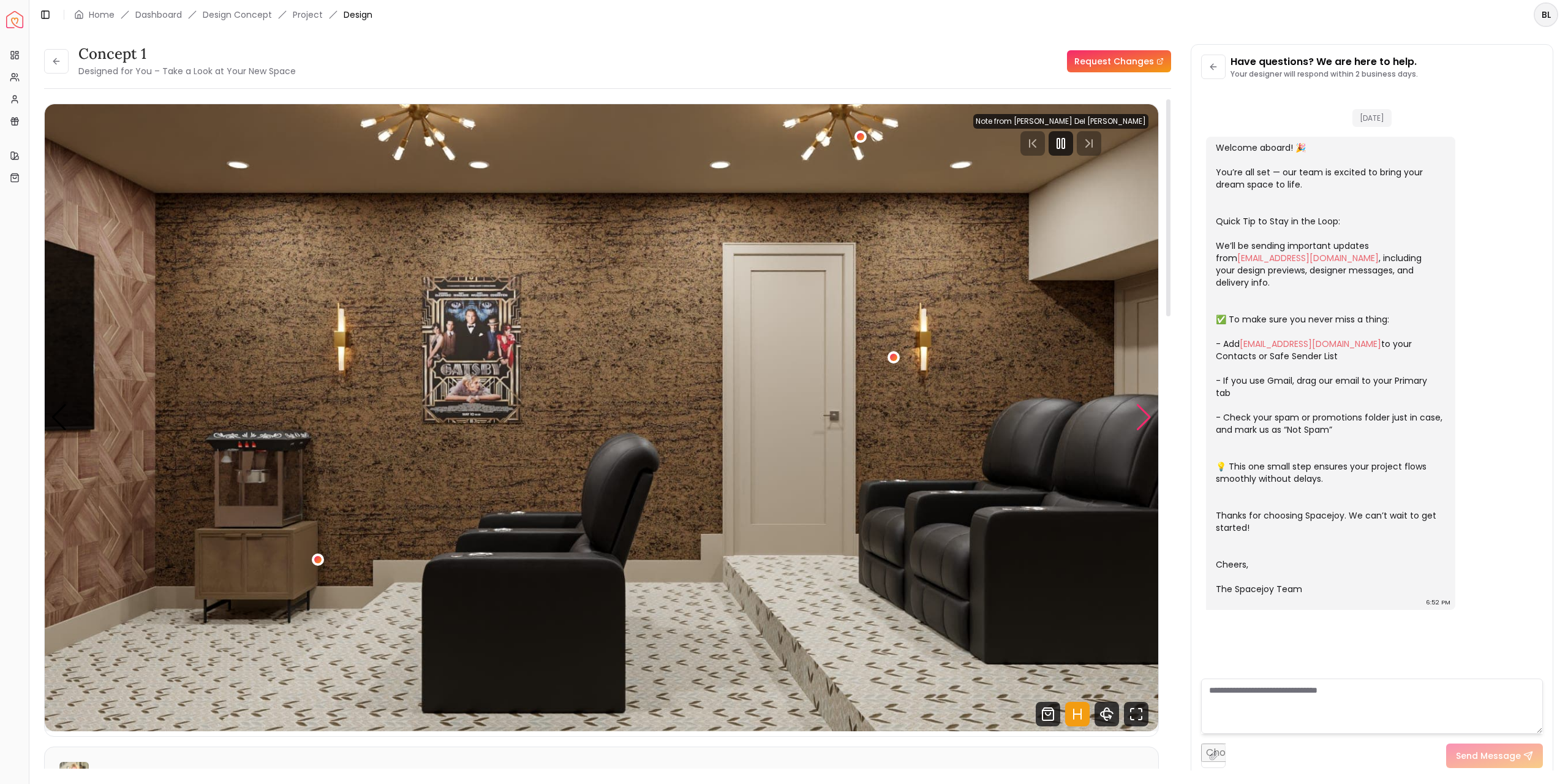
click at [1146, 414] on div "Next slide" at bounding box center [1144, 417] width 17 height 27
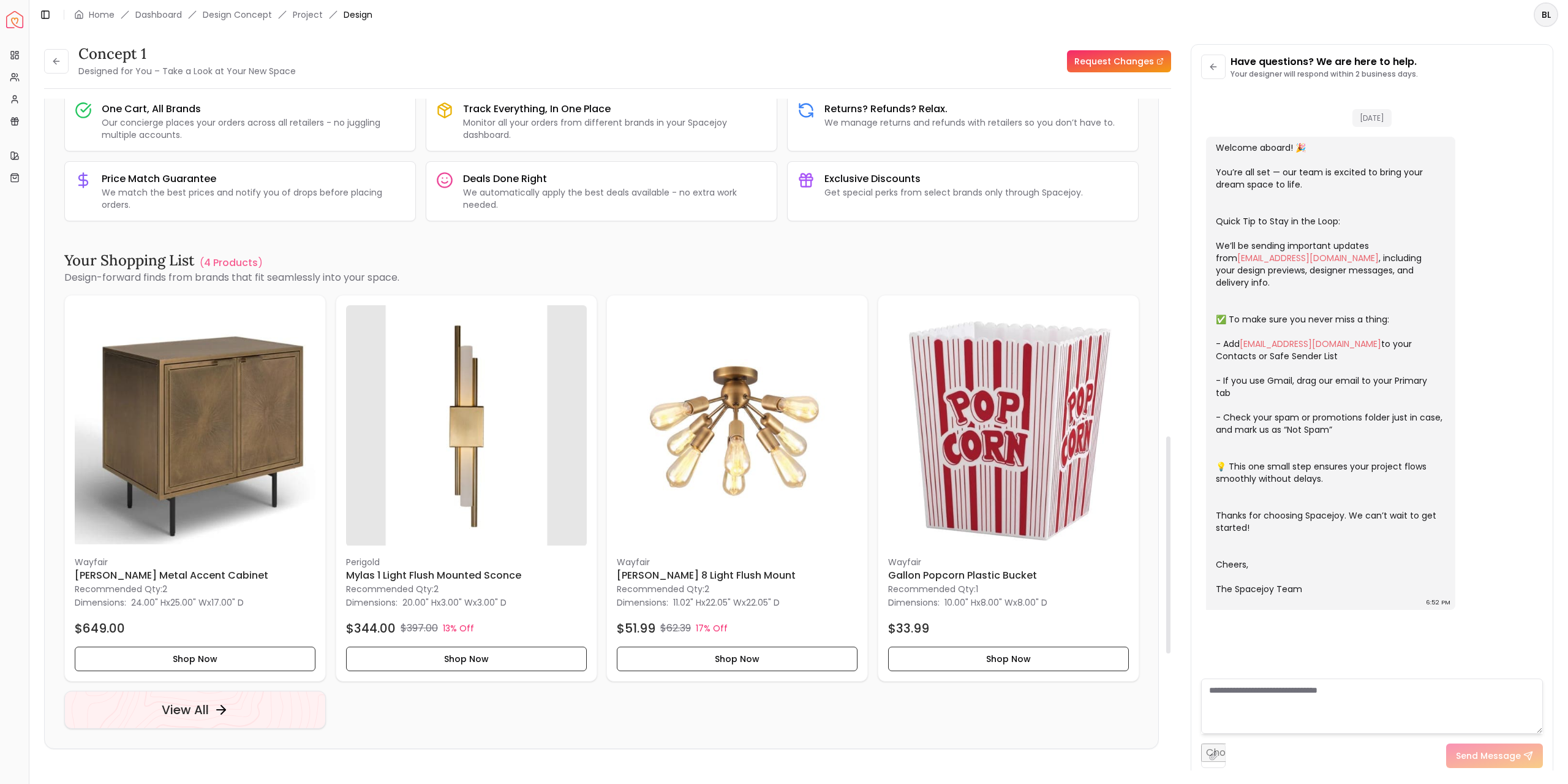
scroll to position [1287, 0]
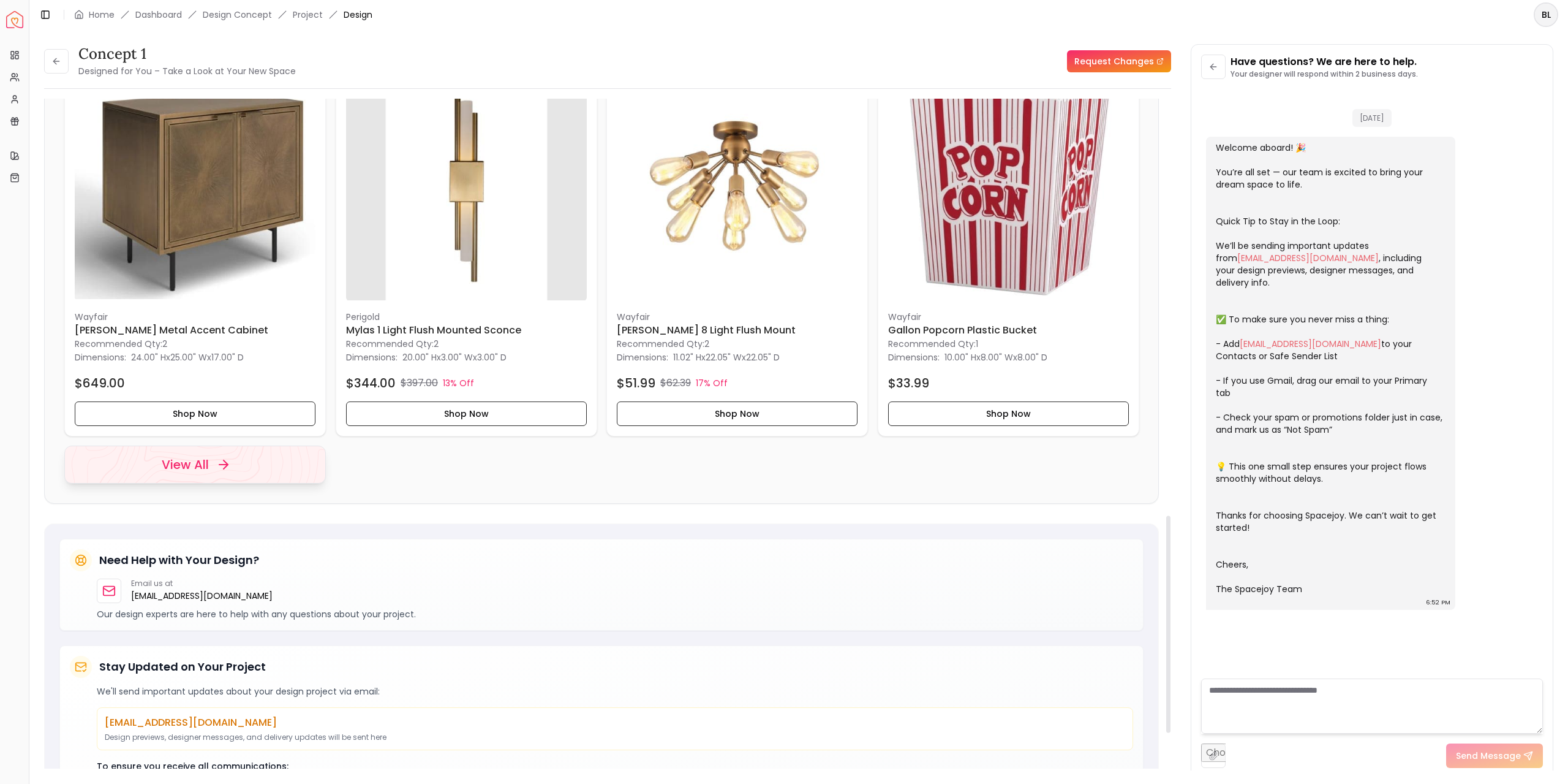
click at [182, 455] on h4 "View All" at bounding box center [185, 464] width 47 height 18
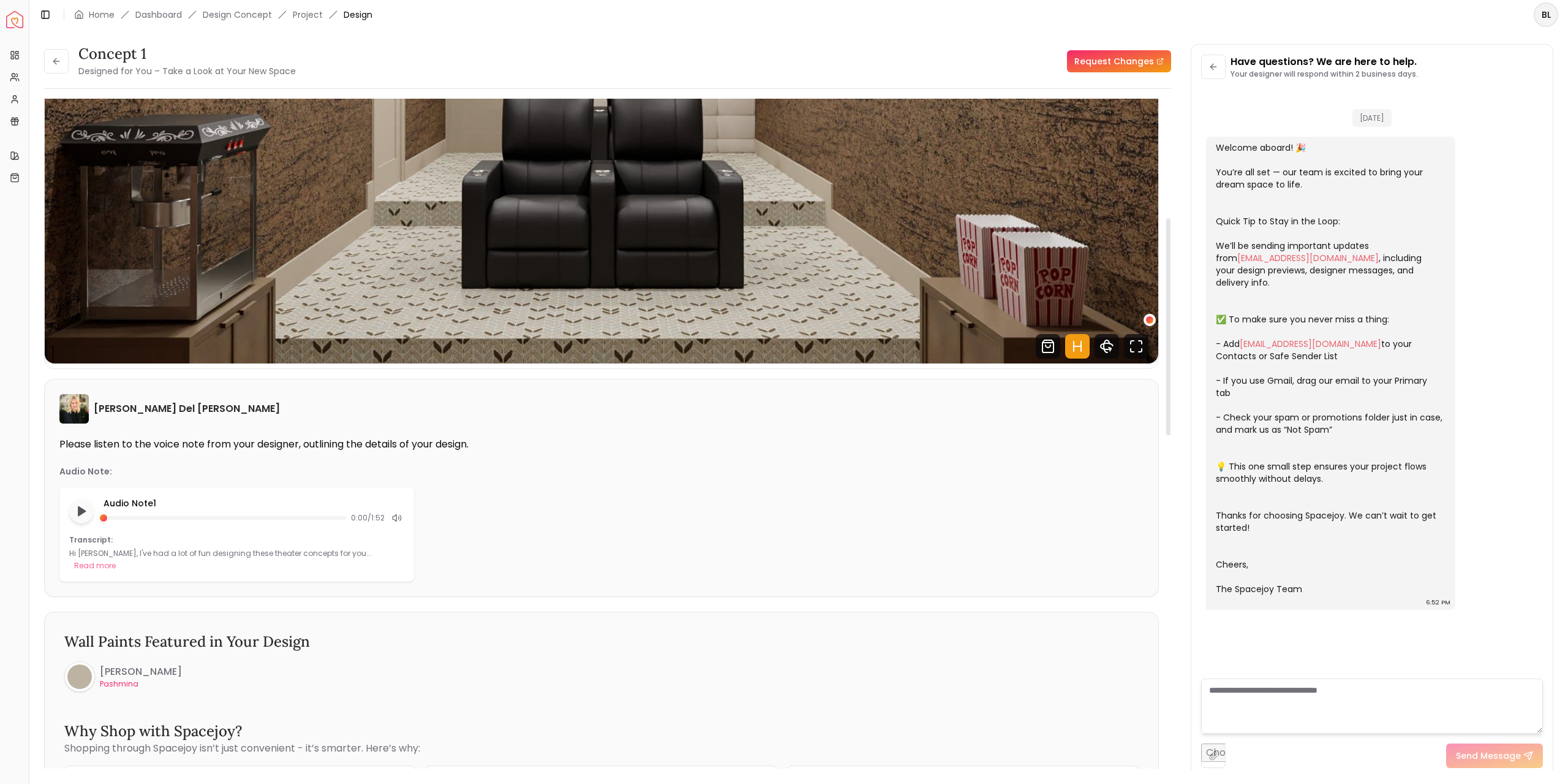
scroll to position [0, 0]
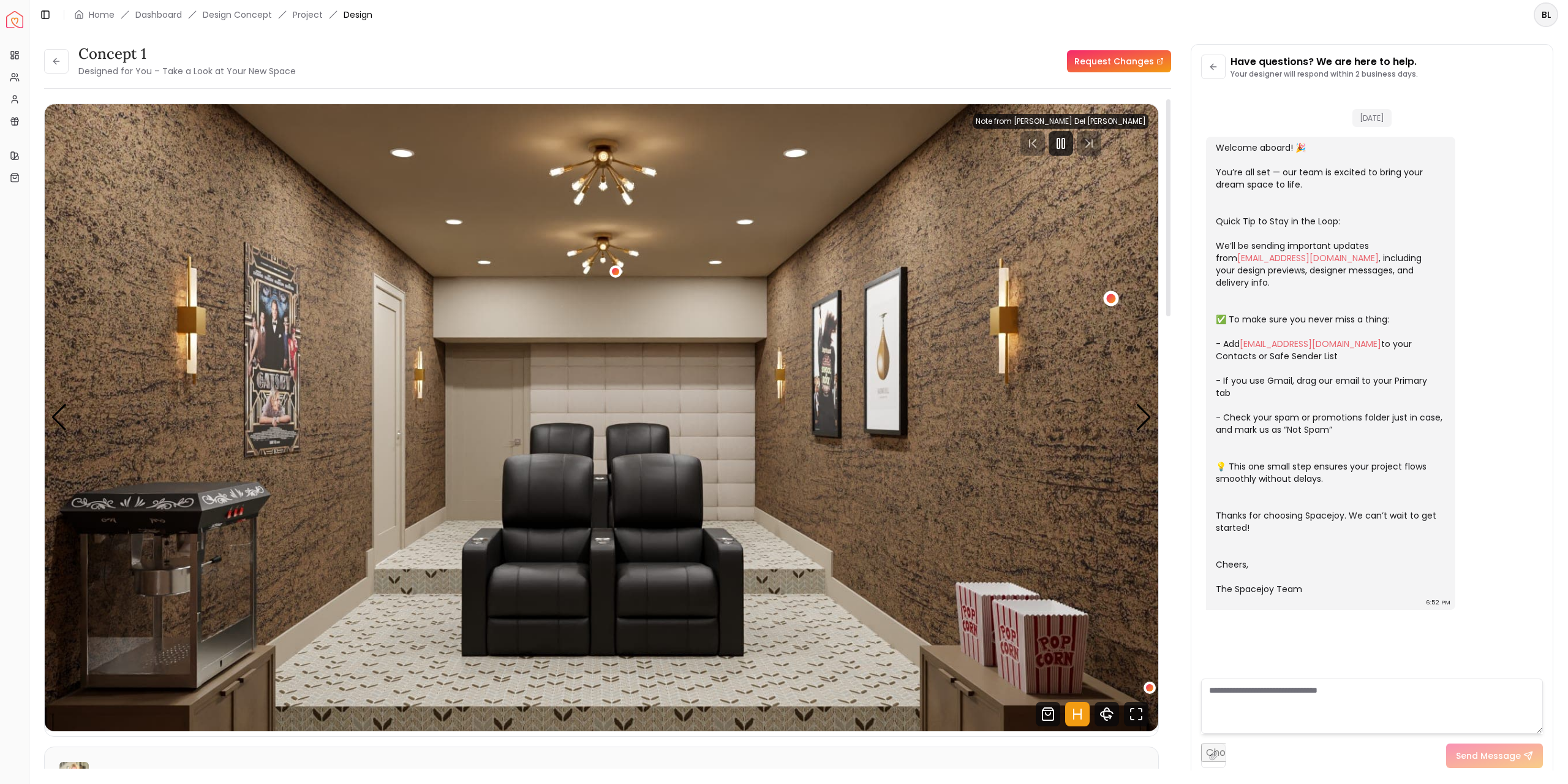
click at [1108, 299] on div "3 / 5" at bounding box center [1112, 299] width 9 height 9
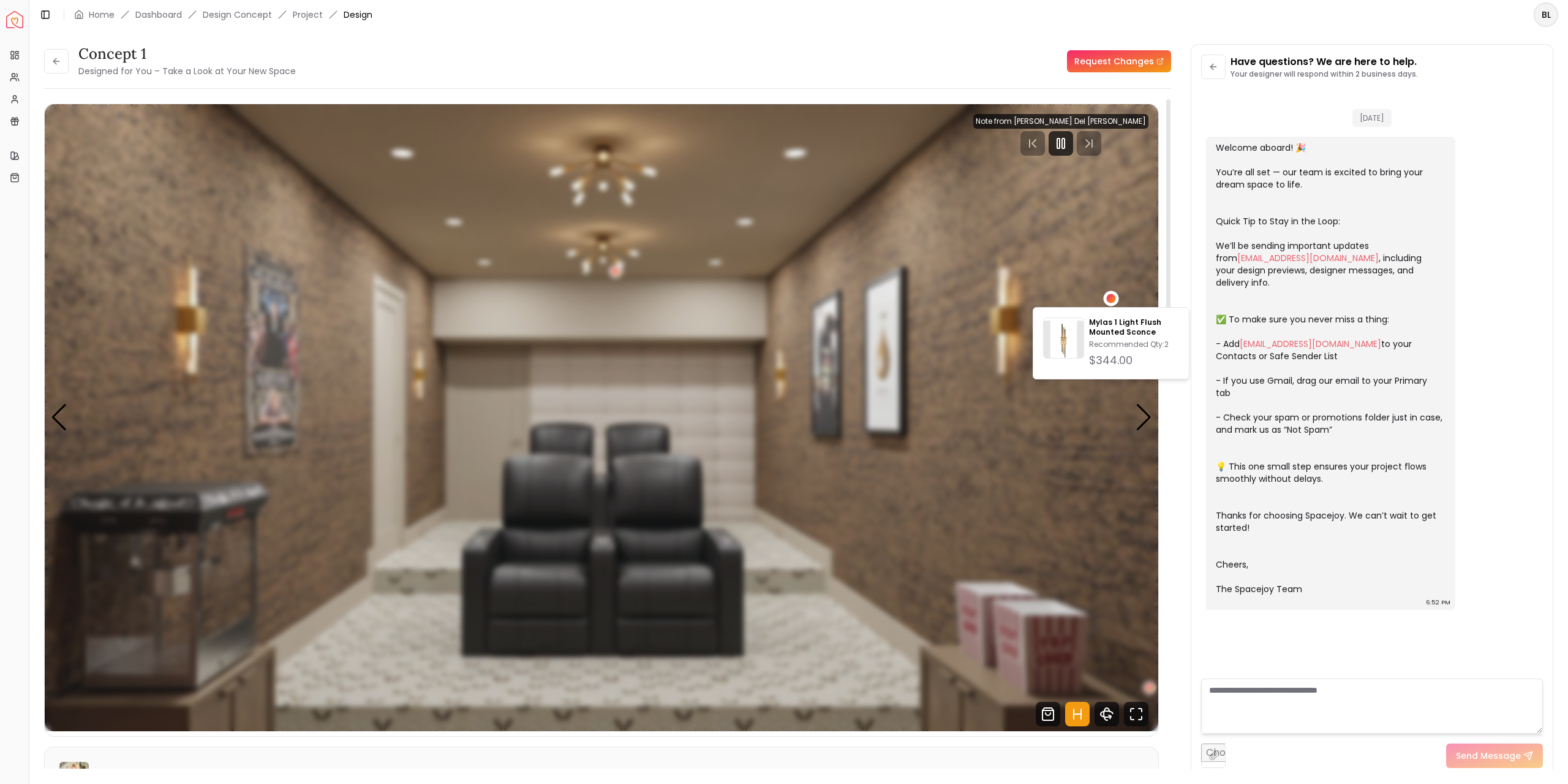
click at [1108, 299] on div "3 / 5" at bounding box center [1112, 299] width 9 height 9
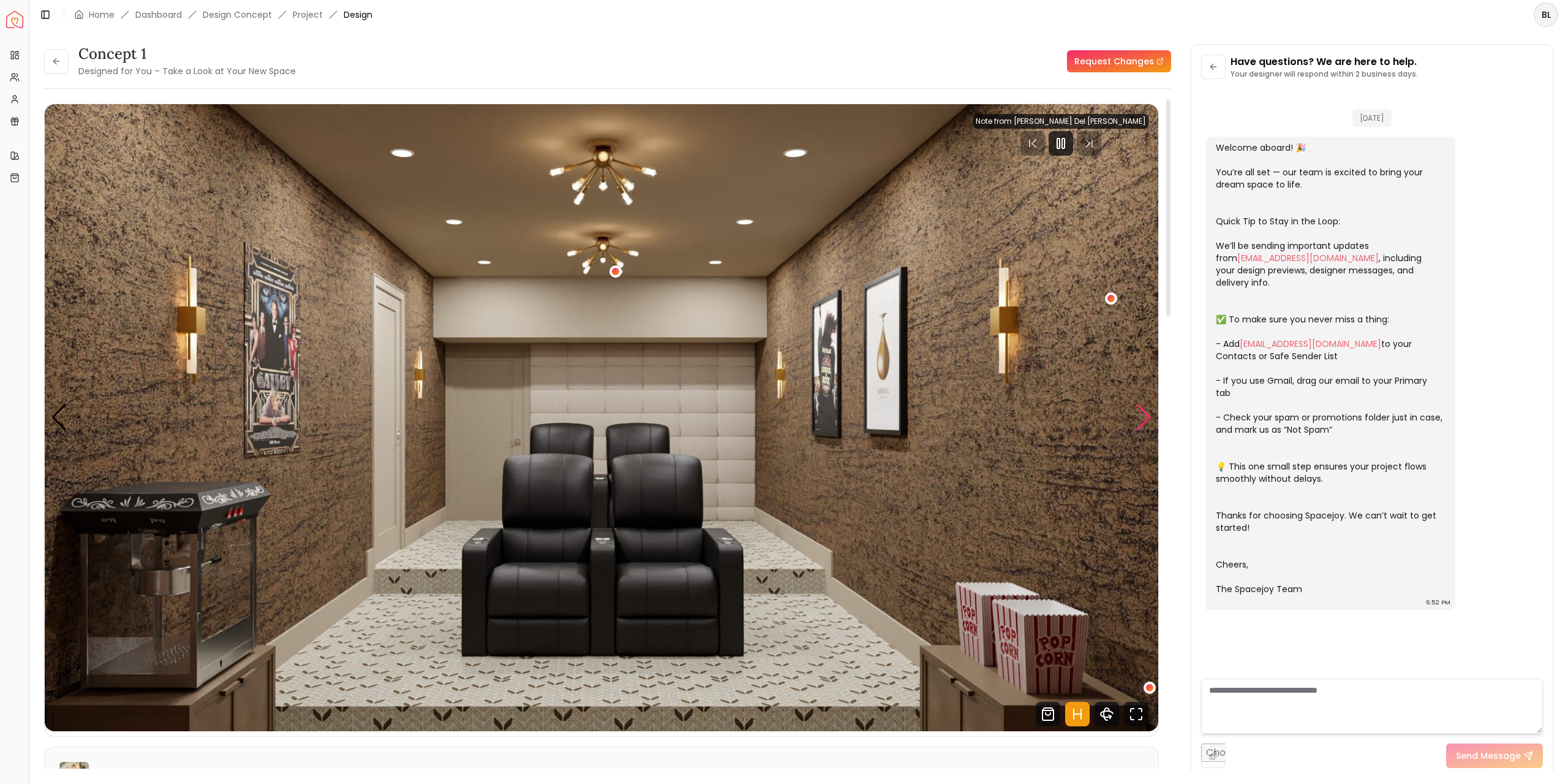
click at [1144, 416] on div "Next slide" at bounding box center [1144, 417] width 17 height 27
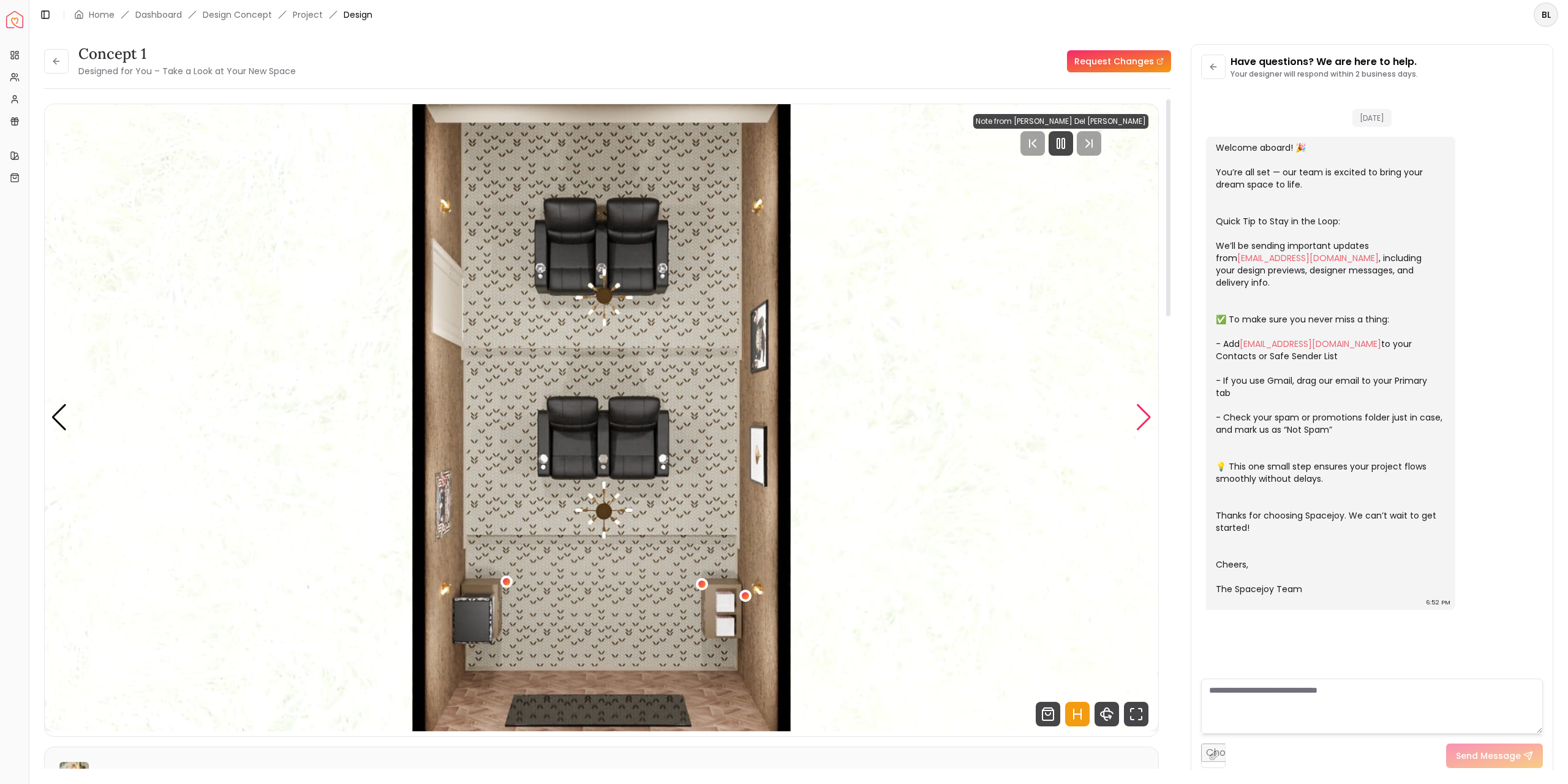
click at [1144, 416] on div "Next slide" at bounding box center [1144, 417] width 17 height 27
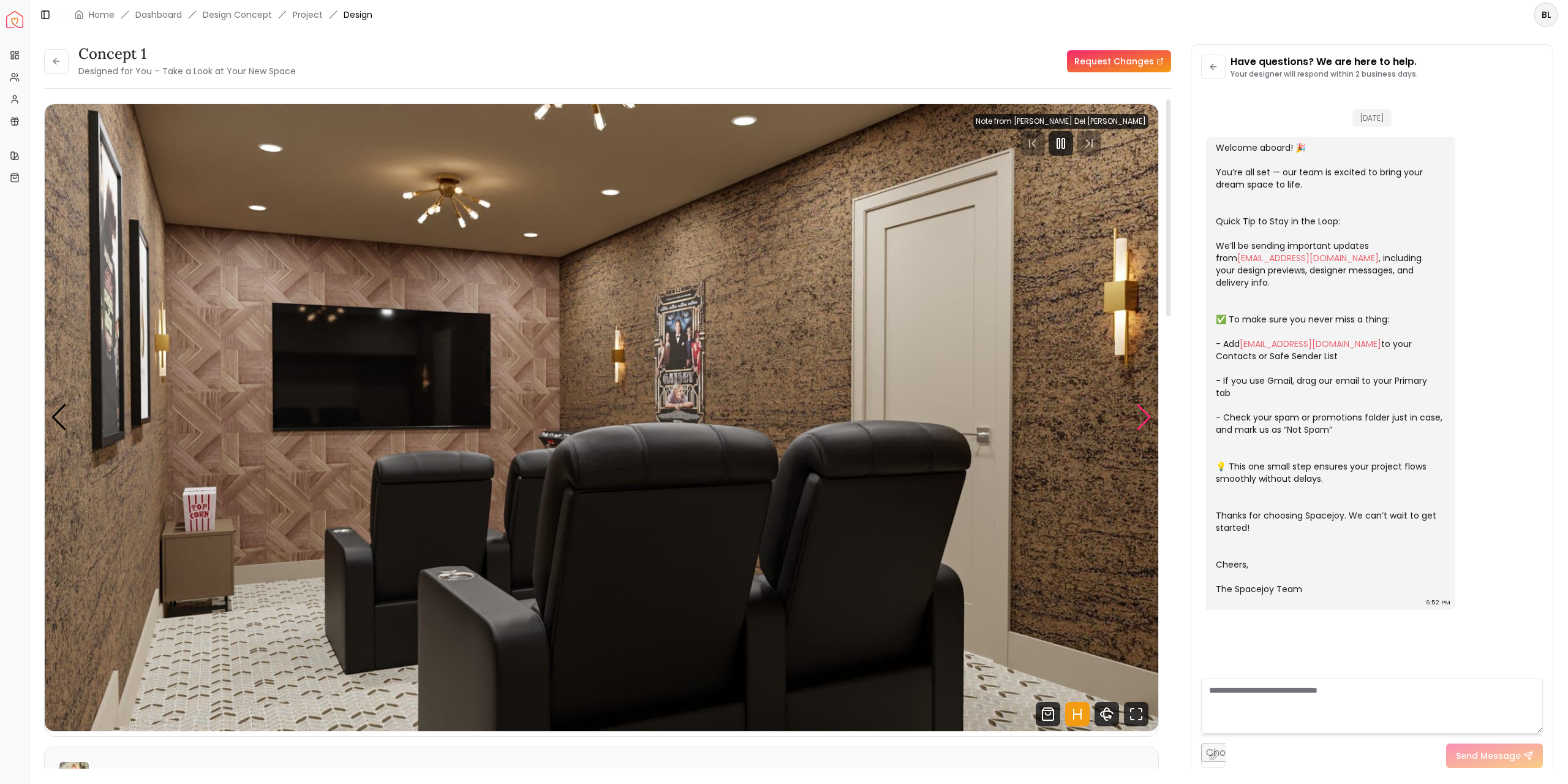
click at [1144, 416] on div "Next slide" at bounding box center [1144, 417] width 17 height 27
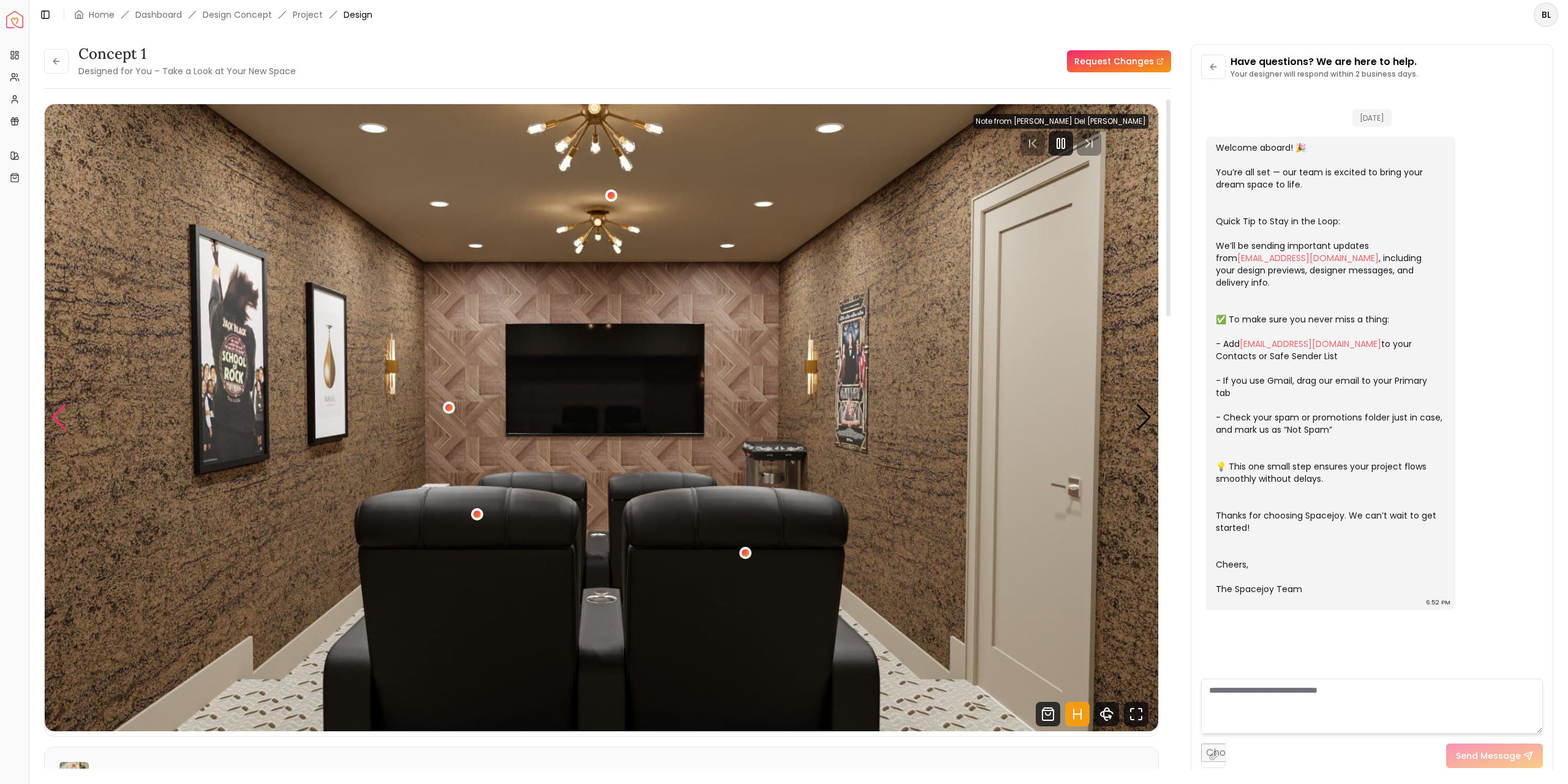
click at [57, 407] on div "Previous slide" at bounding box center [59, 417] width 17 height 27
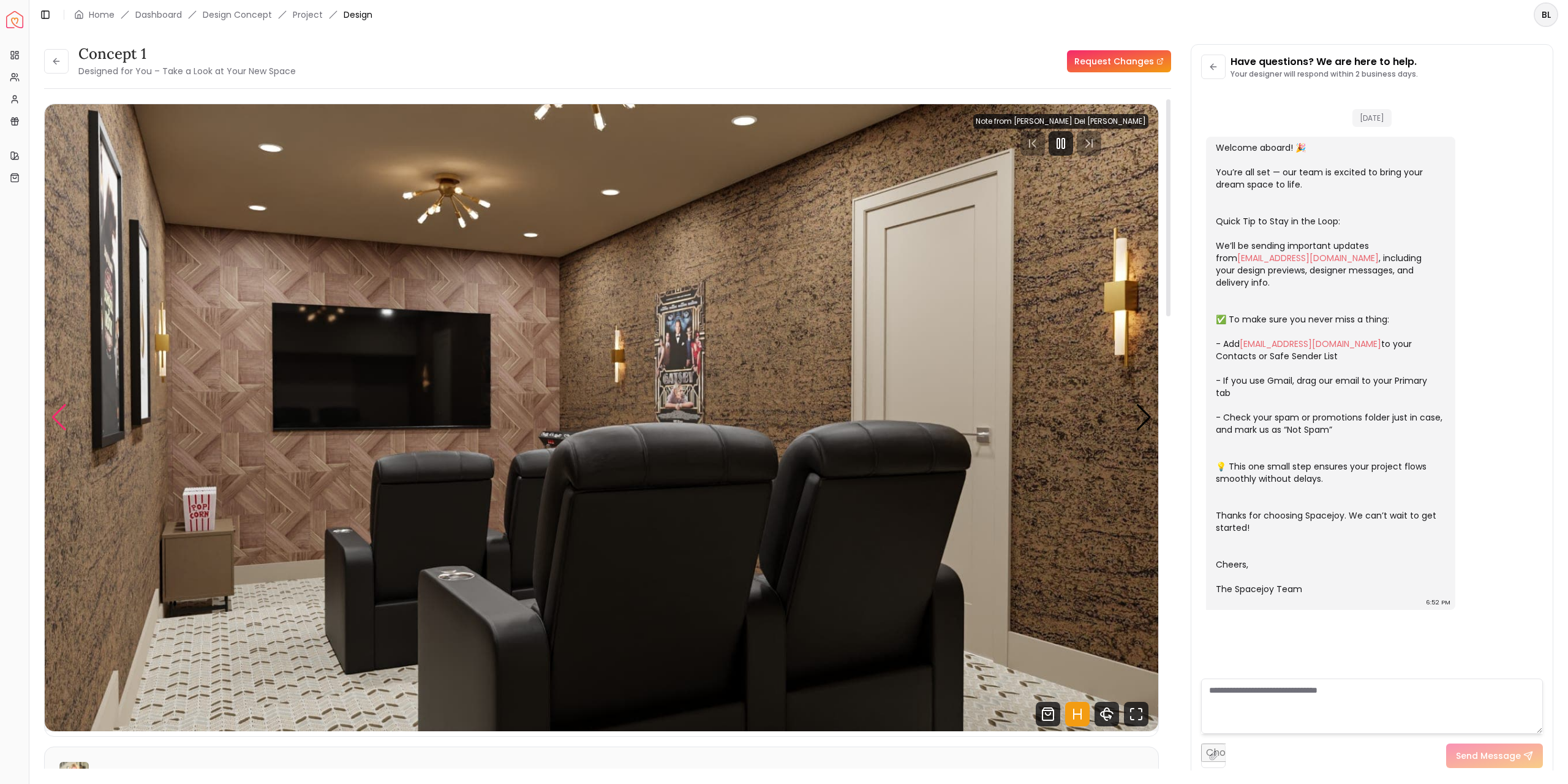
click at [59, 406] on div "Previous slide" at bounding box center [59, 417] width 17 height 27
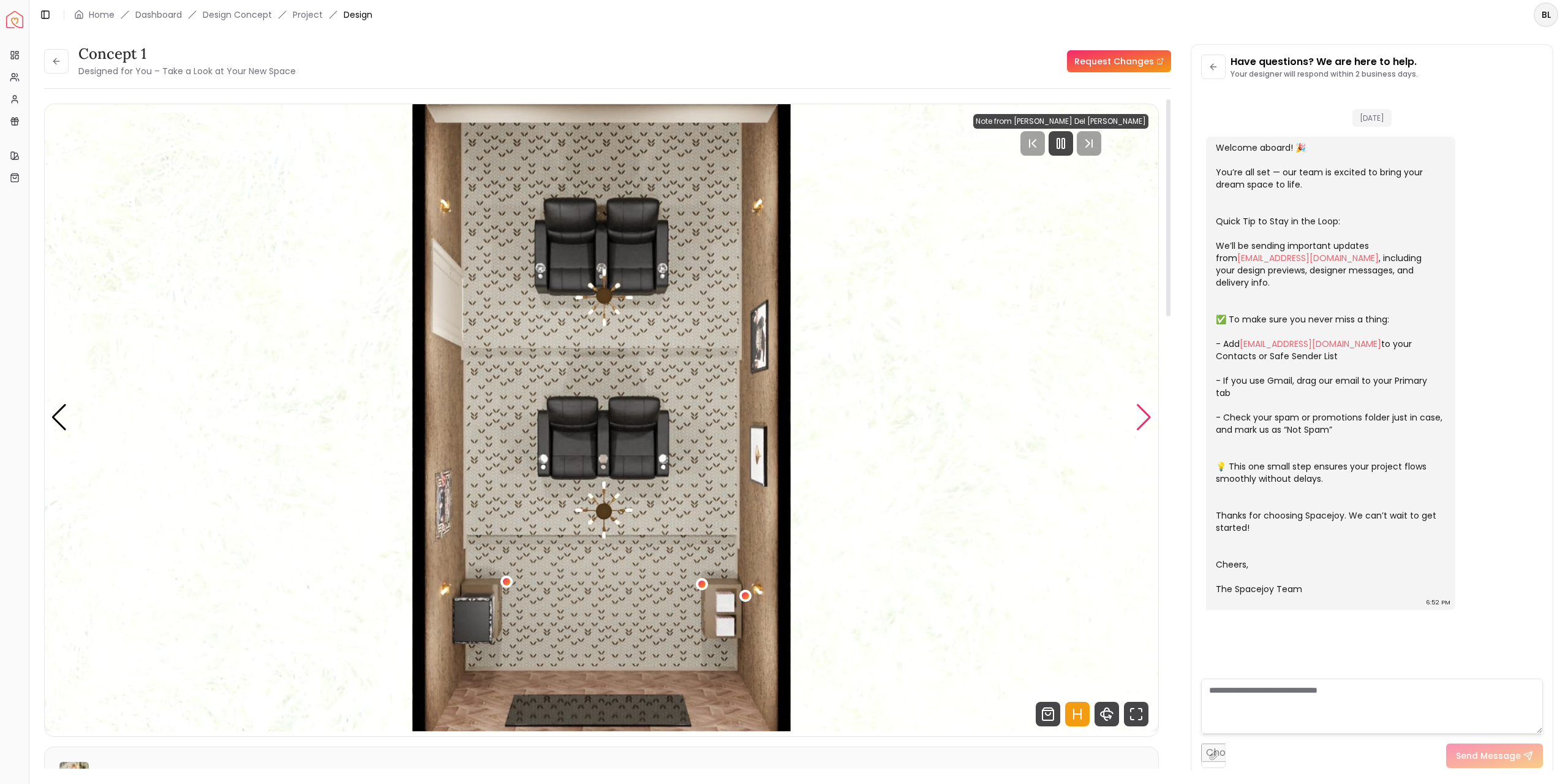
click at [1146, 418] on div "Next slide" at bounding box center [1144, 417] width 17 height 27
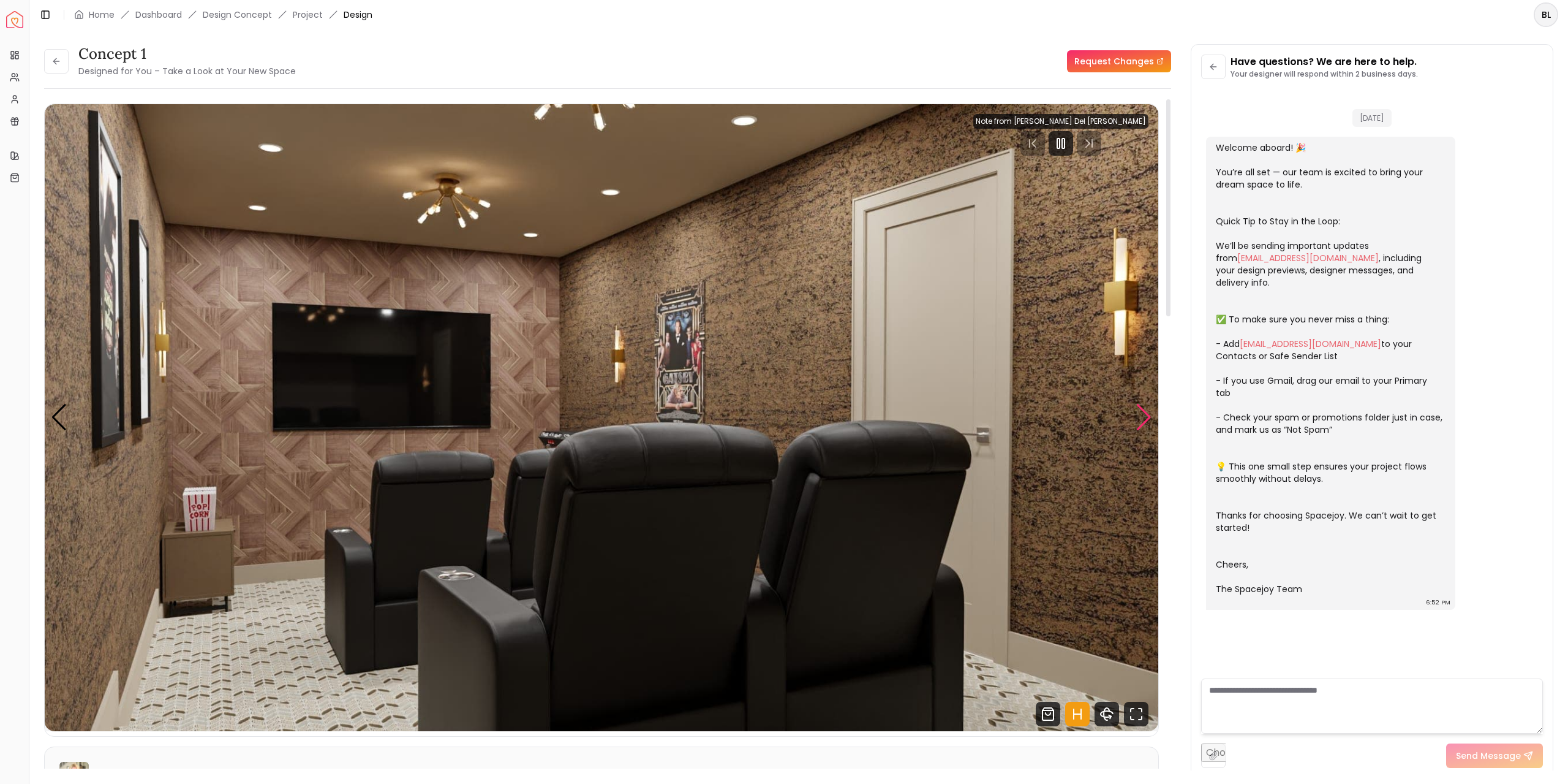
click at [1146, 418] on div "Next slide" at bounding box center [1144, 417] width 17 height 27
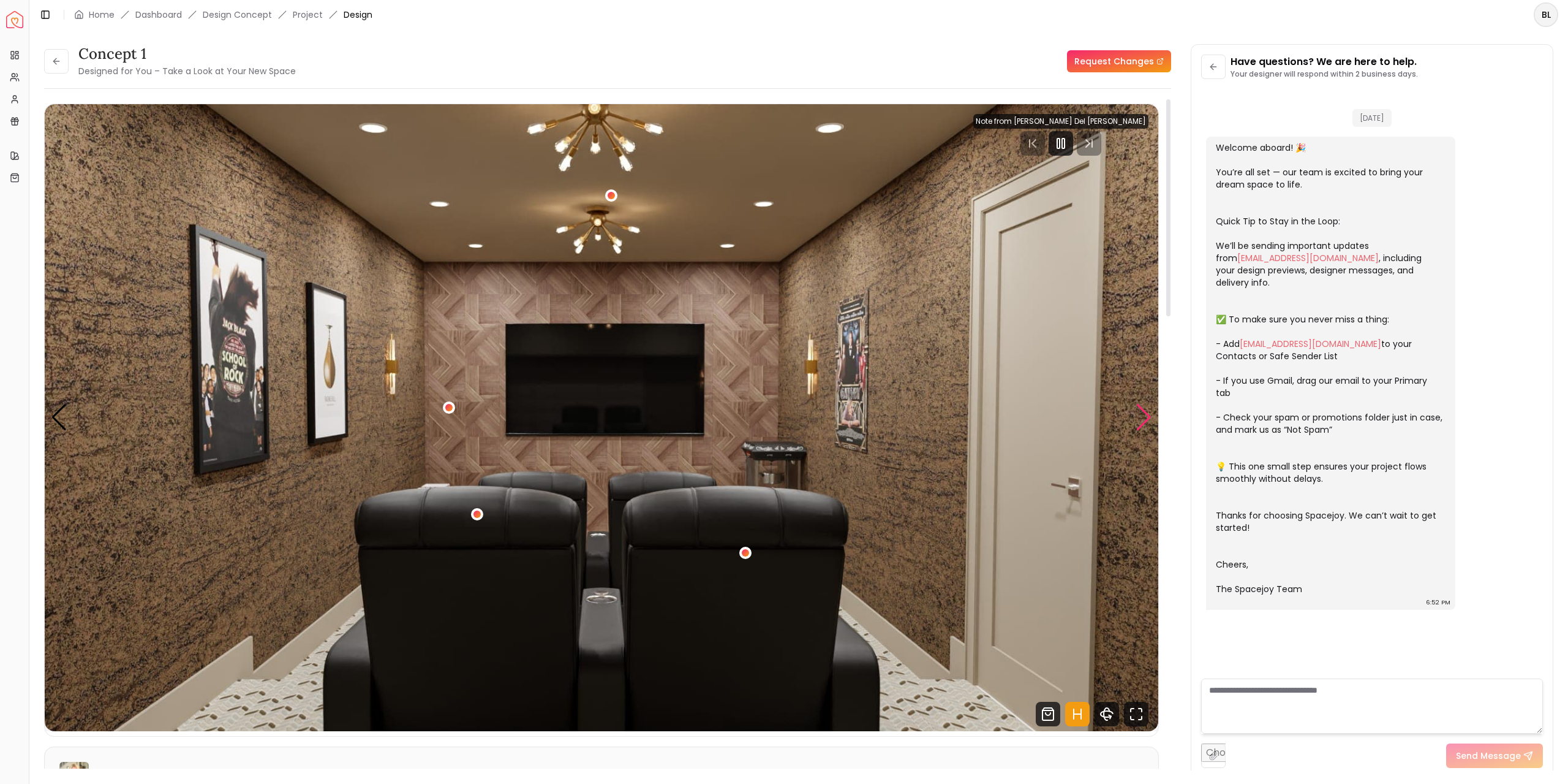
click at [1146, 418] on div "Next slide" at bounding box center [1144, 417] width 17 height 27
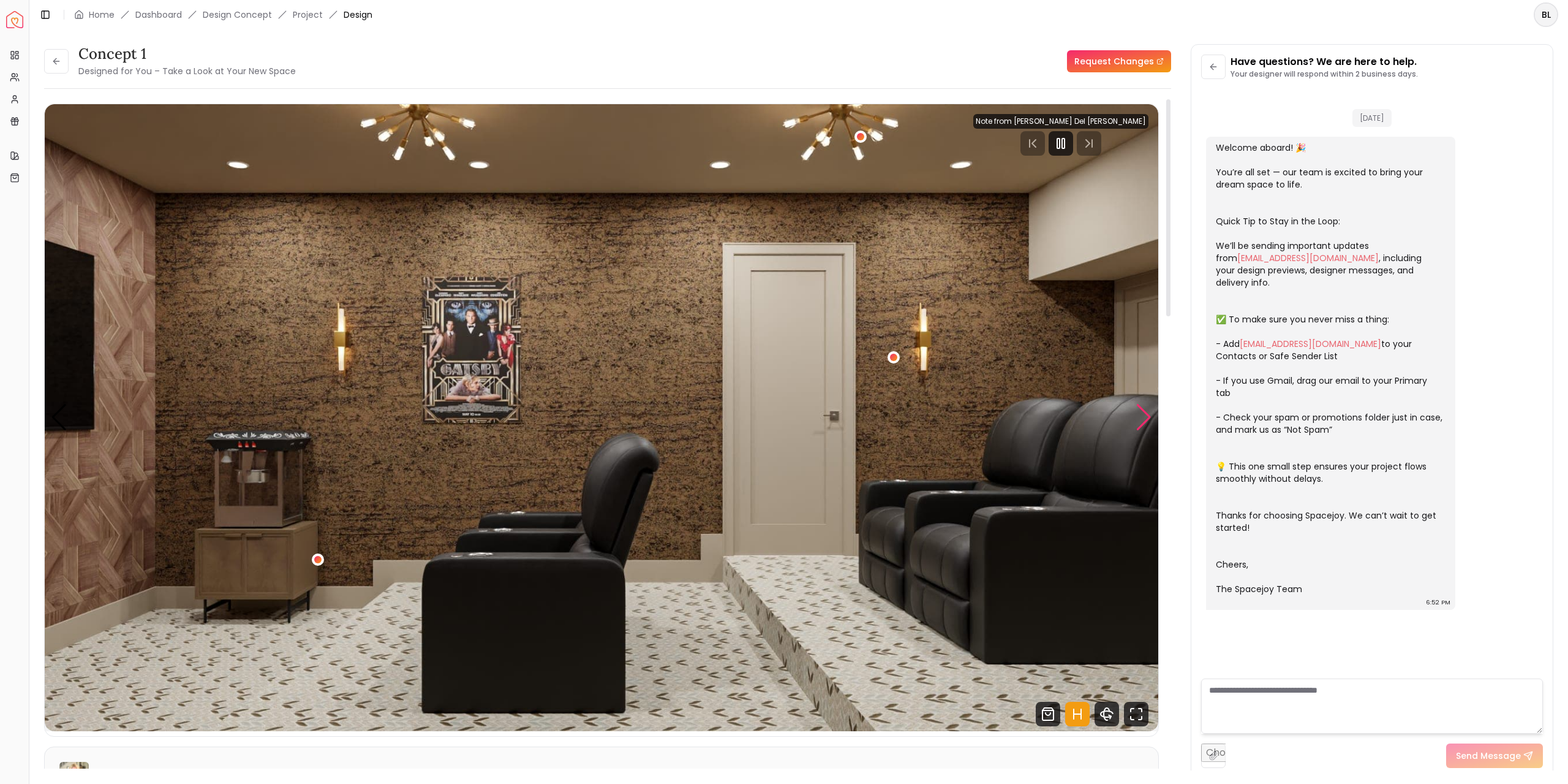
click at [1146, 418] on div "Next slide" at bounding box center [1144, 417] width 17 height 27
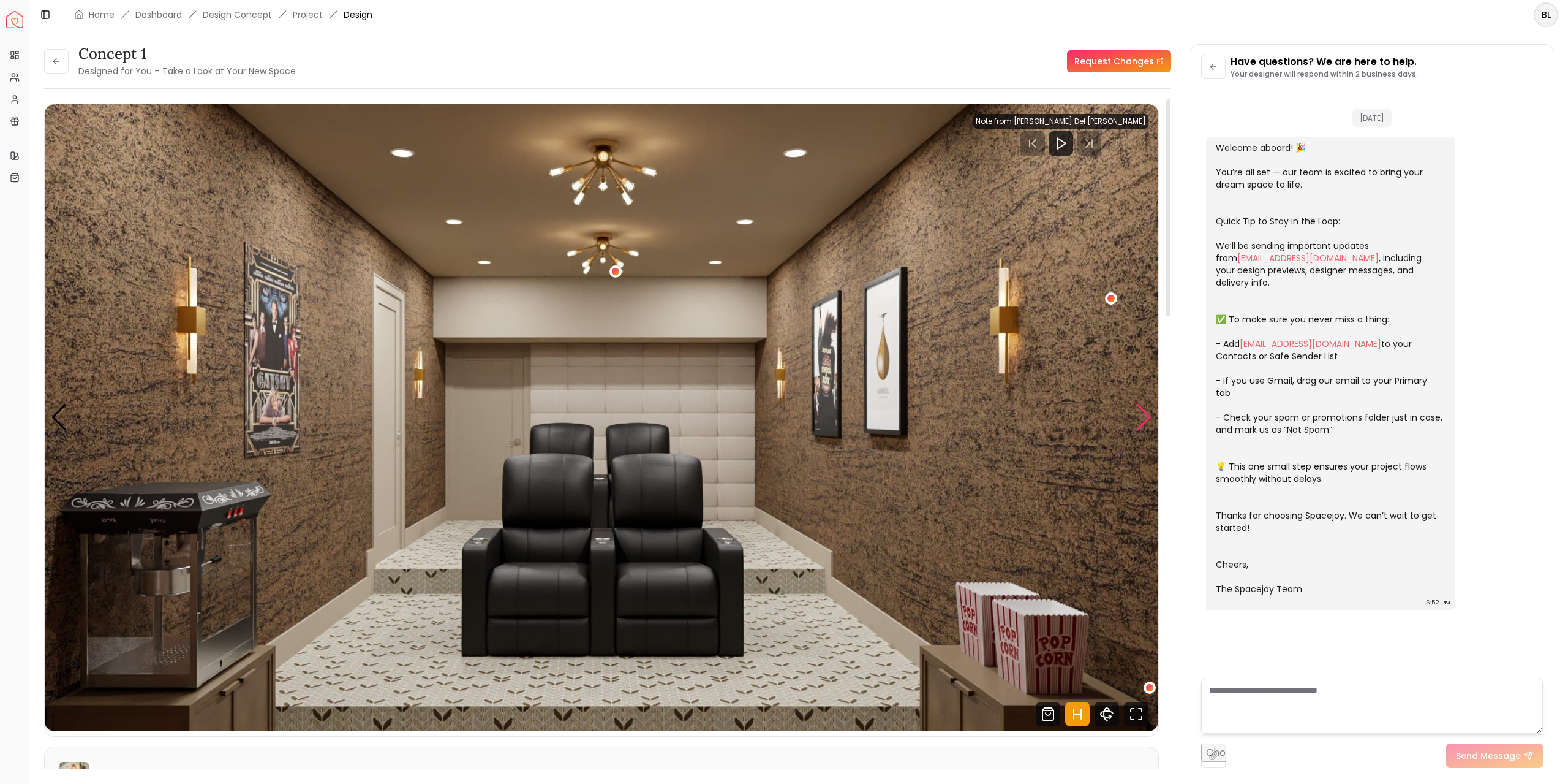
click at [1144, 420] on div "Next slide" at bounding box center [1144, 417] width 17 height 27
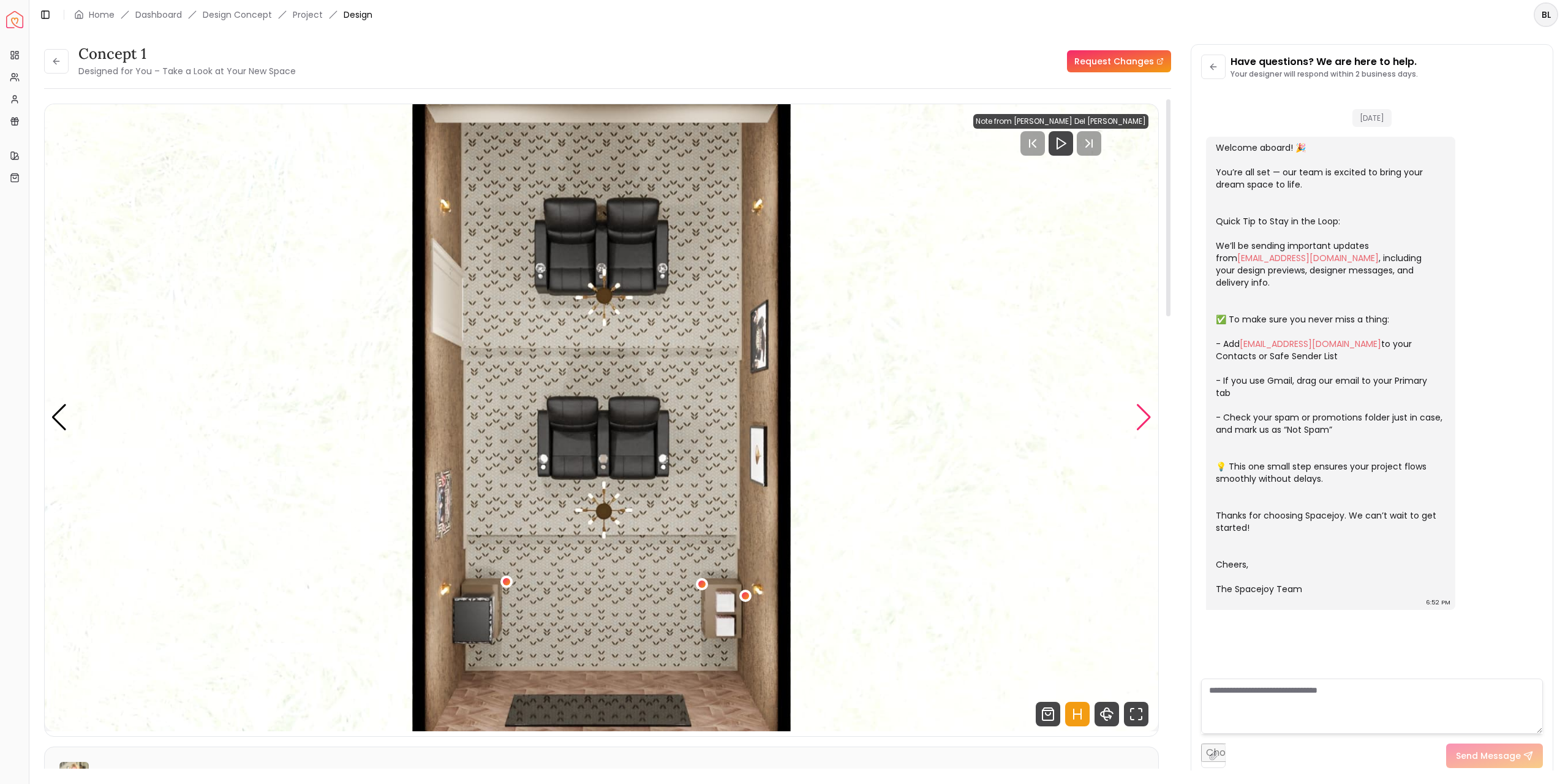
click at [1144, 420] on div "Next slide" at bounding box center [1144, 417] width 17 height 27
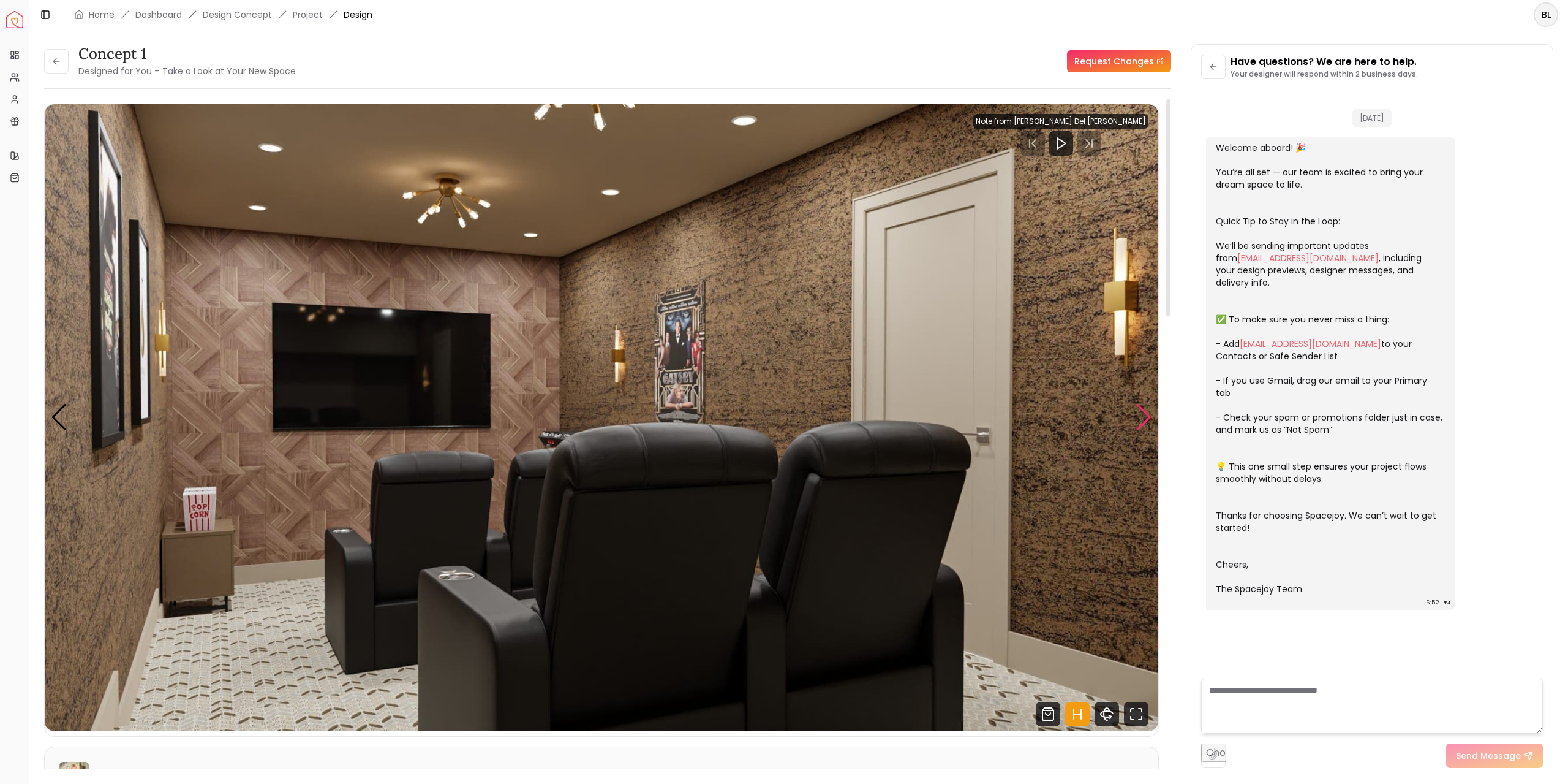
click at [1144, 420] on div "Next slide" at bounding box center [1144, 417] width 17 height 27
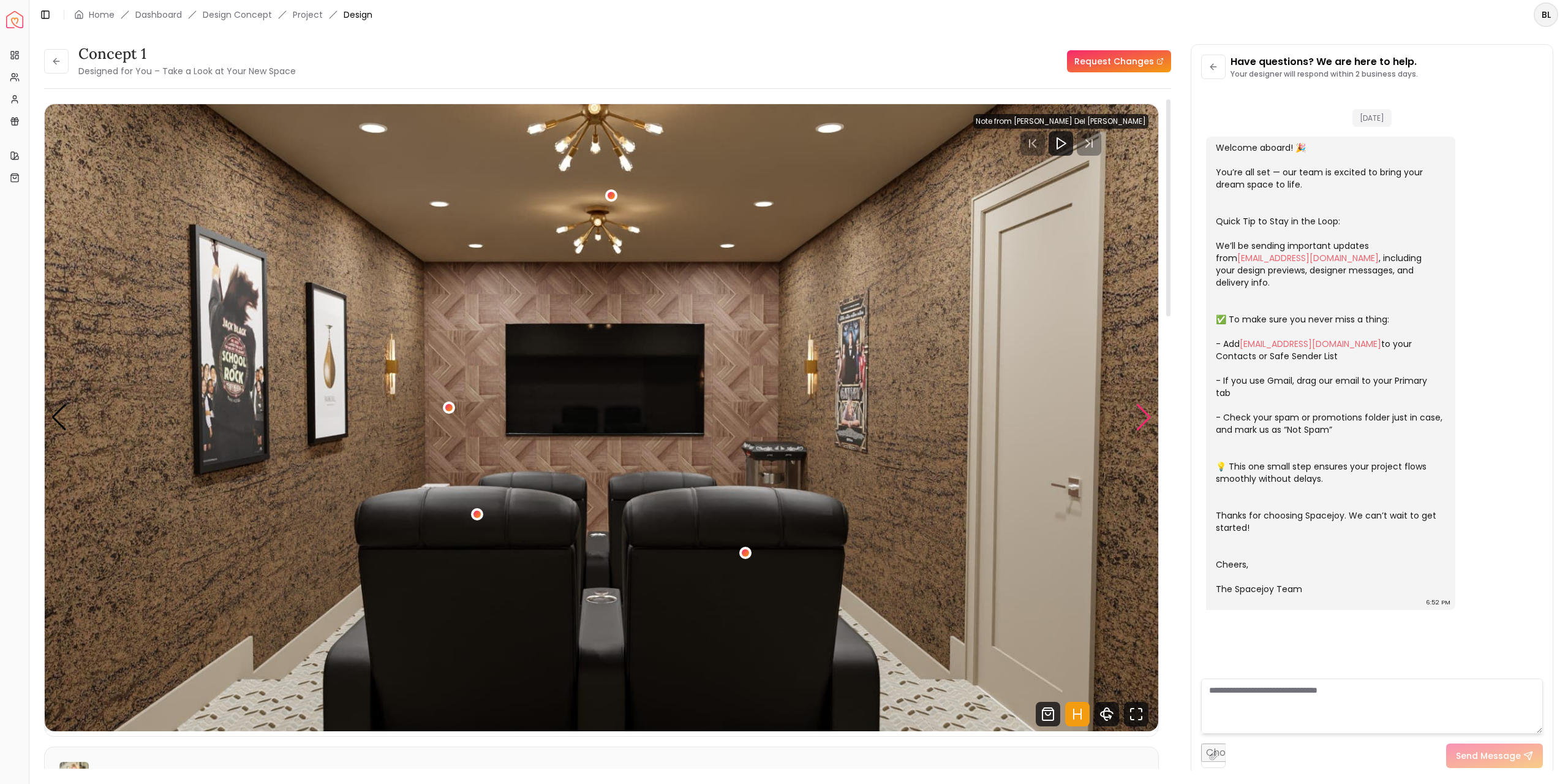
click at [1144, 420] on div "Next slide" at bounding box center [1144, 417] width 17 height 27
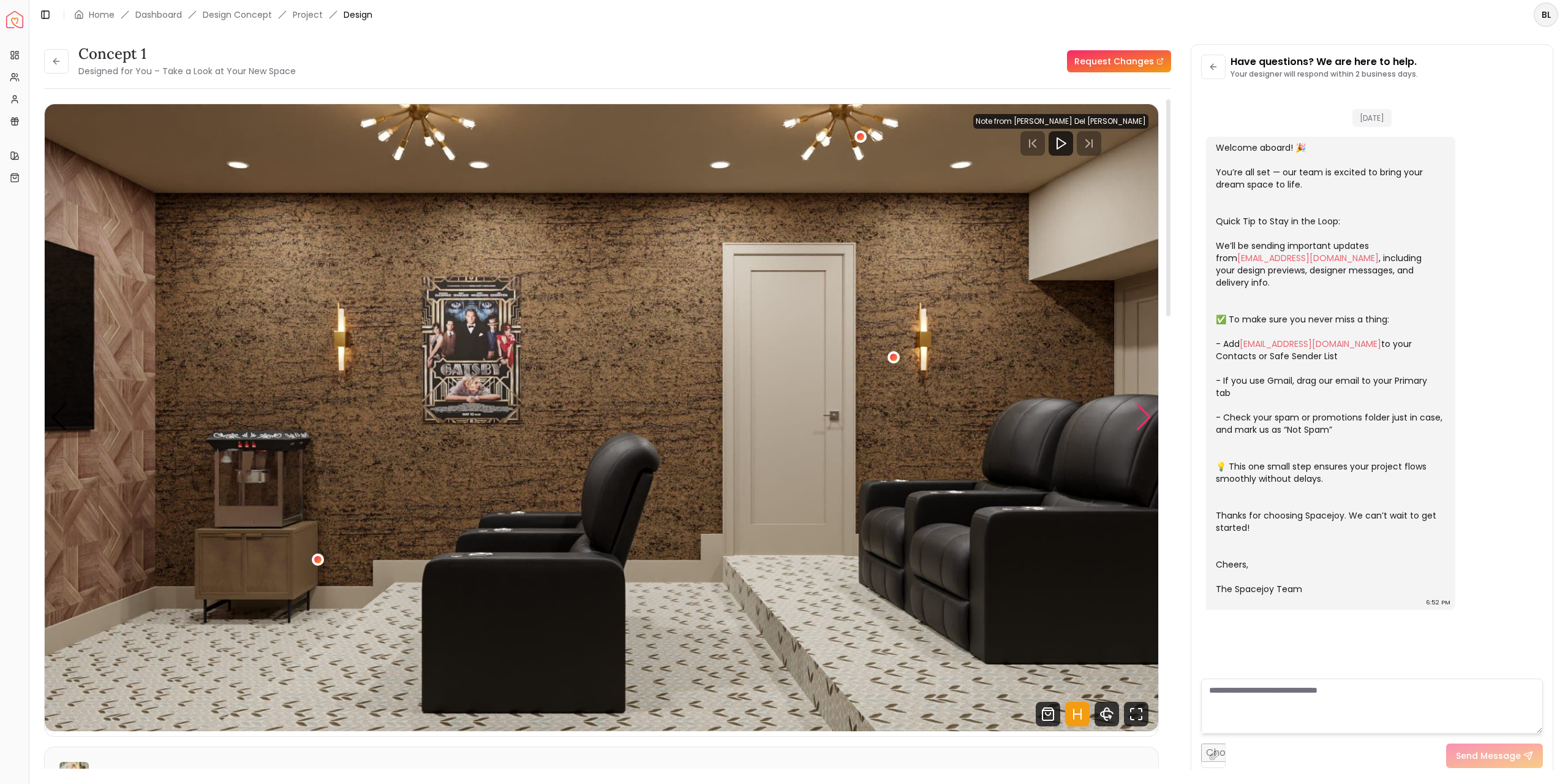
click at [1144, 420] on div "Next slide" at bounding box center [1144, 417] width 17 height 27
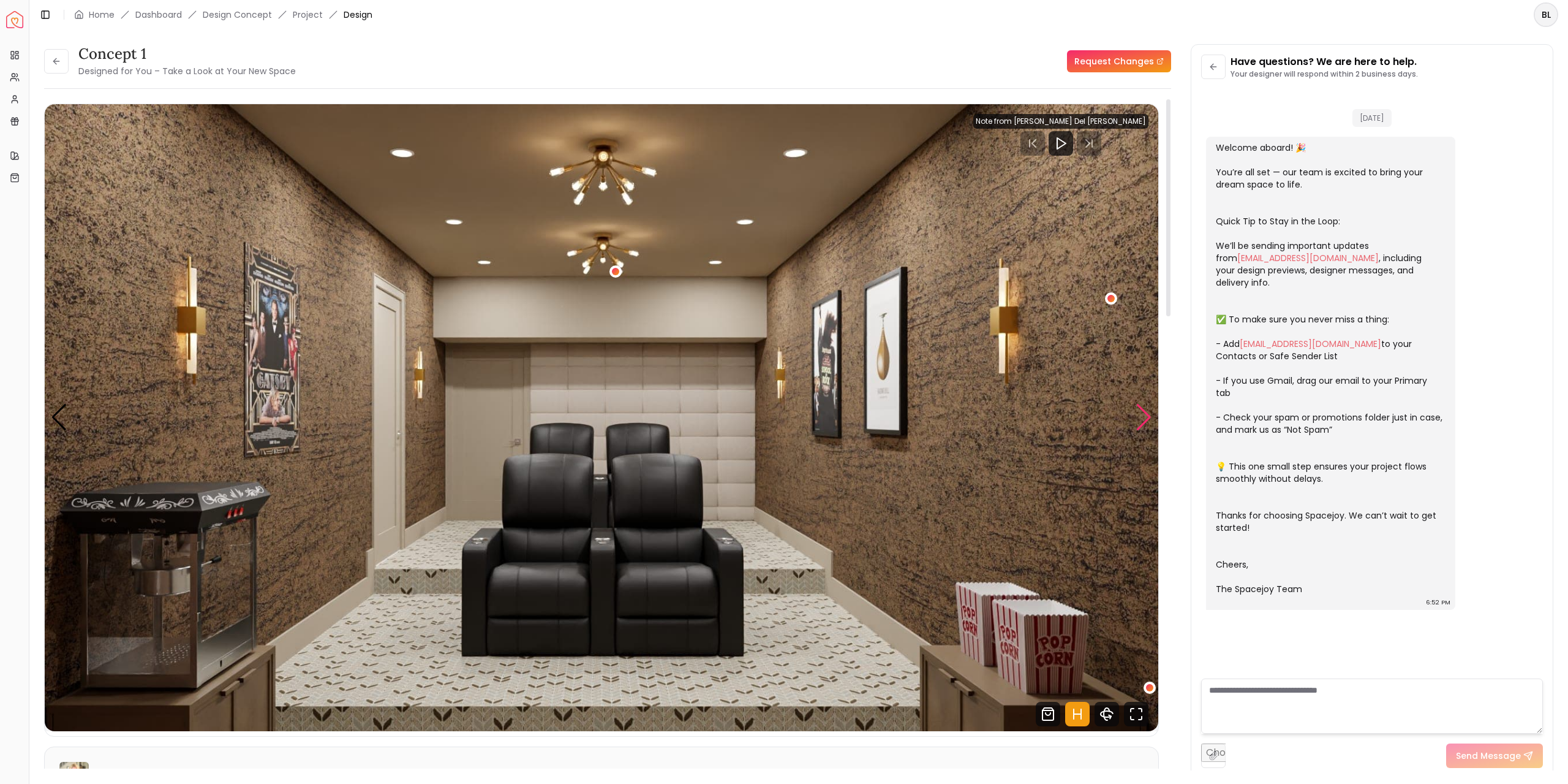
click at [1144, 420] on div "Next slide" at bounding box center [1144, 417] width 17 height 27
